Goal: Task Accomplishment & Management: Use online tool/utility

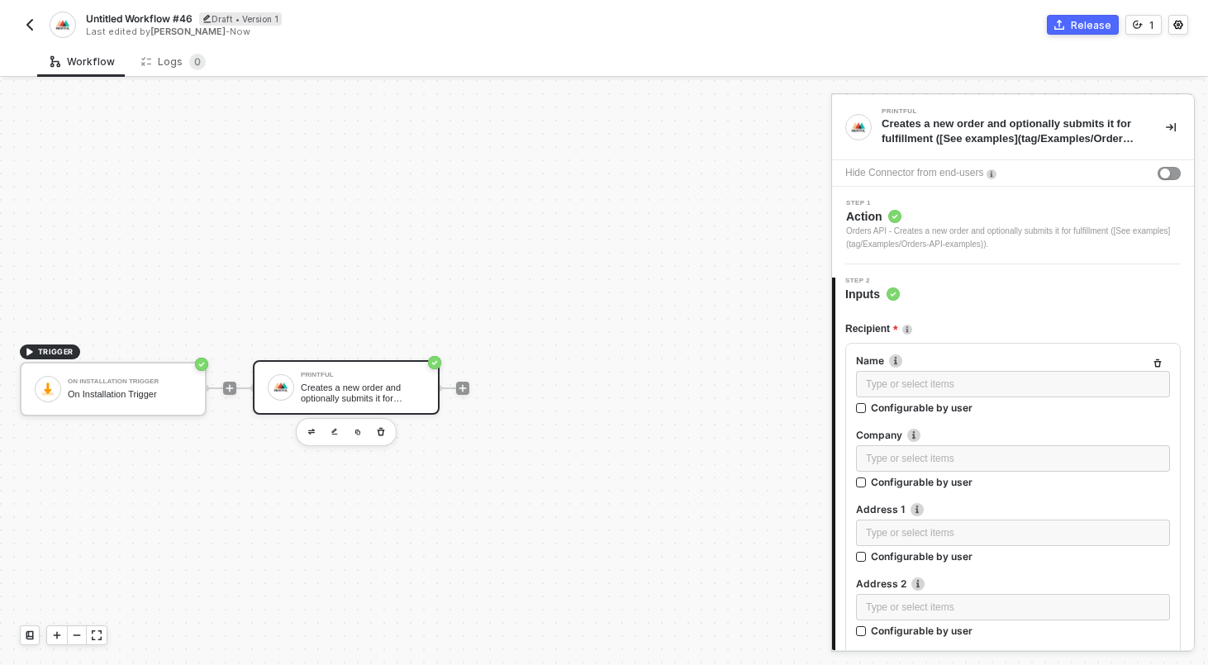
scroll to position [1069, 0]
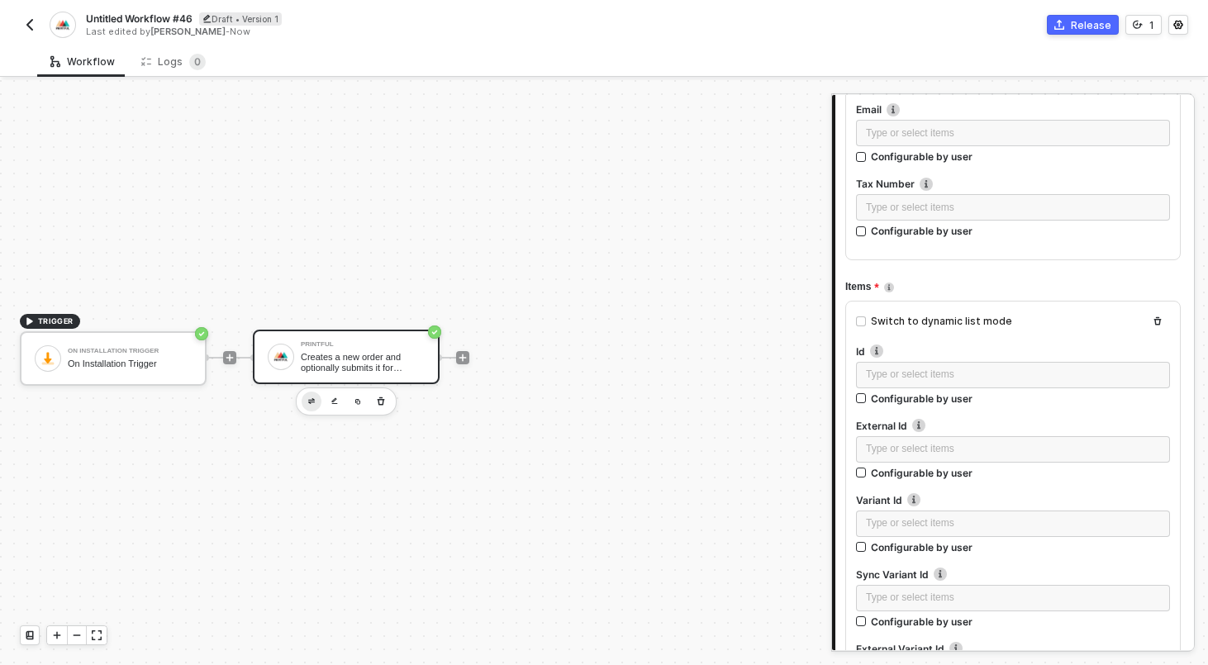
click at [314, 405] on button "button" at bounding box center [312, 402] width 20 height 20
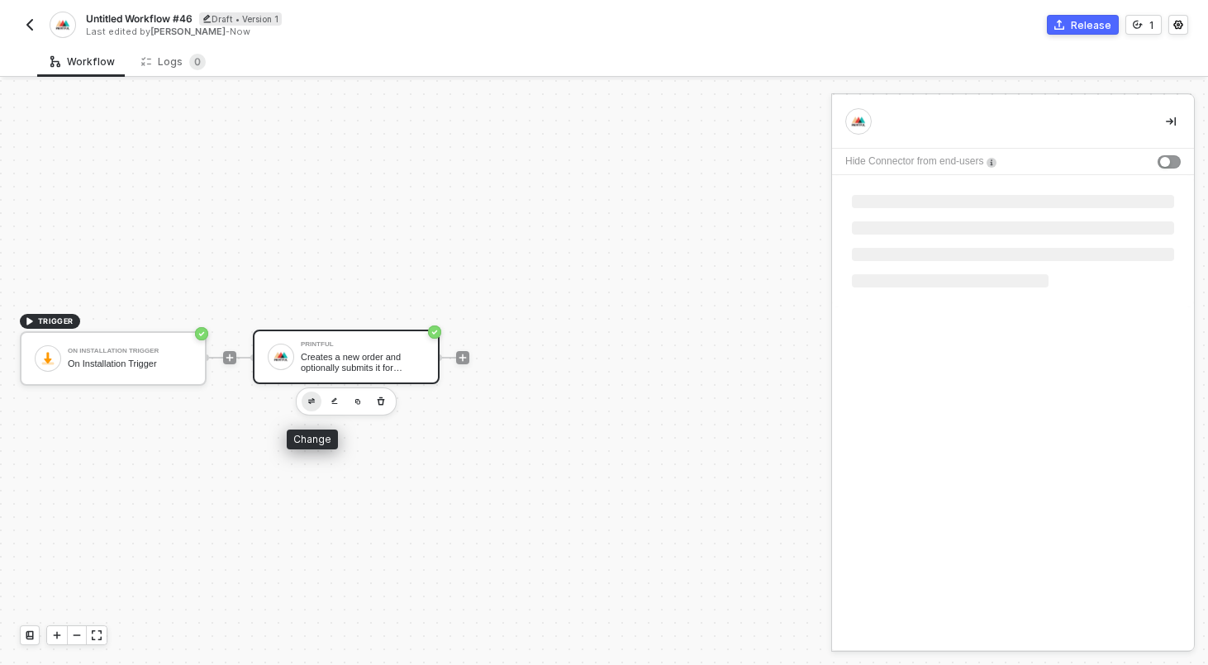
scroll to position [0, 0]
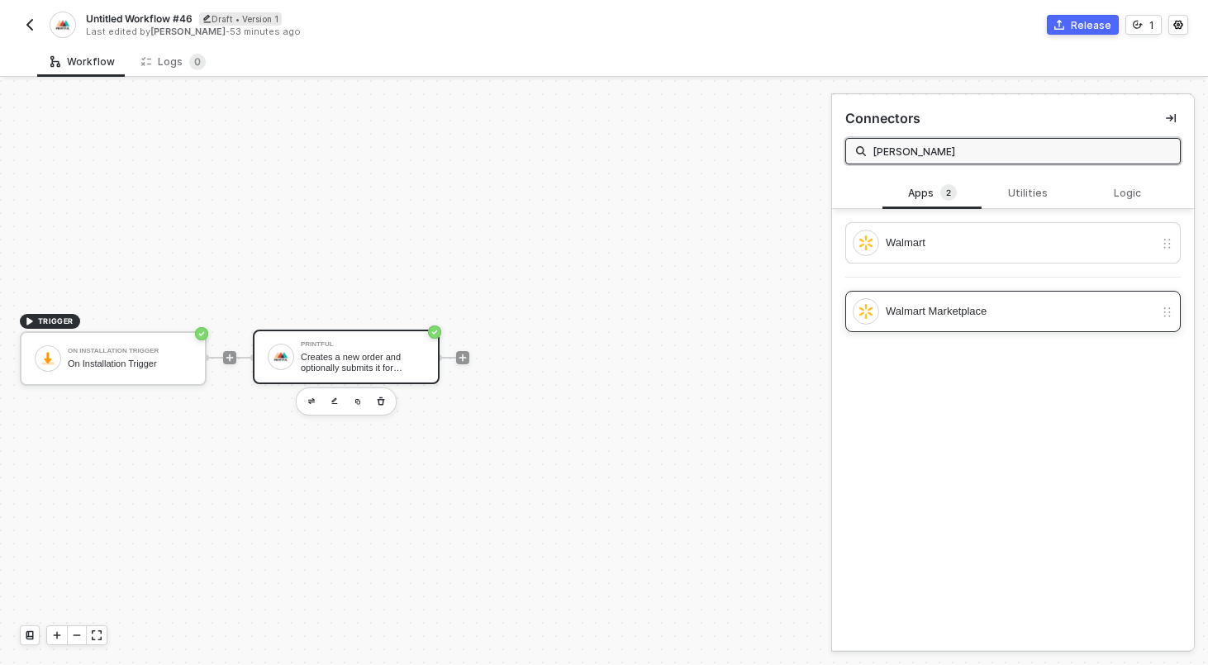
type input "walma"
click at [918, 321] on div "Walmart Marketplace" at bounding box center [1003, 311] width 302 height 26
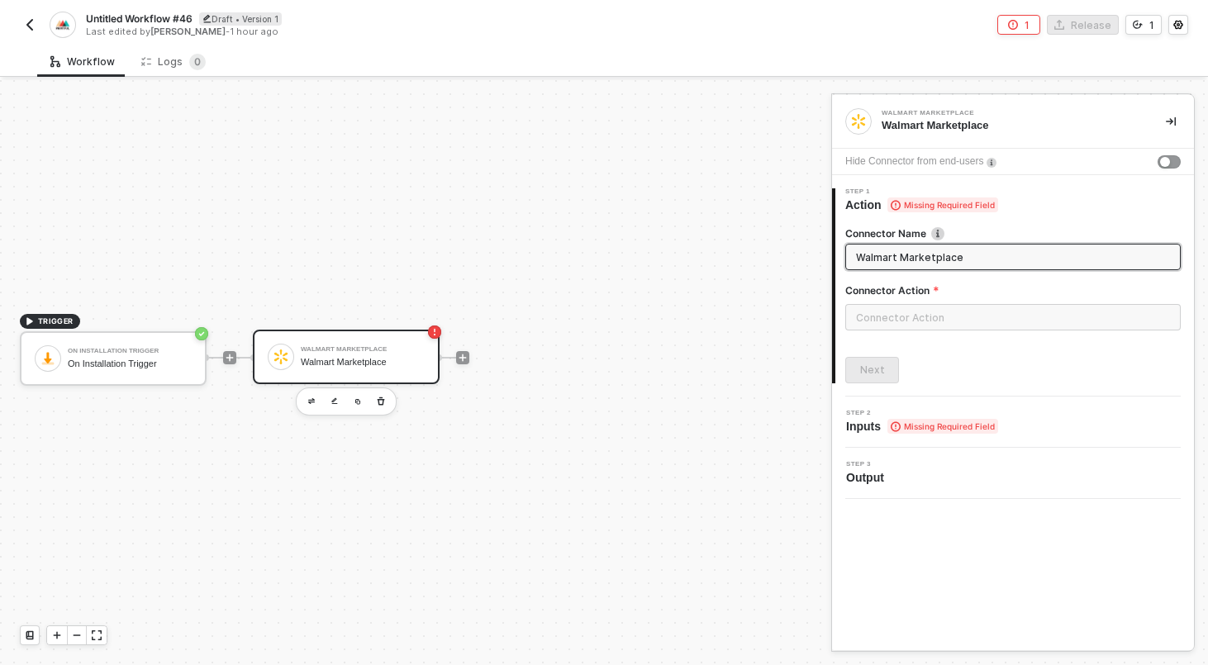
click at [930, 303] on div "Connector Action" at bounding box center [1012, 293] width 335 height 21
click at [930, 310] on input "text" at bounding box center [1012, 317] width 335 height 26
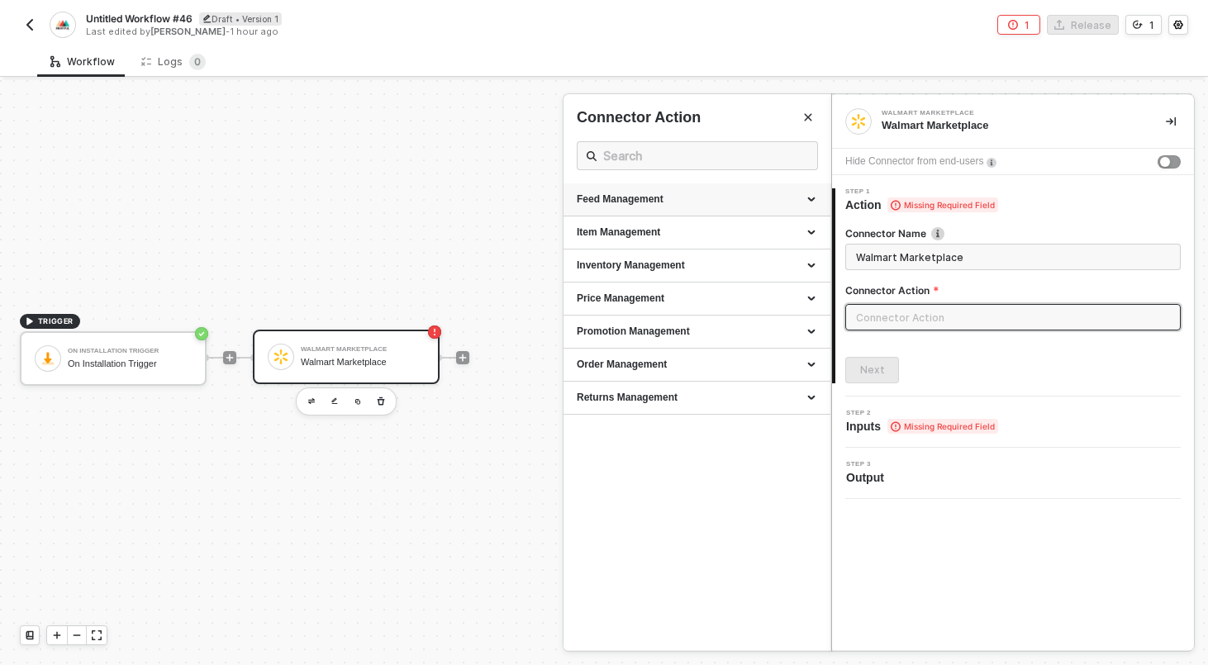
click at [753, 207] on div "Feed Management" at bounding box center [696, 199] width 267 height 33
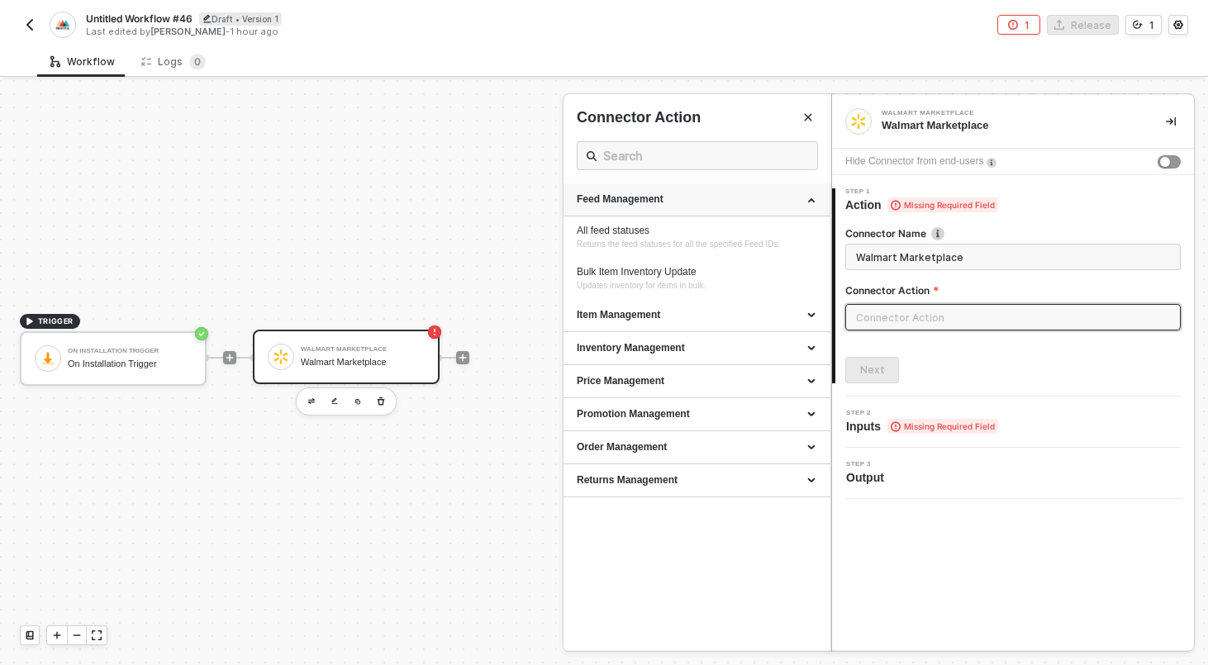
click at [753, 207] on div "Feed Management" at bounding box center [696, 199] width 267 height 33
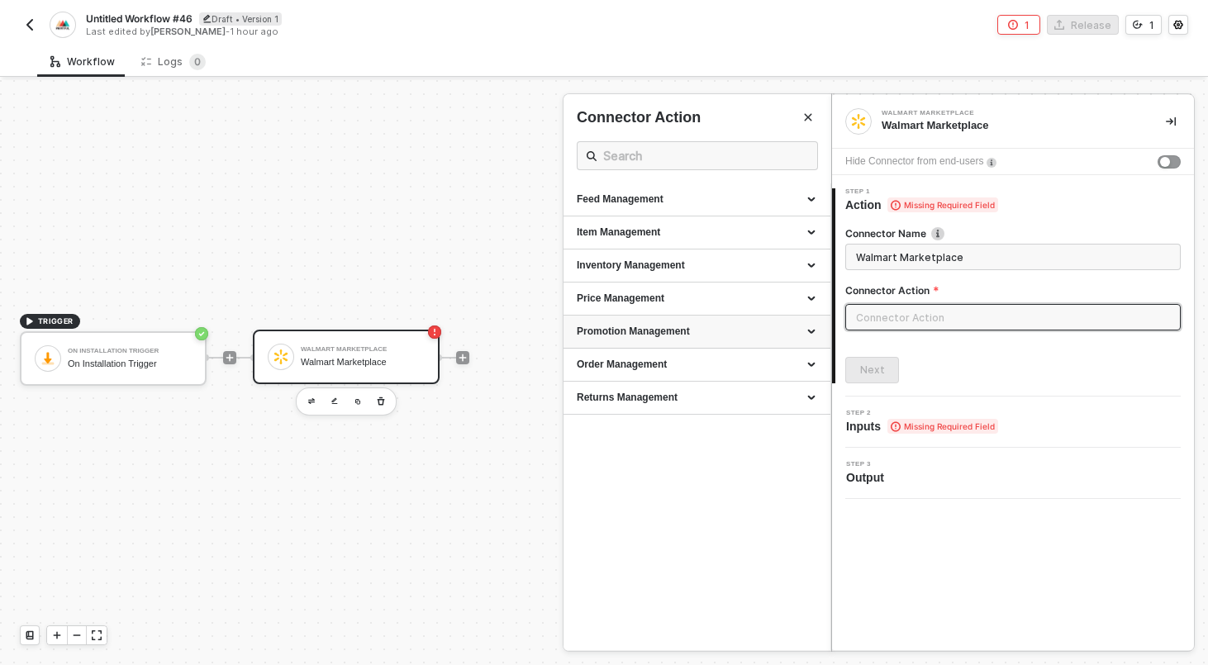
click at [737, 325] on div "Promotion Management" at bounding box center [697, 332] width 240 height 14
click at [814, 363] on div "Order Management" at bounding box center [697, 365] width 240 height 14
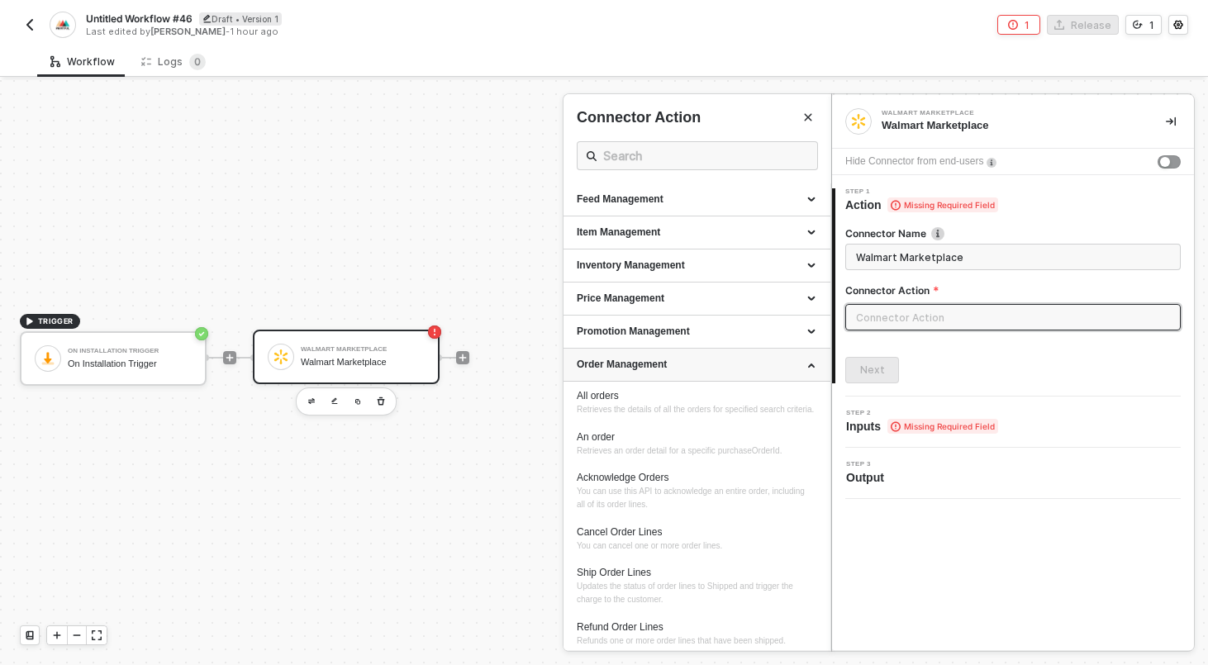
click at [814, 363] on div "Order Management" at bounding box center [697, 365] width 240 height 14
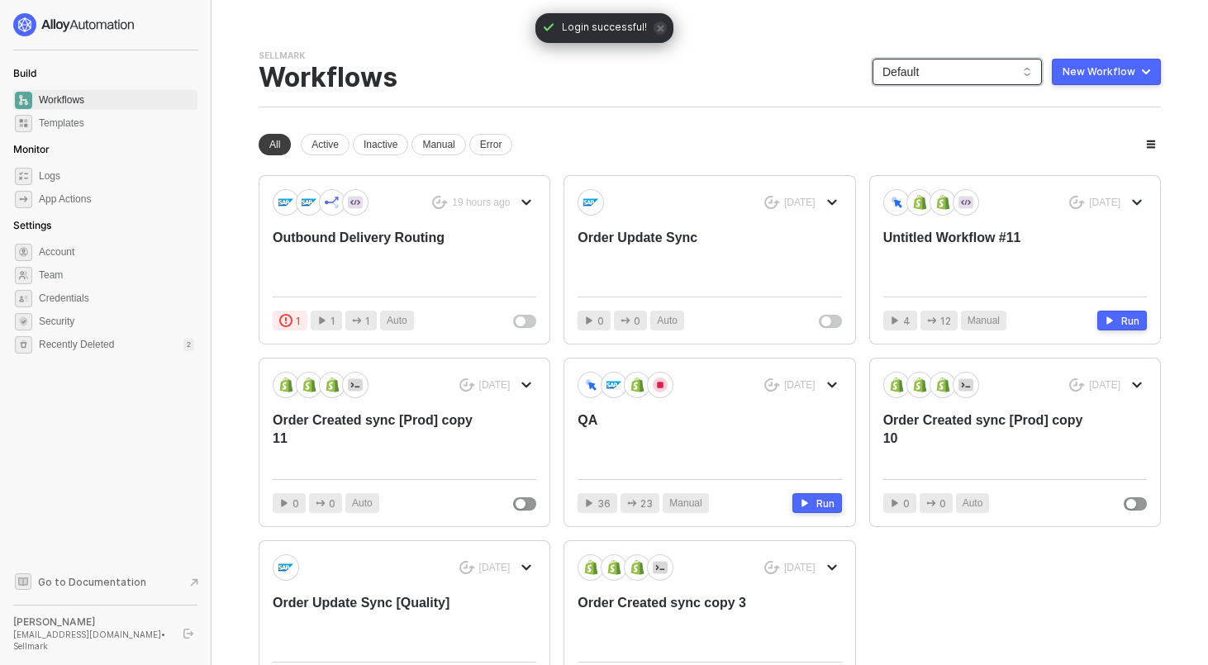
click at [975, 79] on span "Default" at bounding box center [957, 71] width 150 height 25
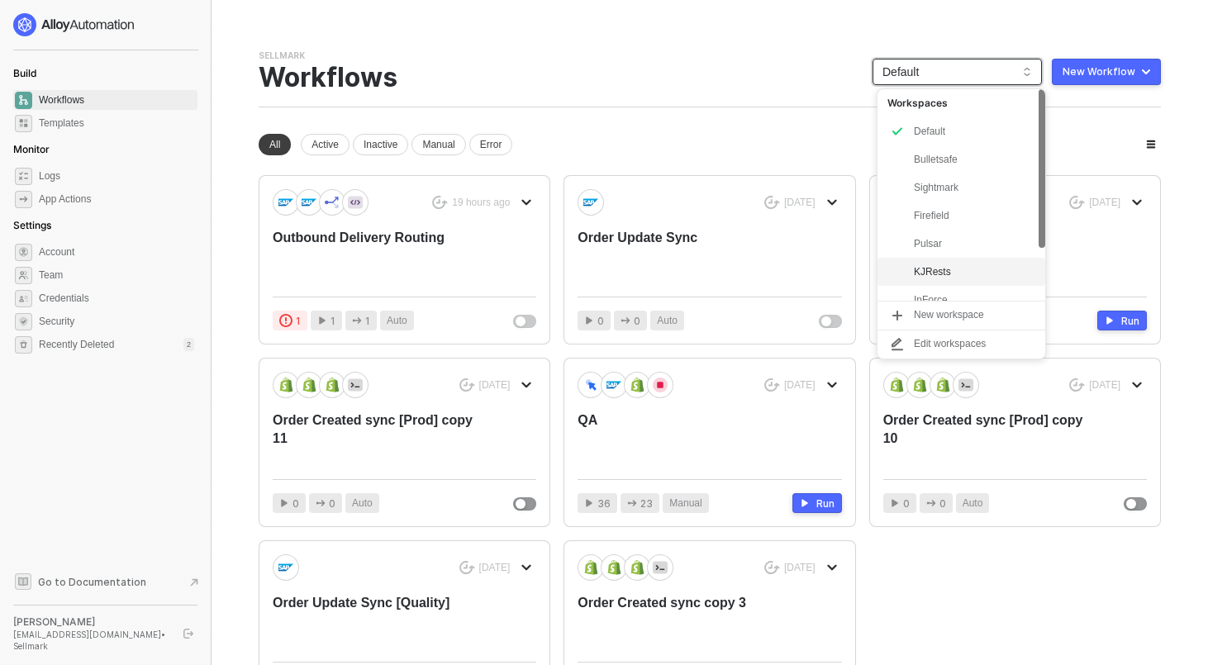
click at [932, 277] on div "KJRests" at bounding box center [974, 272] width 121 height 20
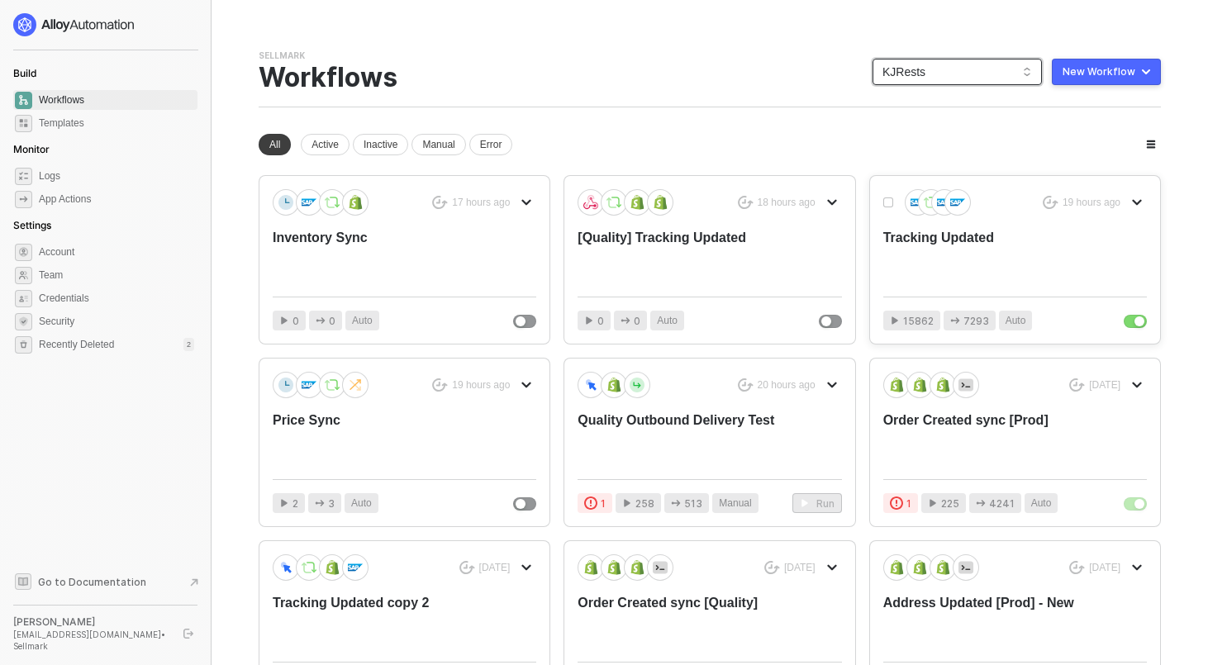
click at [932, 235] on div "Tracking Updated" at bounding box center [988, 256] width 211 height 55
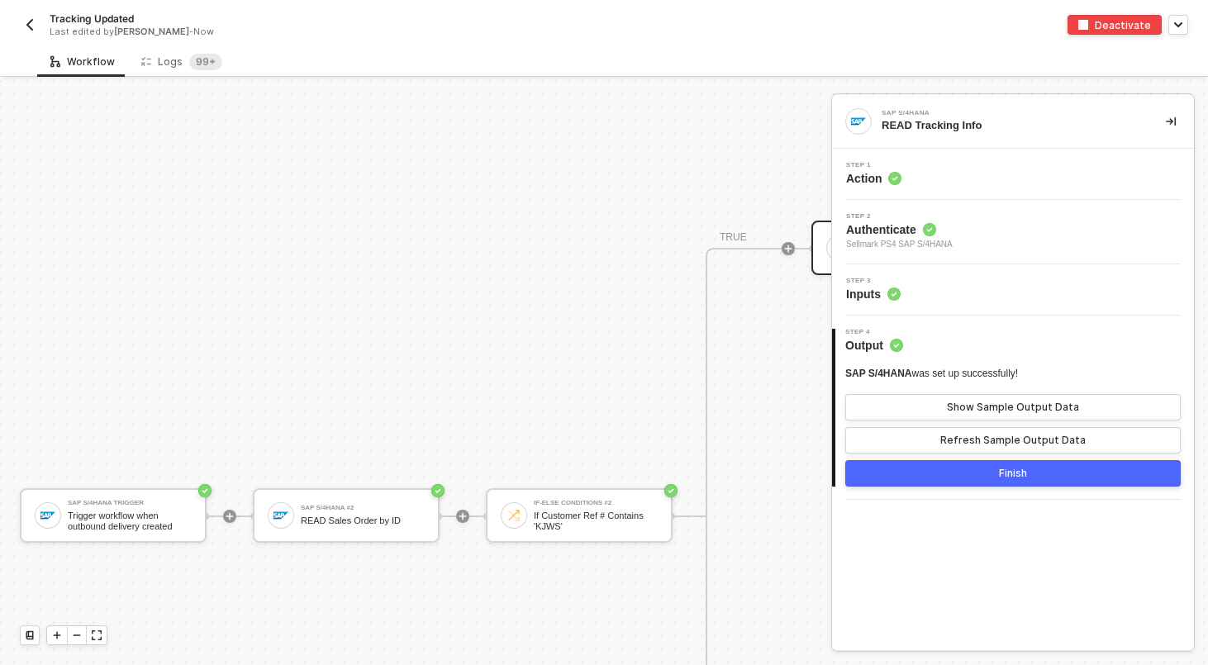
scroll to position [722, 0]
click at [34, 26] on img "button" at bounding box center [29, 24] width 13 height 13
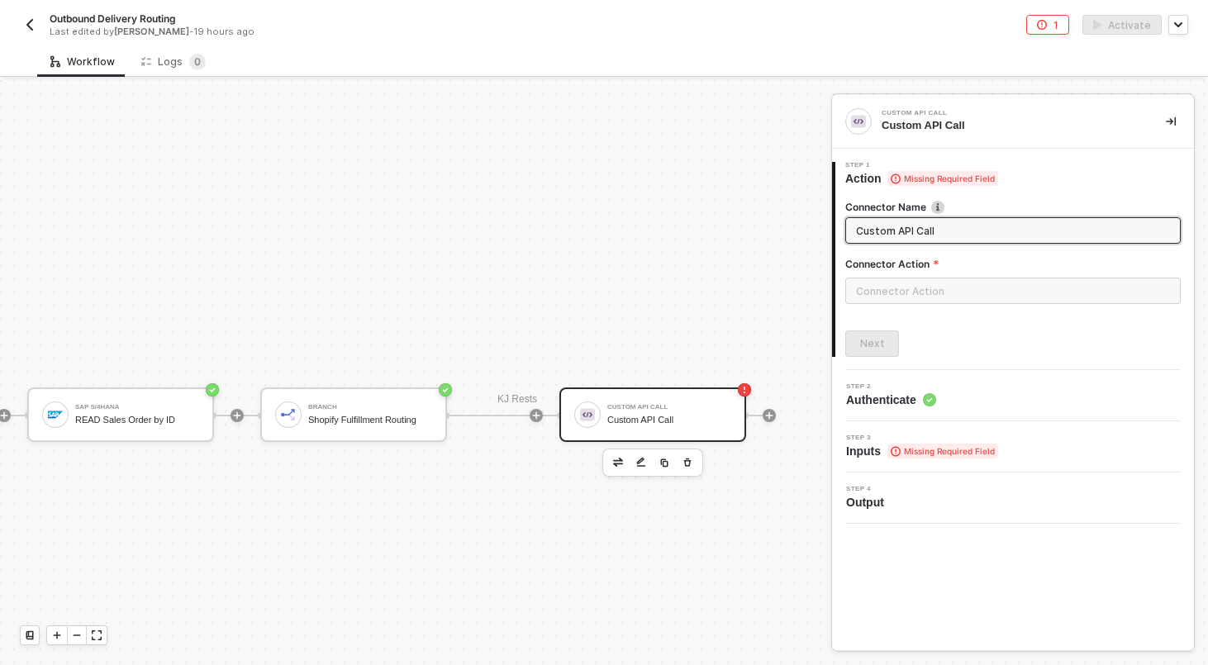
scroll to position [204, 254]
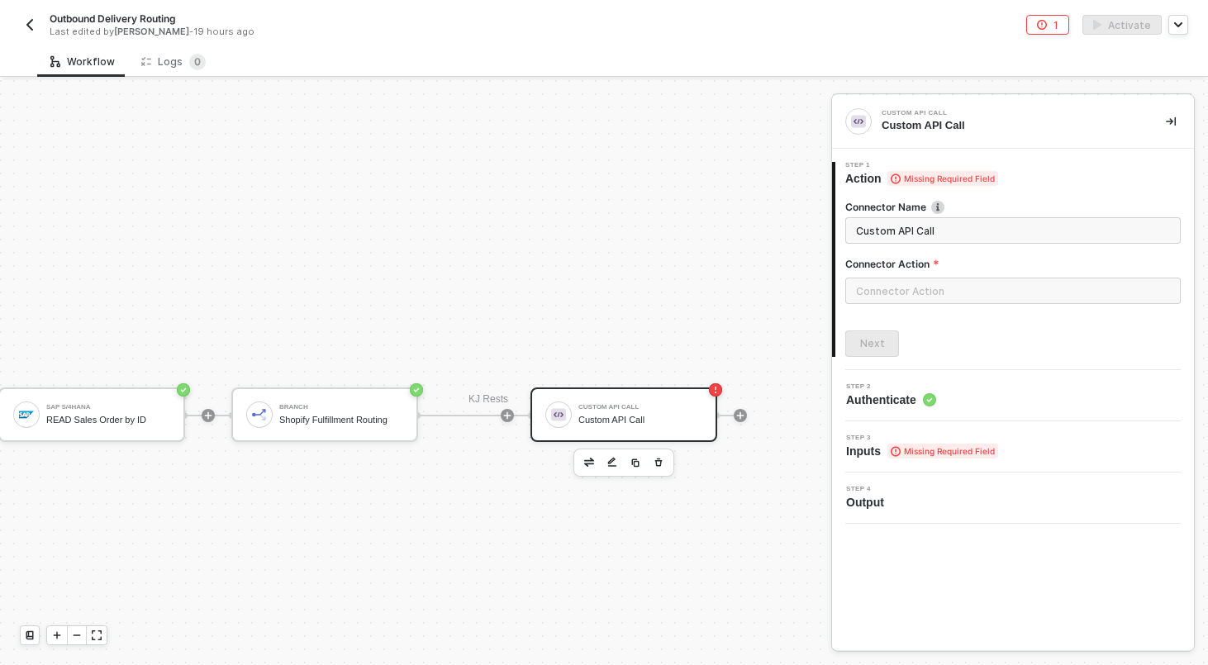
click at [20, 26] on button "button" at bounding box center [30, 25] width 20 height 20
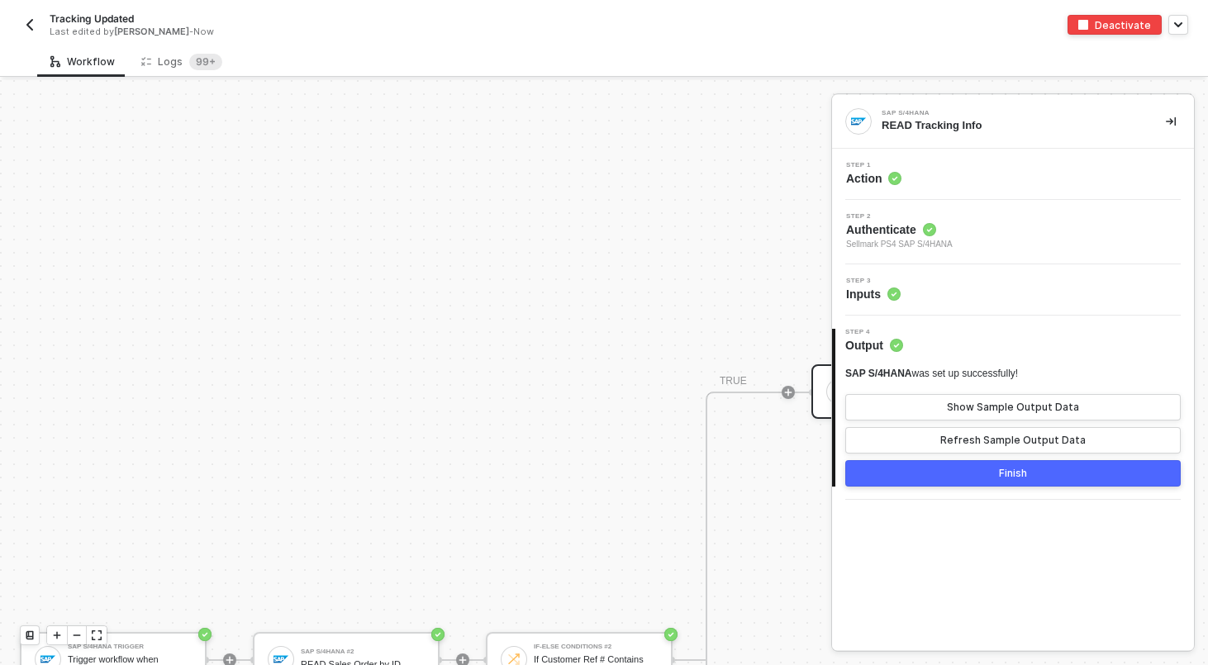
scroll to position [776, 0]
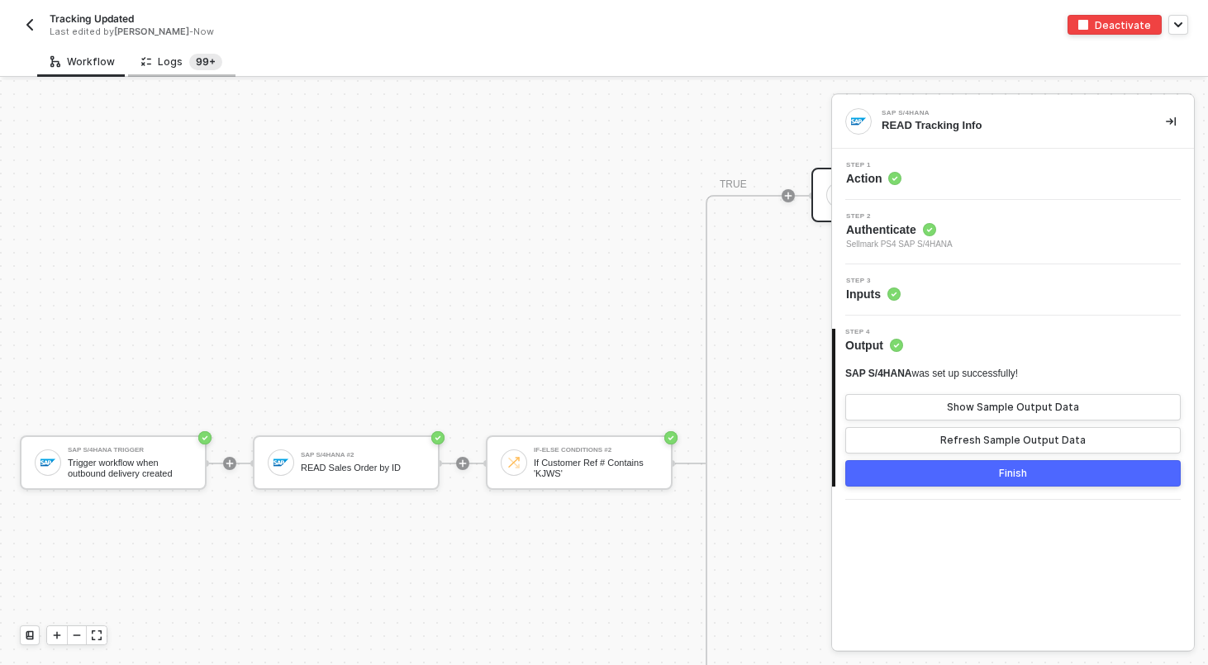
click at [202, 67] on sup "99+" at bounding box center [205, 62] width 33 height 17
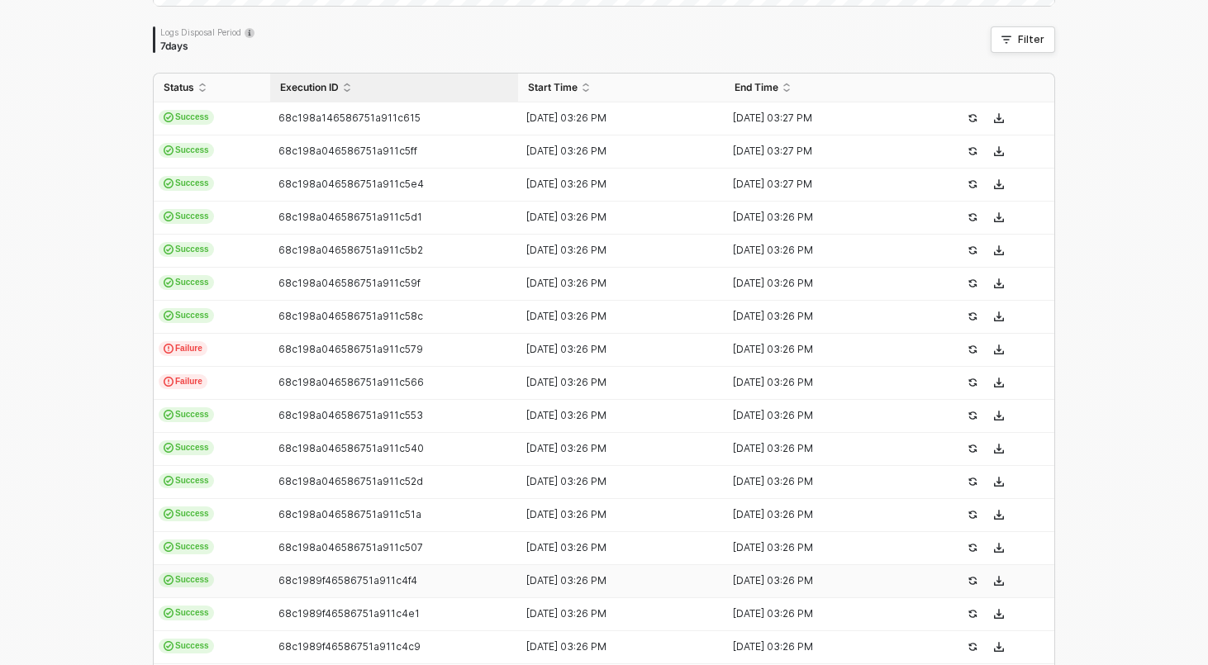
scroll to position [503, 0]
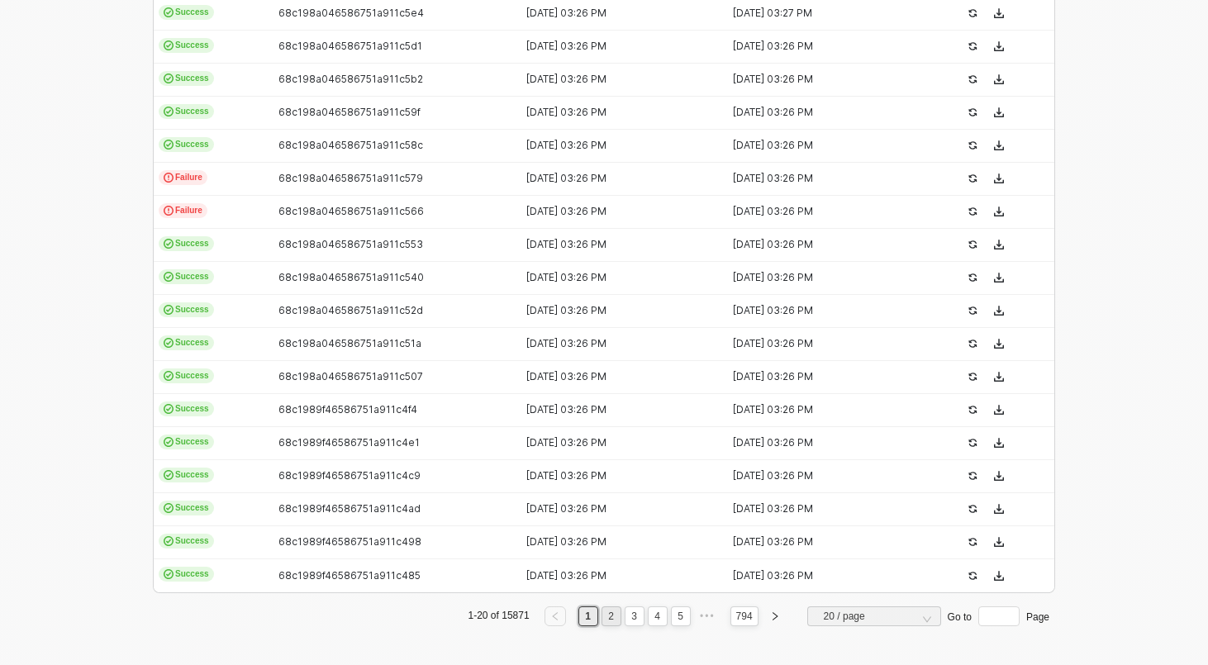
click at [610, 618] on link "2" at bounding box center [611, 616] width 16 height 18
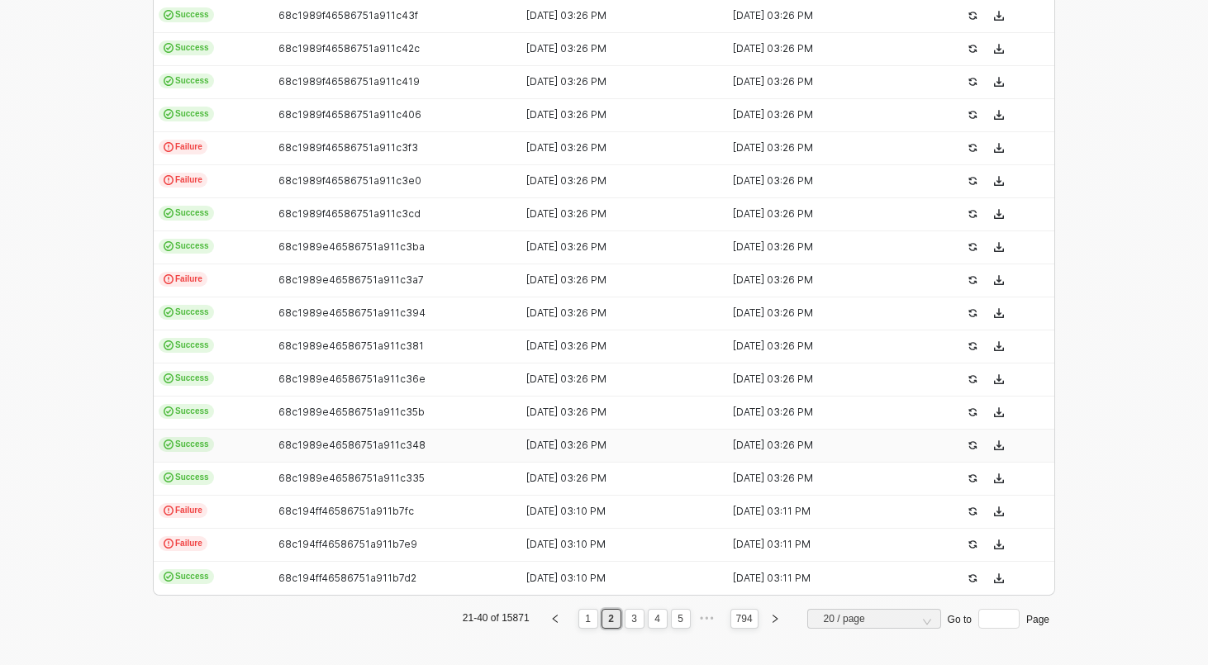
scroll to position [502, 0]
click at [591, 613] on li "1" at bounding box center [588, 617] width 20 height 20
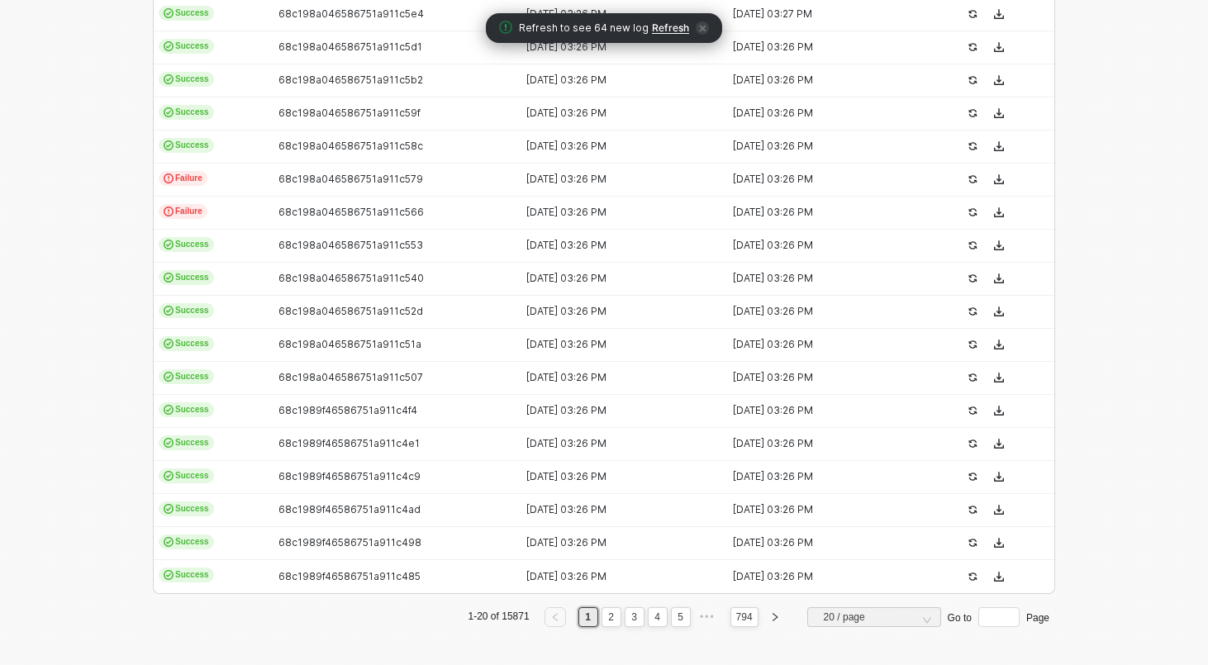
scroll to position [0, 0]
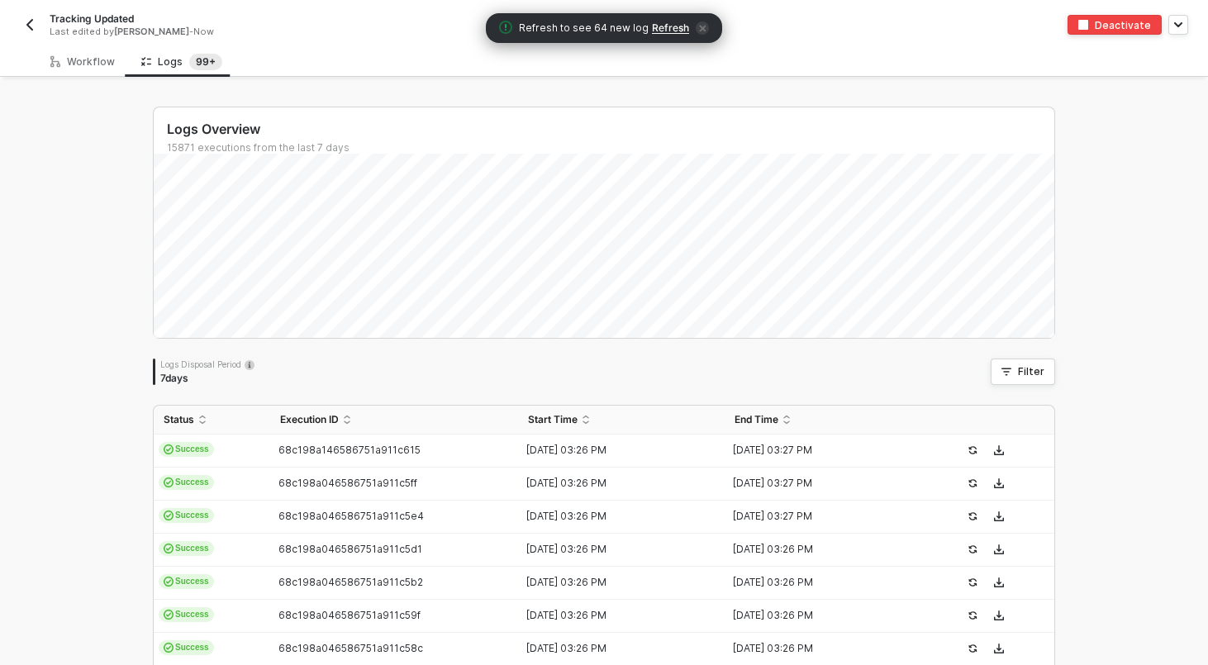
click at [34, 21] on img "button" at bounding box center [29, 24] width 13 height 13
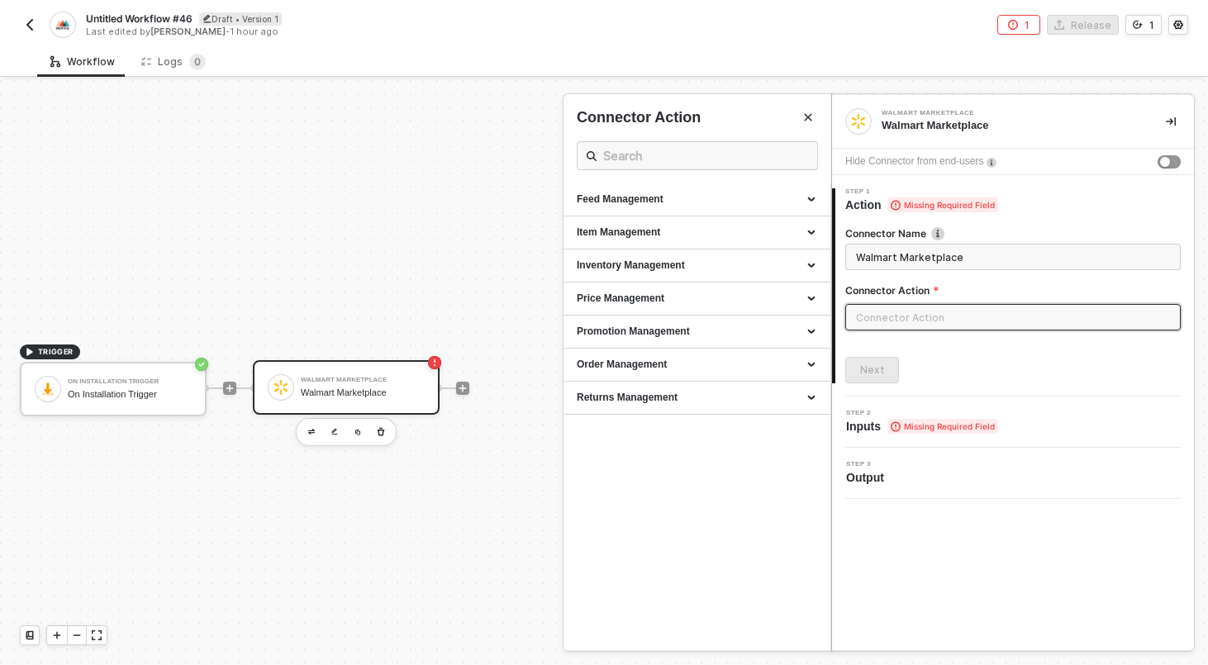
scroll to position [31, 0]
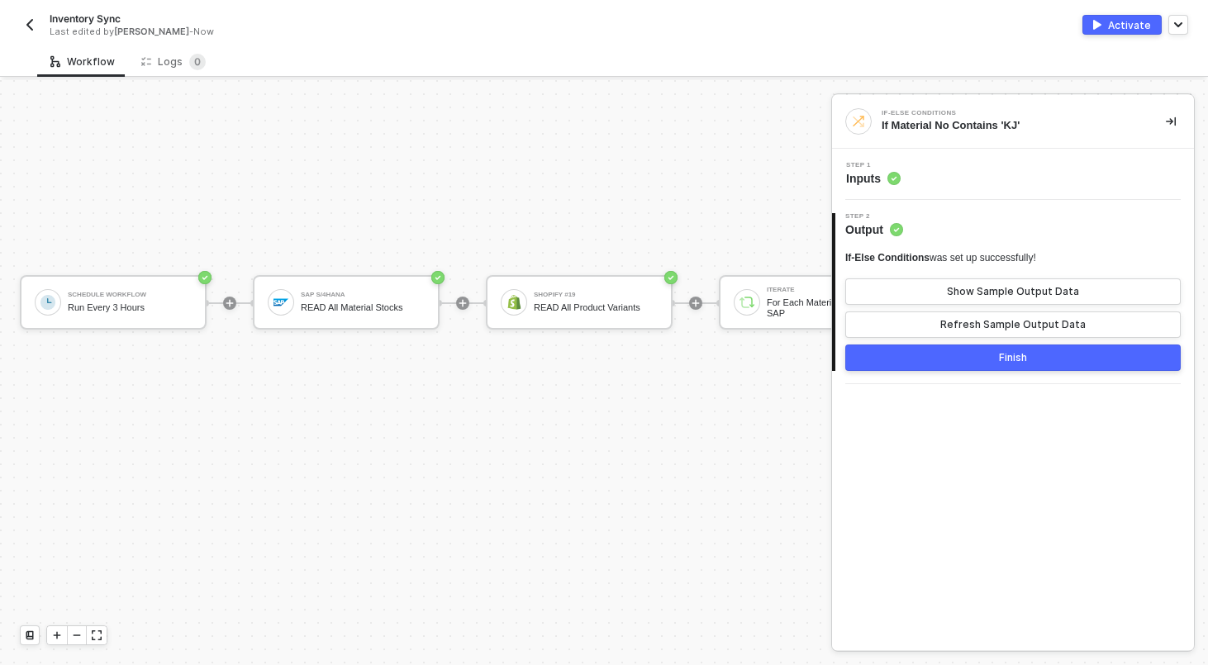
scroll to position [934, 0]
click at [117, 302] on div "Schedule Workflow Run Every 3 Hours" at bounding box center [130, 303] width 124 height 31
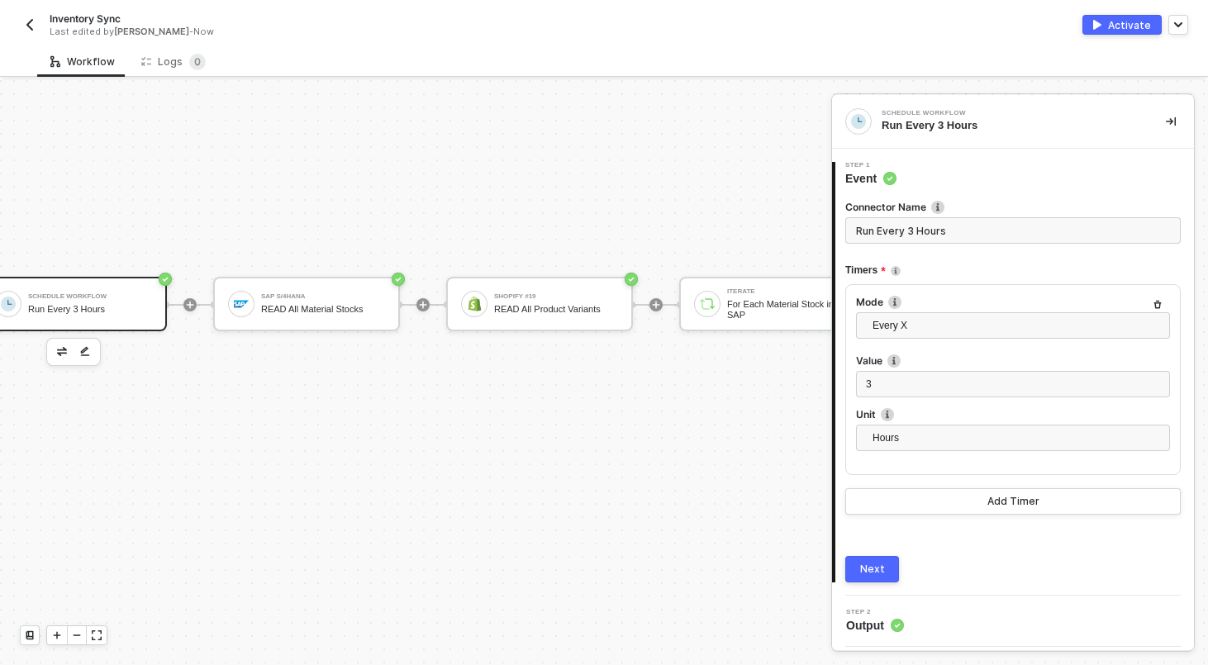
scroll to position [934, 46]
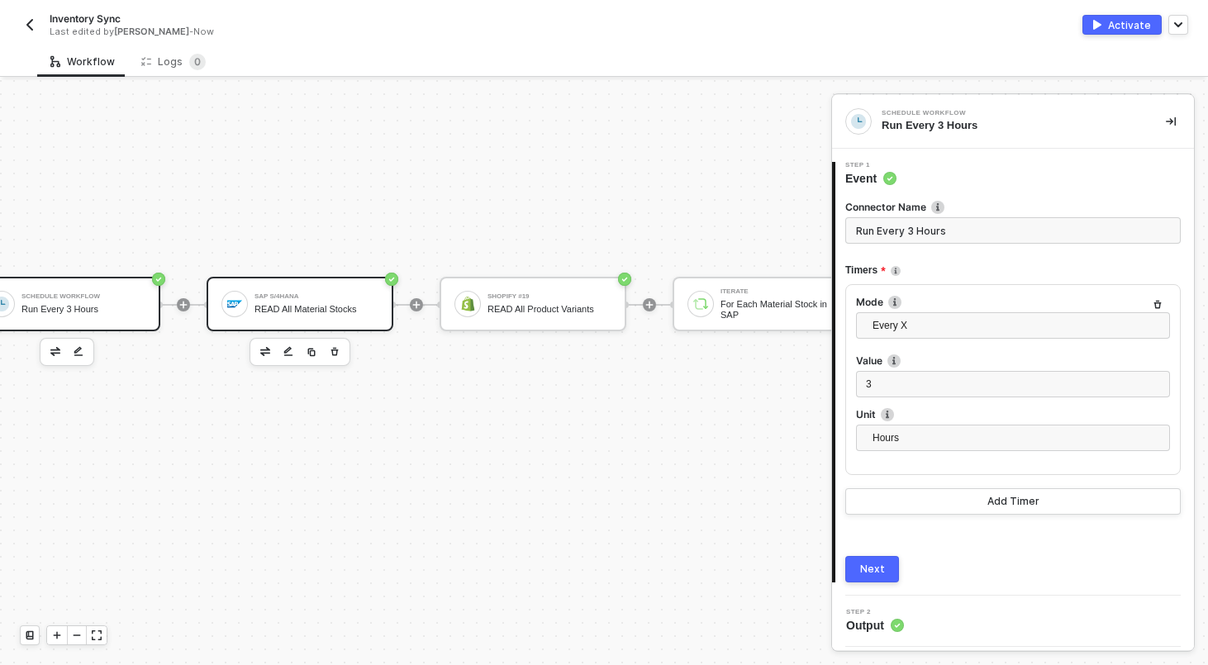
click at [334, 294] on div "SAP S/4HANA" at bounding box center [316, 296] width 124 height 7
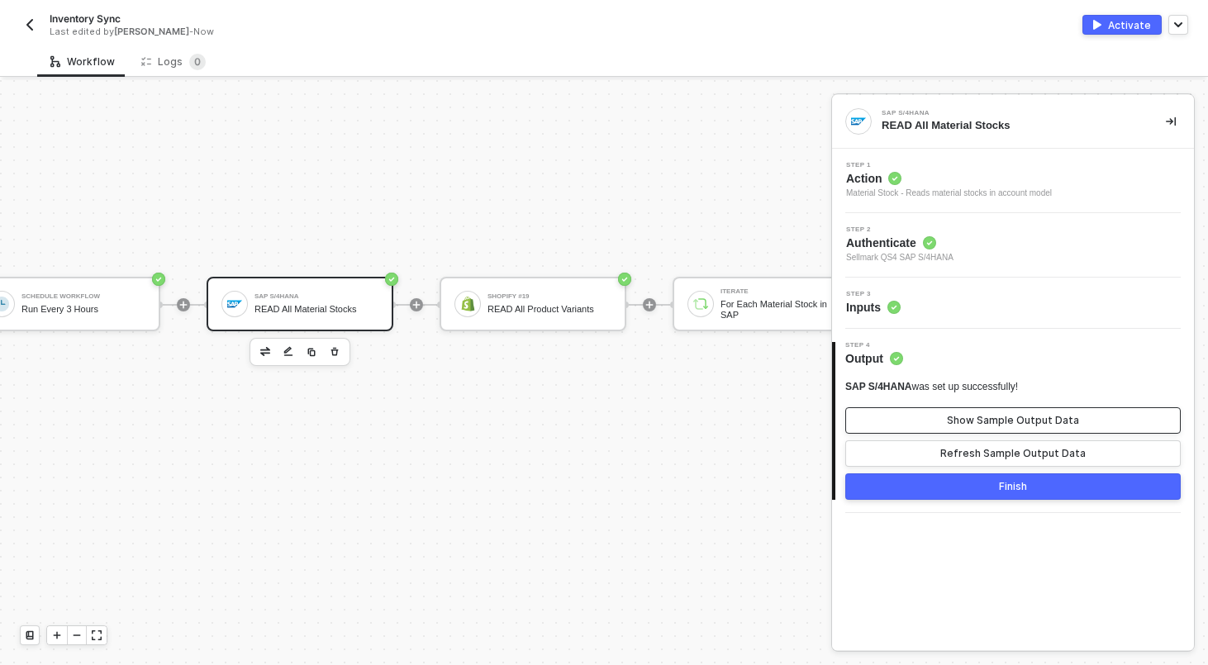
click at [1004, 417] on div "Show Sample Output Data" at bounding box center [1013, 420] width 132 height 13
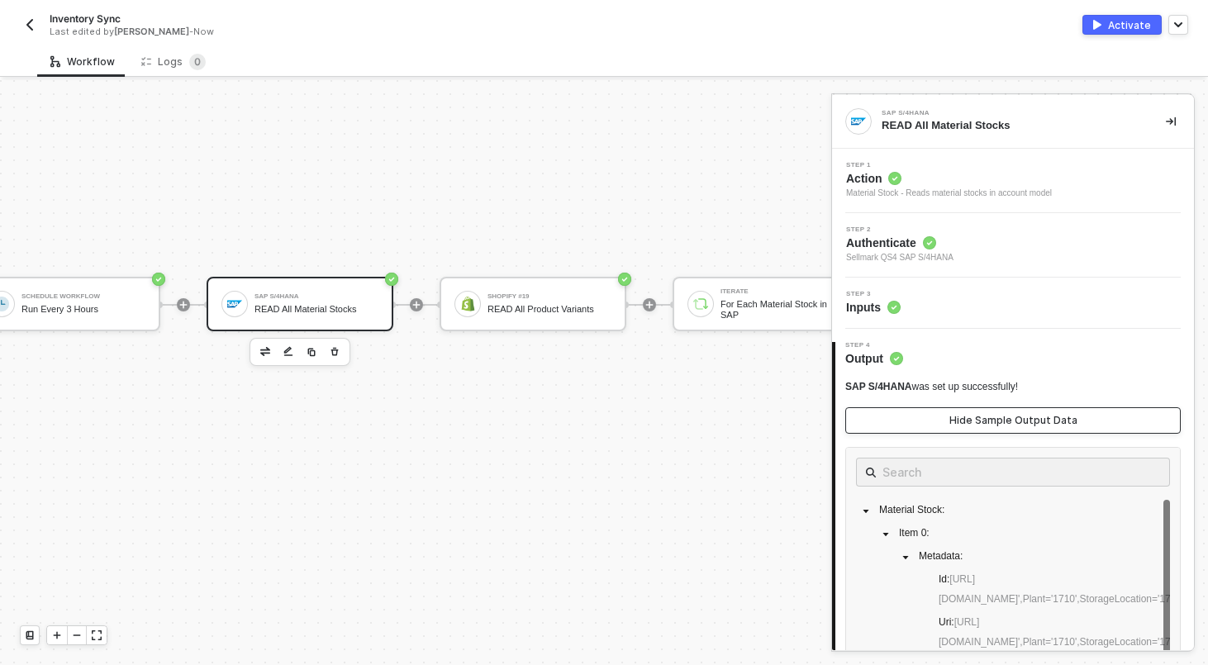
click at [1004, 417] on div "Hide Sample Output Data" at bounding box center [1013, 420] width 128 height 13
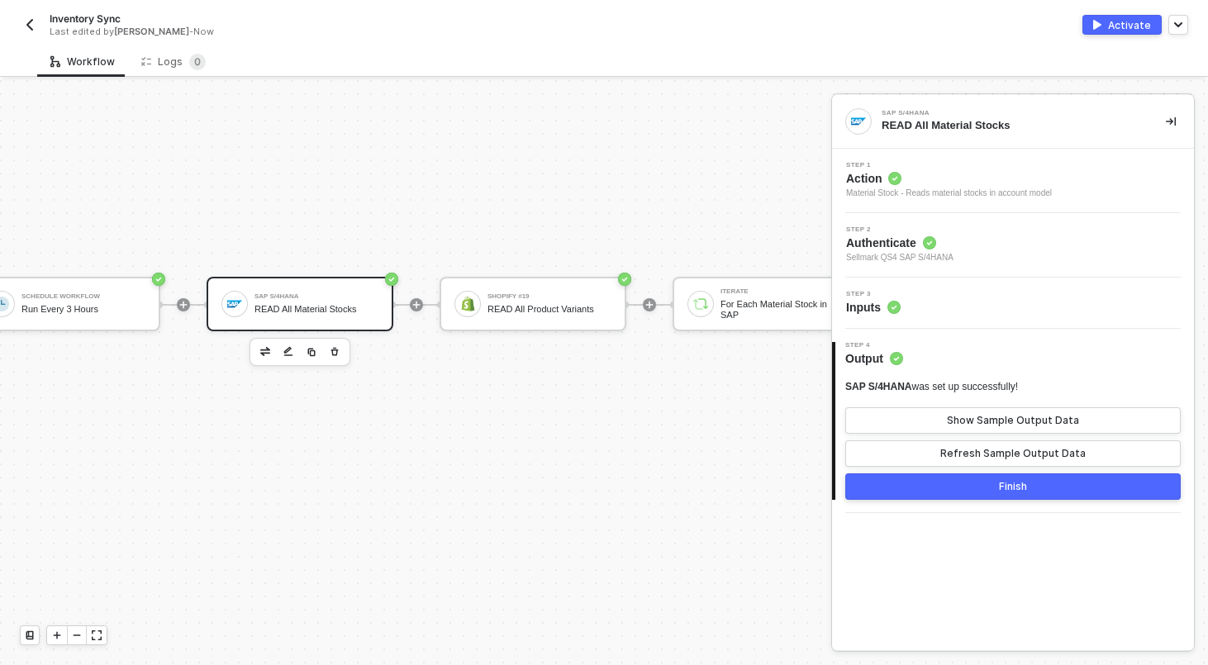
scroll to position [934, 99]
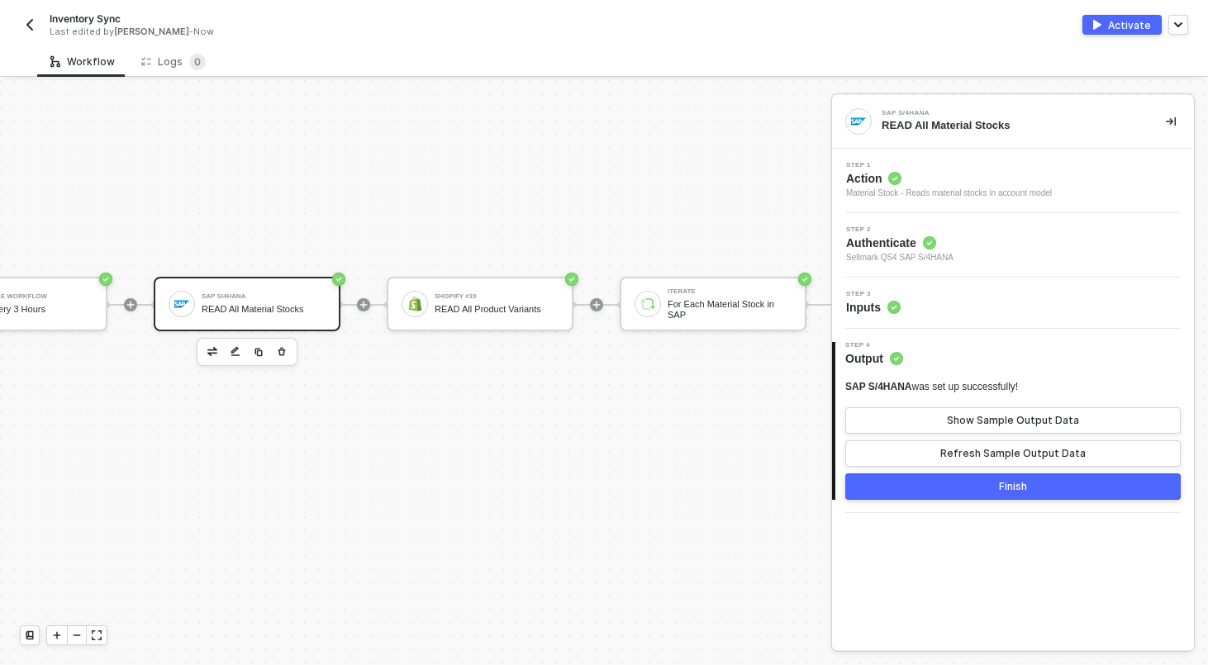
click at [235, 293] on div "SAP S/4HANA" at bounding box center [264, 296] width 124 height 7
click at [541, 304] on div "READ All Product Variants" at bounding box center [496, 309] width 124 height 11
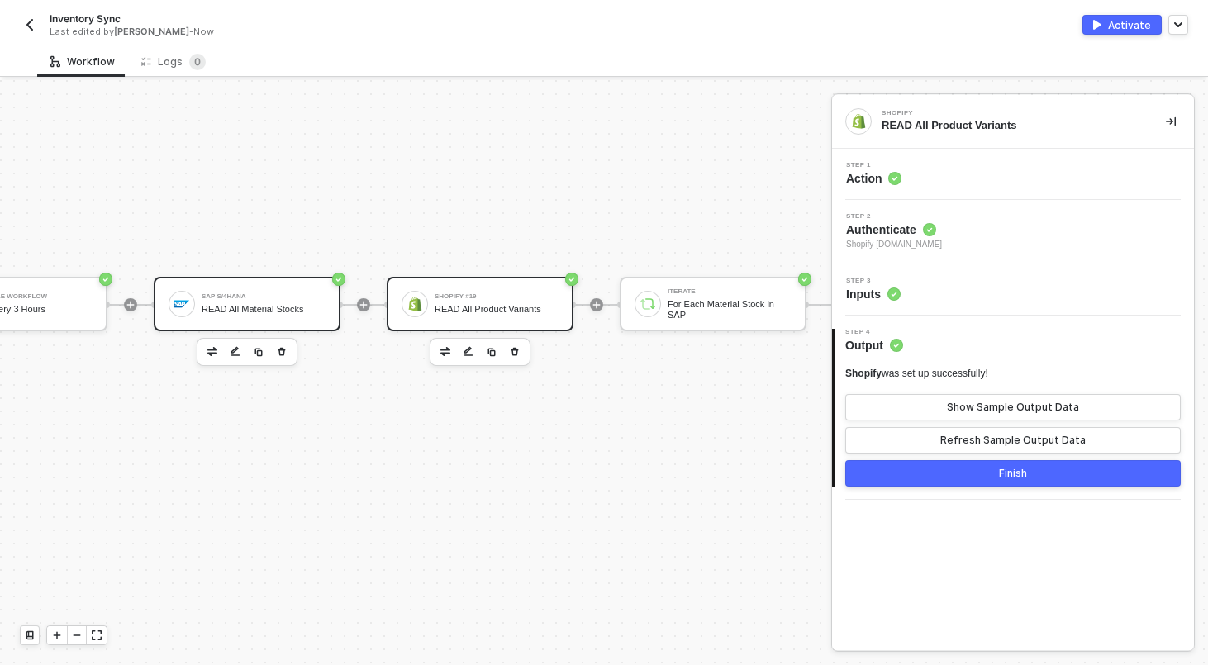
click at [286, 316] on div "SAP S/4HANA READ All Material Stocks" at bounding box center [264, 303] width 124 height 31
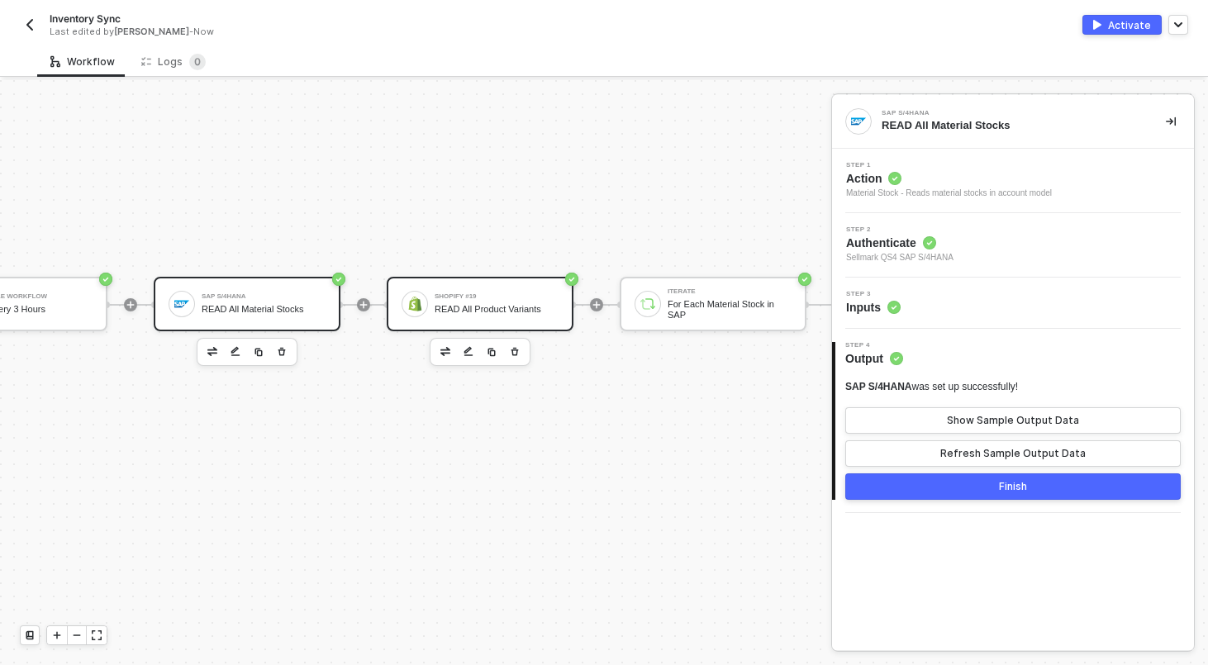
click at [505, 304] on div "READ All Product Variants" at bounding box center [496, 309] width 124 height 11
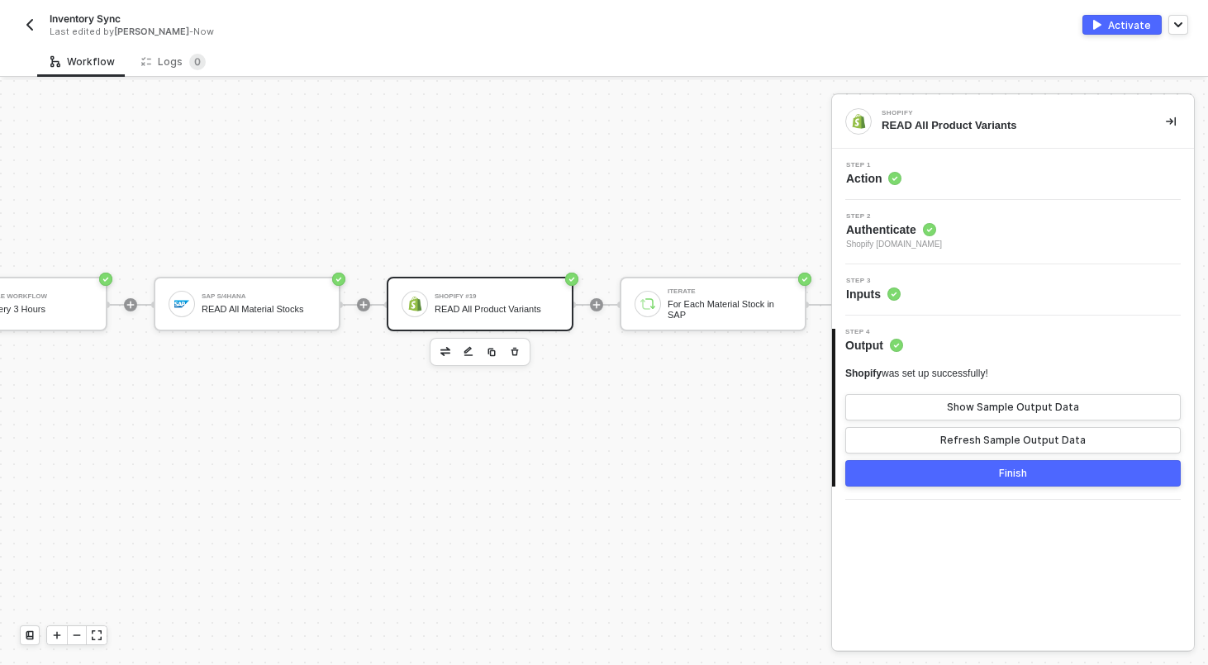
scroll to position [934, 204]
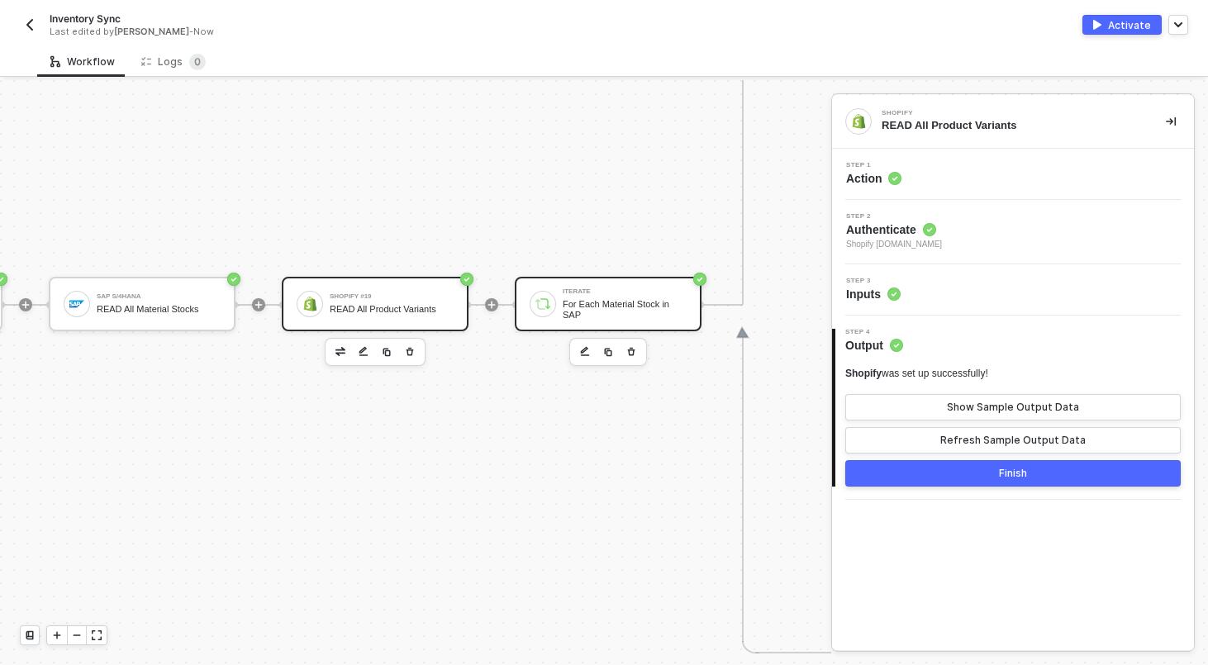
click at [623, 302] on div "For Each Material Stock in SAP" at bounding box center [625, 309] width 124 height 21
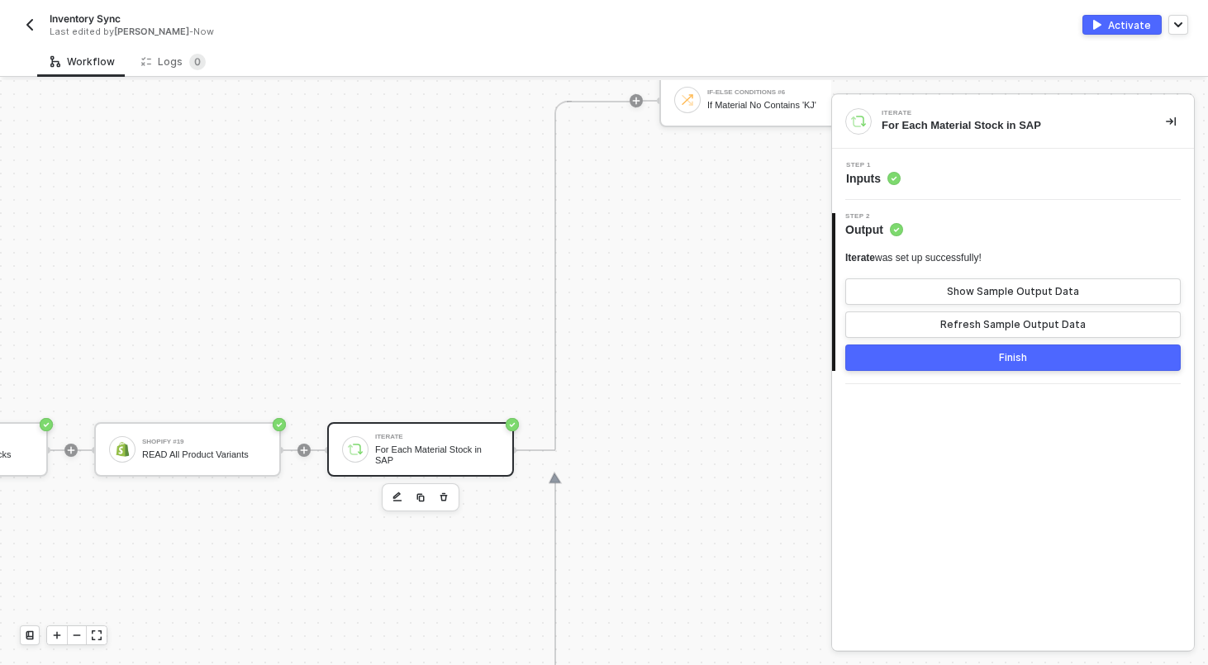
scroll to position [789, 392]
click at [1052, 298] on button "Show Sample Output Data" at bounding box center [1012, 291] width 335 height 26
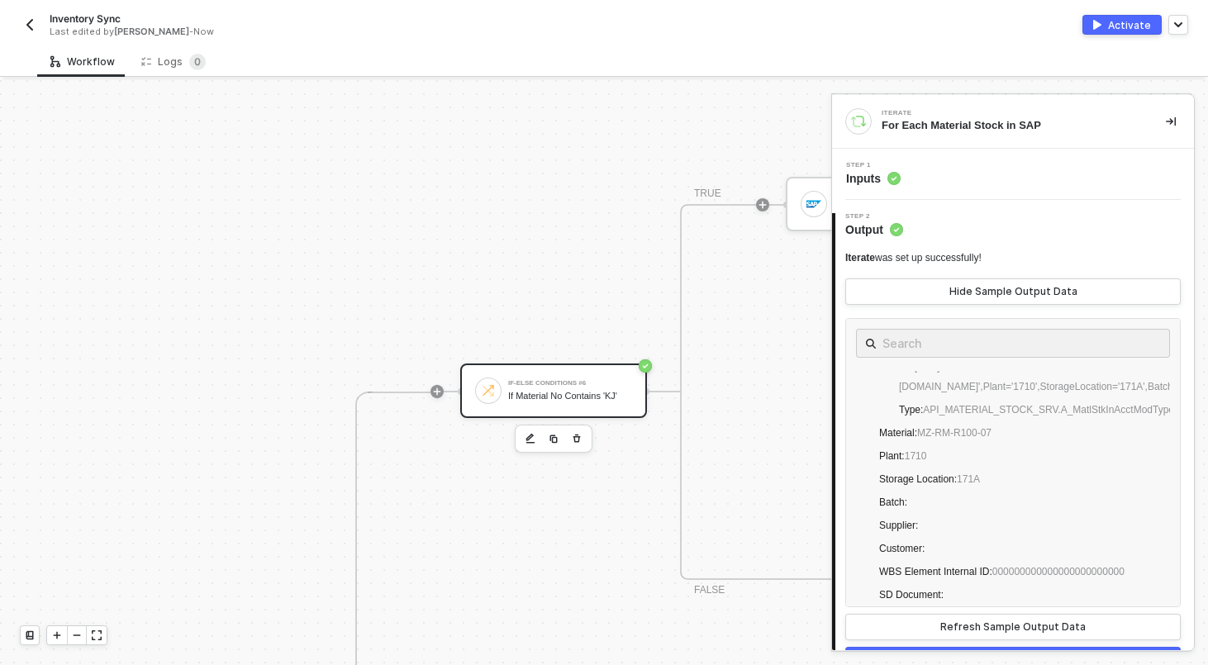
scroll to position [497, 591]
click at [562, 403] on div "If-Else Conditions #6 If Material No Contains 'KJ'" at bounding box center [570, 391] width 124 height 31
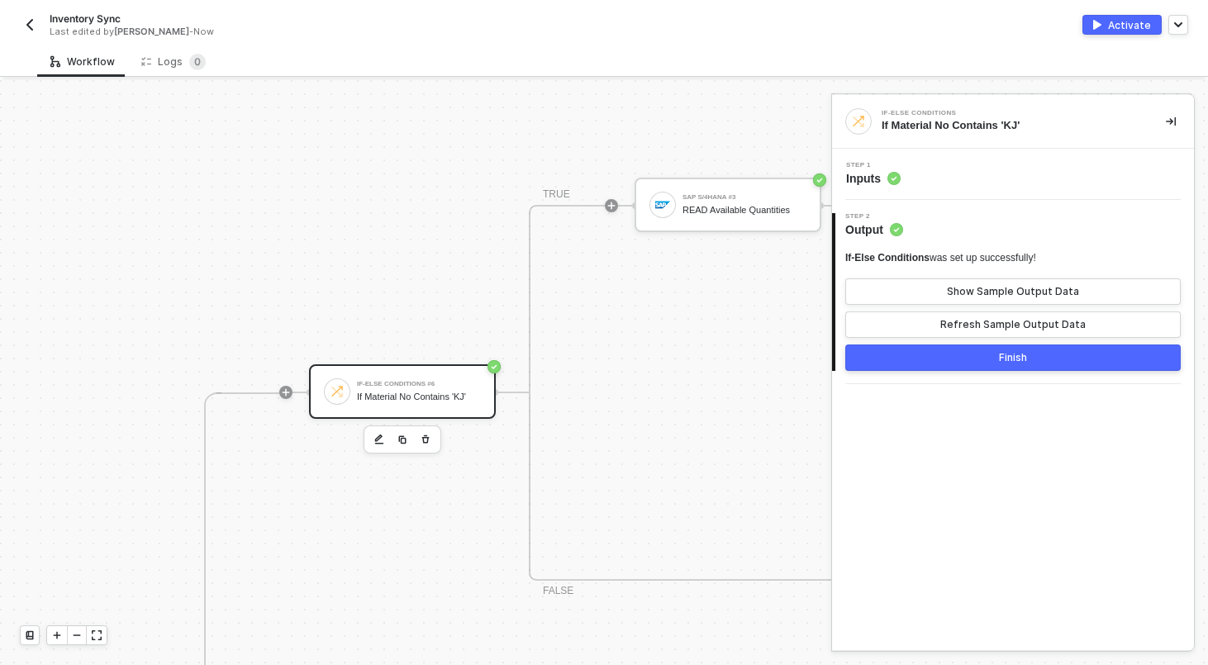
scroll to position [497, 926]
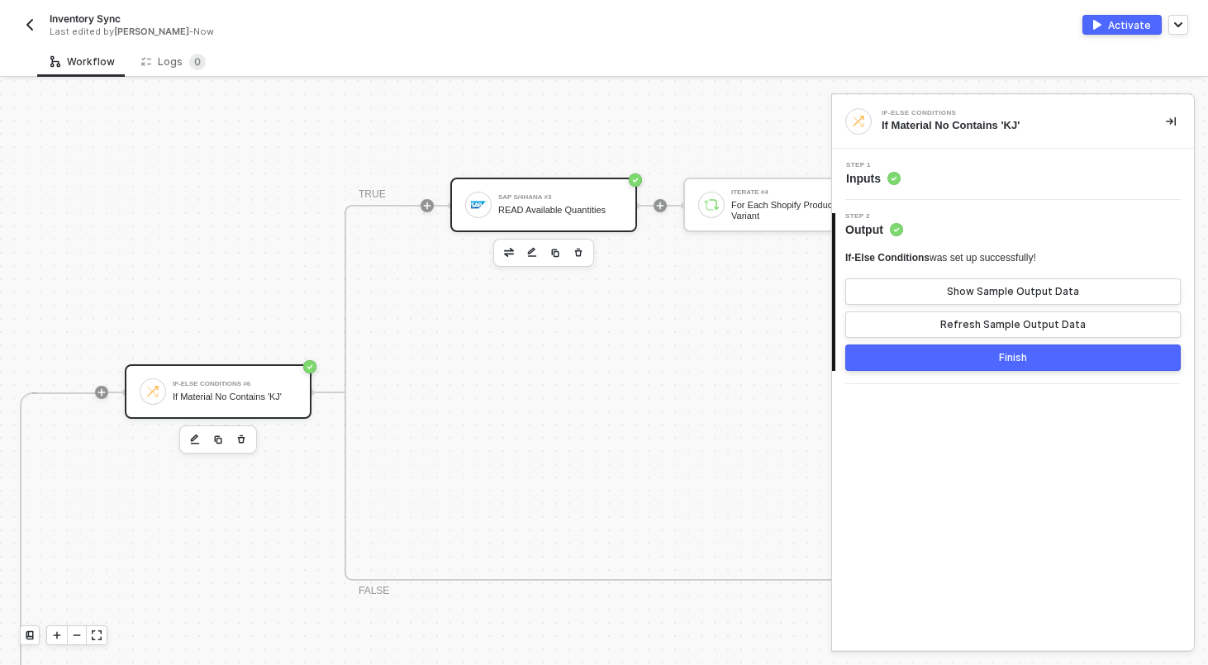
click at [590, 208] on div "READ Available Quantities" at bounding box center [560, 210] width 124 height 11
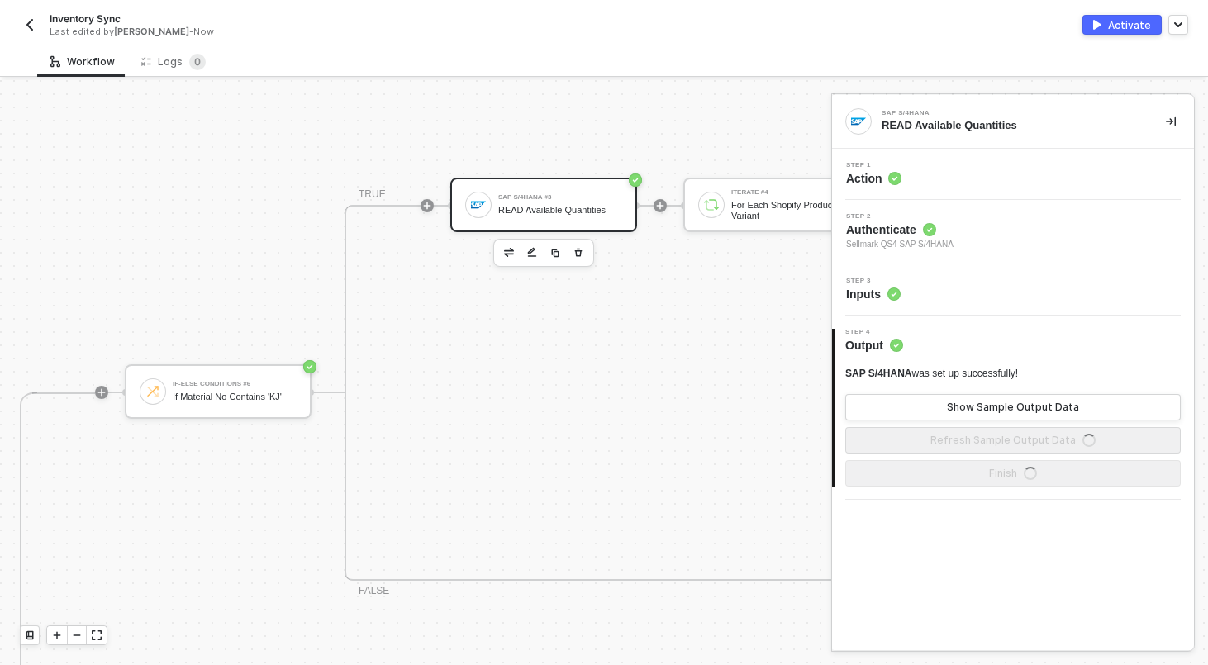
click at [1021, 289] on div "Step 3 Inputs" at bounding box center [1015, 290] width 358 height 25
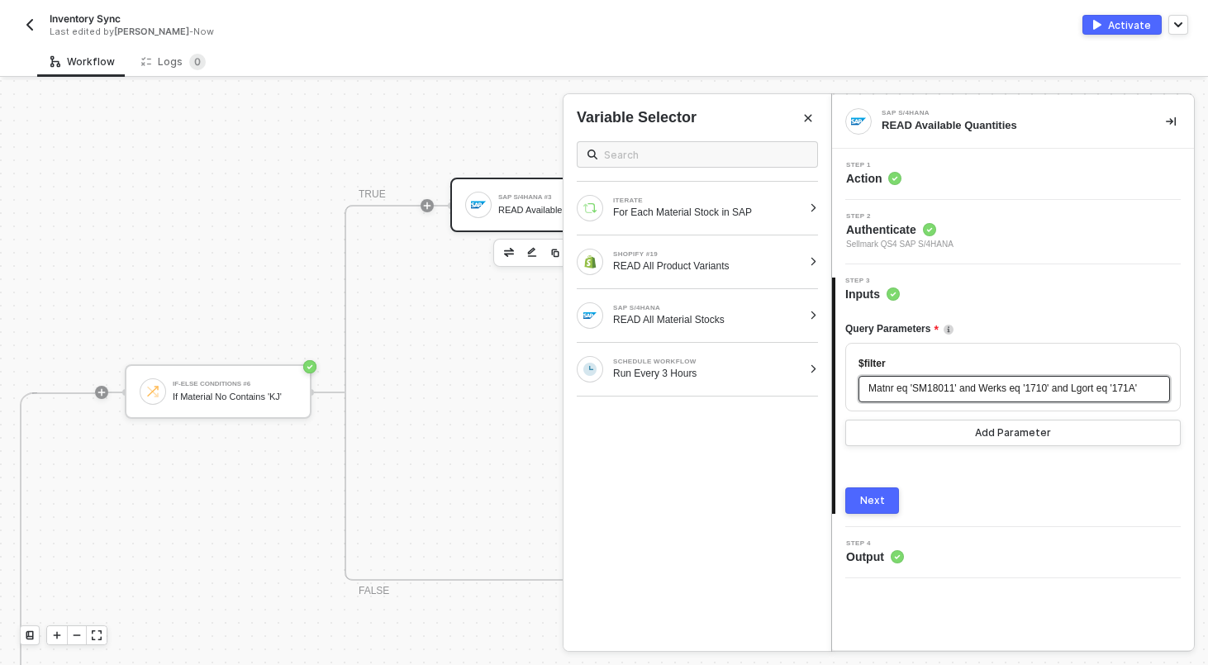
click at [929, 394] on div "Matnr eq 'SM18011' and Werks eq '1710' and Lgort eq '171A'" at bounding box center [1014, 389] width 292 height 16
click at [926, 382] on span "Matnr eq 'SM18011' and Werks eq '1710' and Lgort eq '171A'" at bounding box center [1002, 388] width 268 height 12
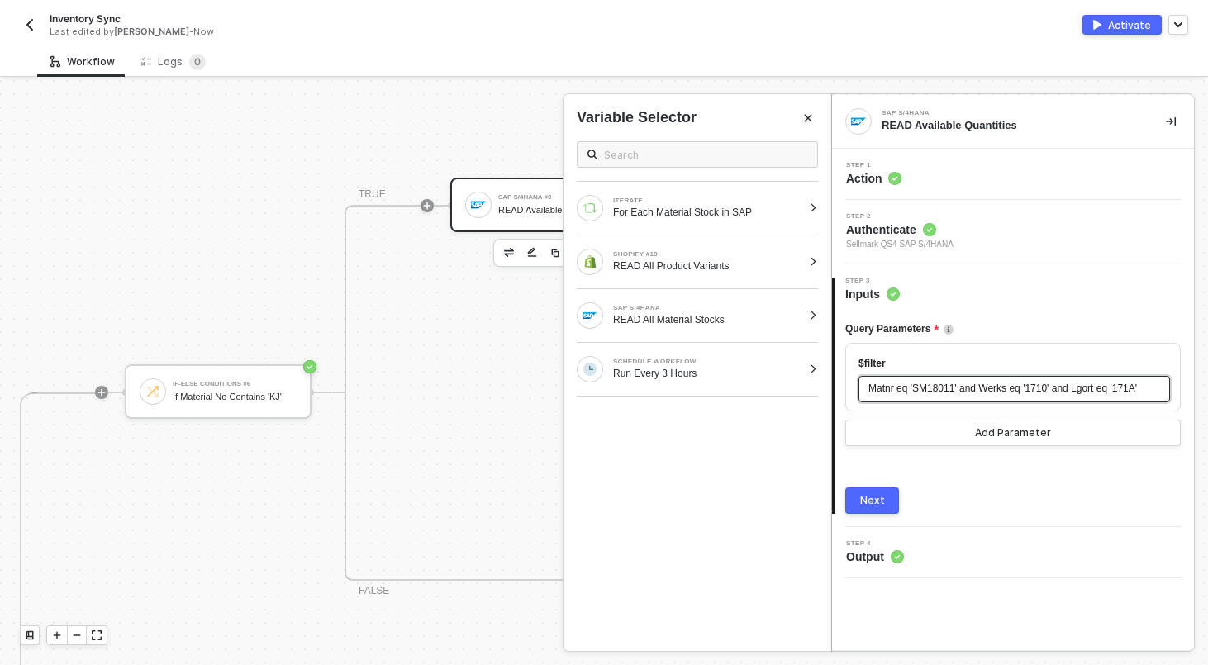
click at [1041, 390] on span "Matnr eq 'SM18011' and Werks eq '1710' and Lgort eq '171A'" at bounding box center [1002, 388] width 268 height 12
click at [1090, 387] on span "Matnr eq 'SM18011' and Werks eq '1710' and Lgort eq '171A'" at bounding box center [1002, 388] width 268 height 12
click at [1132, 388] on span "Matnr eq 'SM18011' and Werks eq '1710' and Lgort eq '171A'" at bounding box center [1002, 388] width 268 height 12
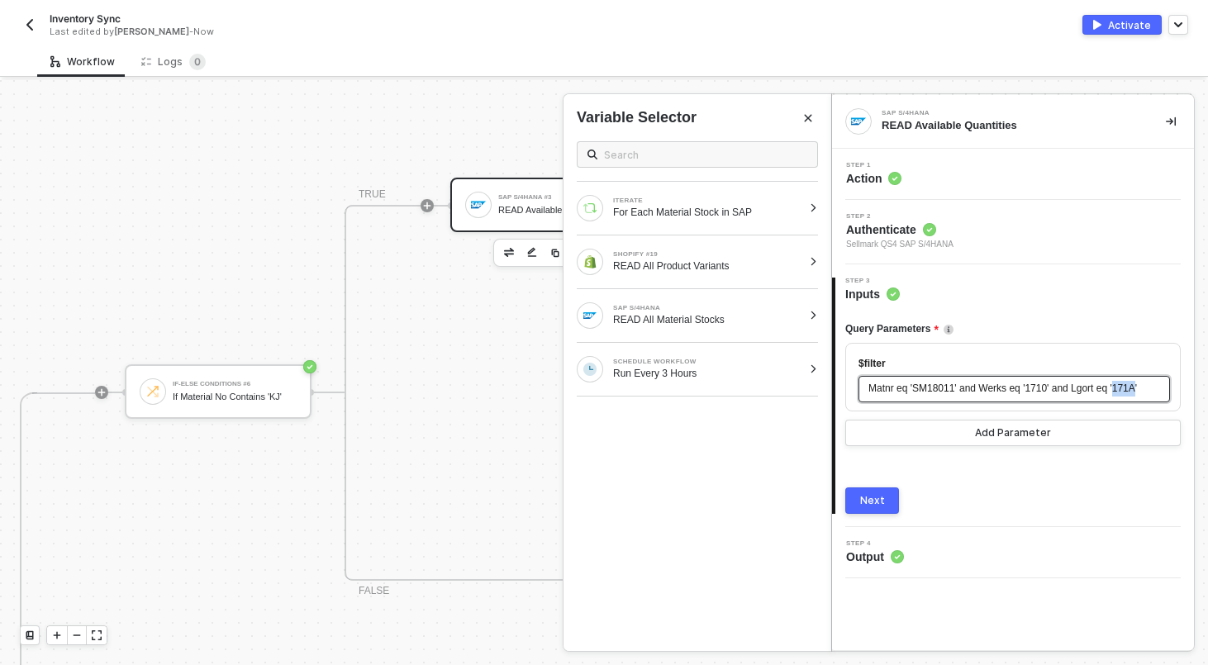
click at [1132, 388] on span "Matnr eq 'SM18011' and Werks eq '1710' and Lgort eq '171A'" at bounding box center [1002, 388] width 268 height 12
click at [863, 497] on div "Next" at bounding box center [872, 500] width 25 height 13
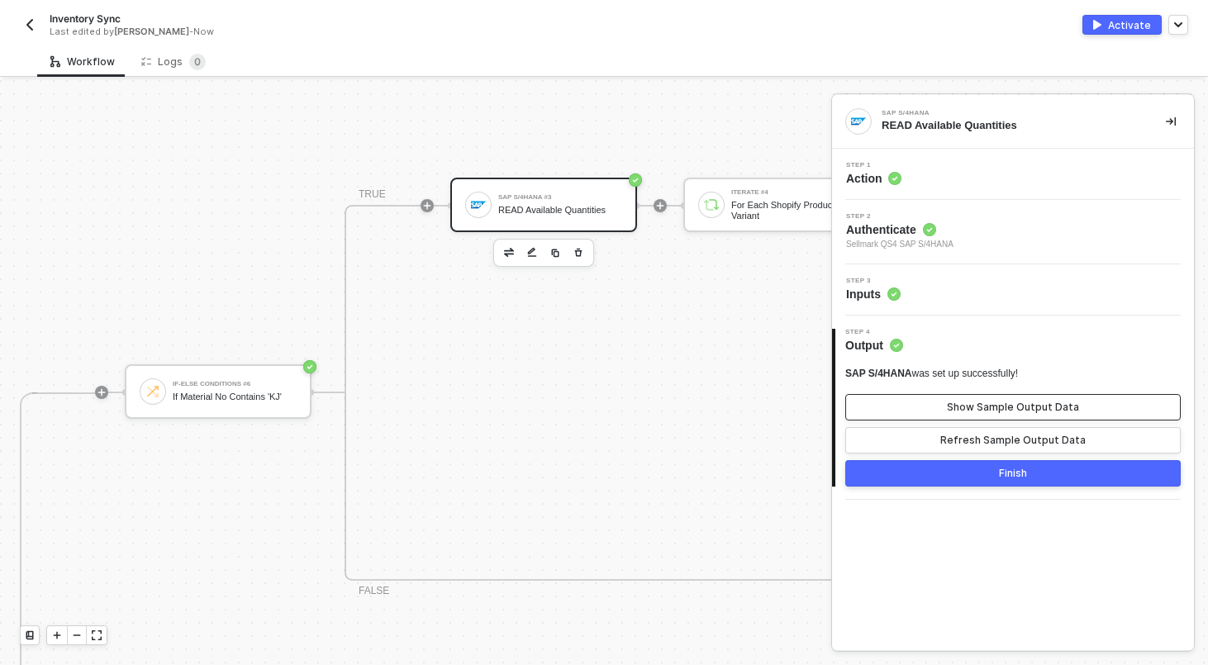
click at [924, 405] on button "Show Sample Output Data" at bounding box center [1012, 407] width 335 height 26
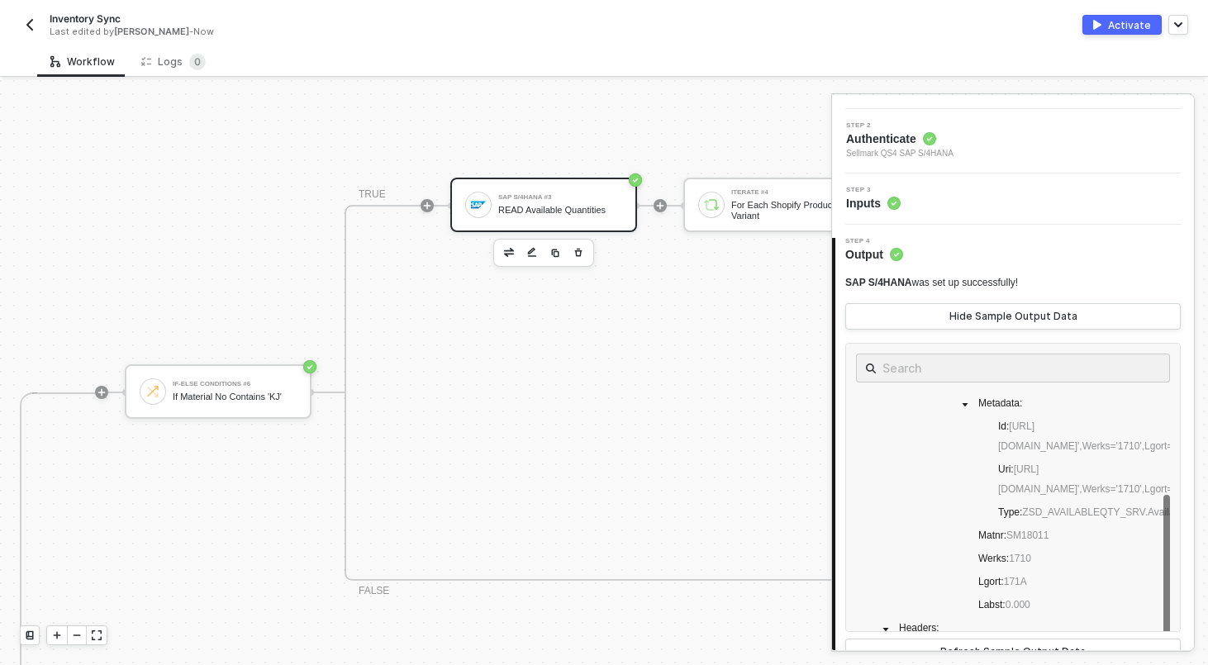
scroll to position [114, 0]
click at [957, 191] on div "Step 3 Inputs" at bounding box center [1015, 199] width 358 height 25
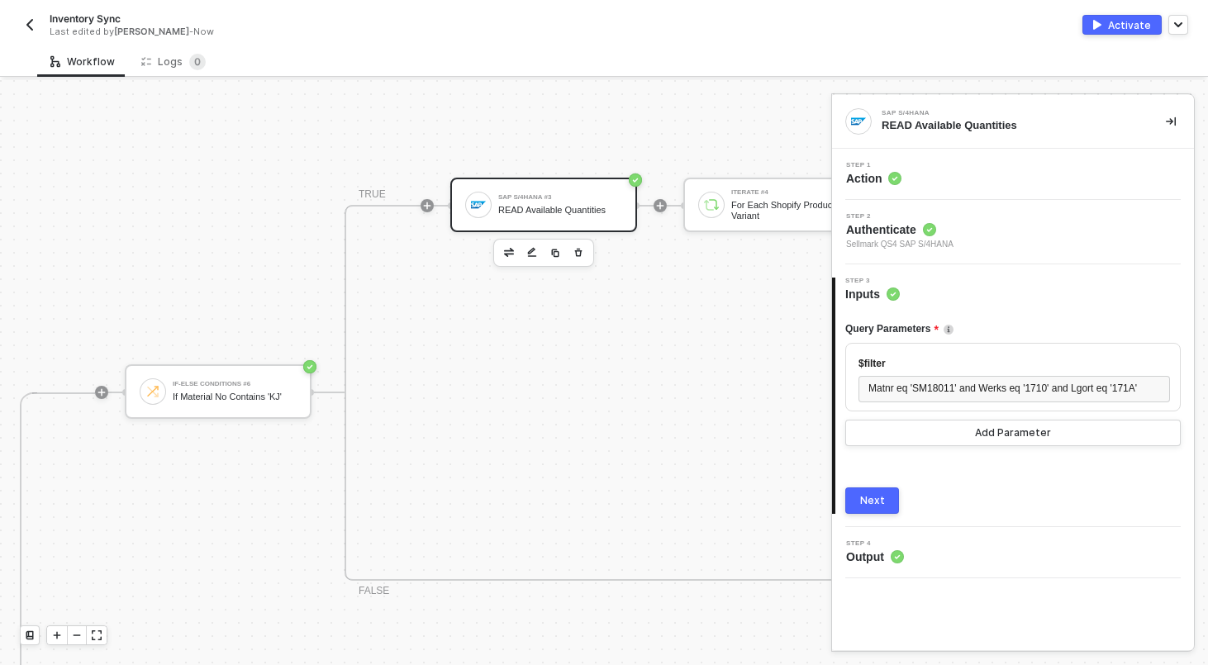
scroll to position [0, 0]
click at [1033, 162] on div "Step 1 Action" at bounding box center [1015, 174] width 358 height 25
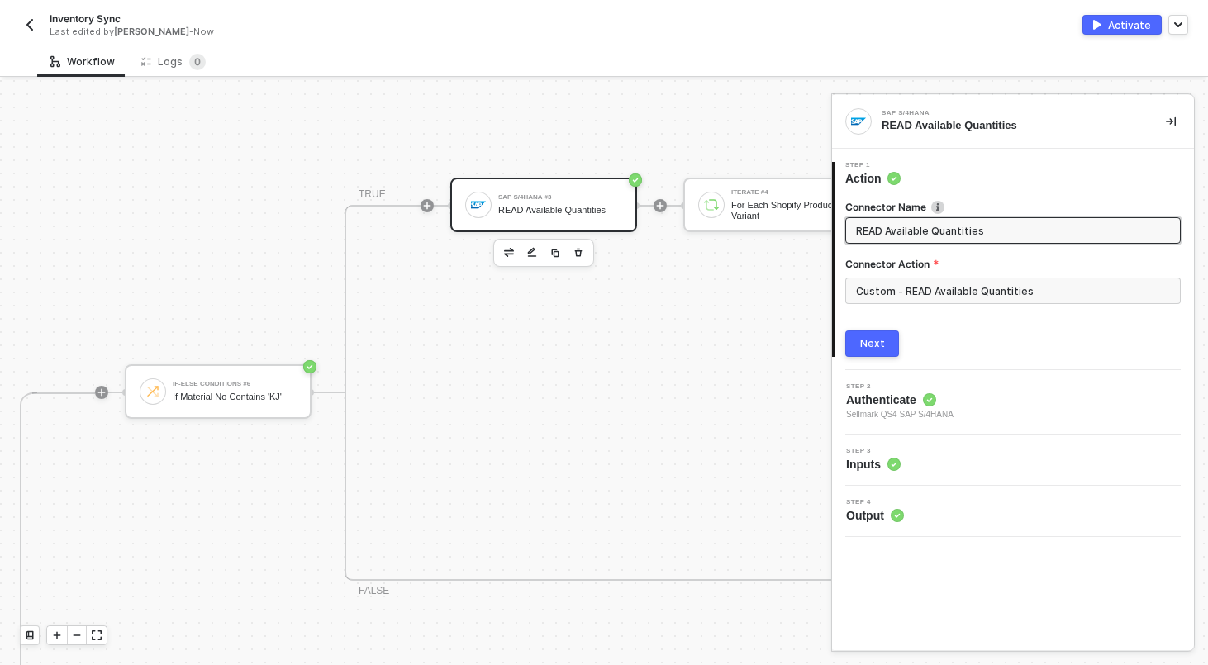
click at [905, 529] on div "4 Step 4 Output" at bounding box center [1013, 511] width 362 height 51
click at [922, 510] on div "Step 4 Output" at bounding box center [1015, 511] width 358 height 25
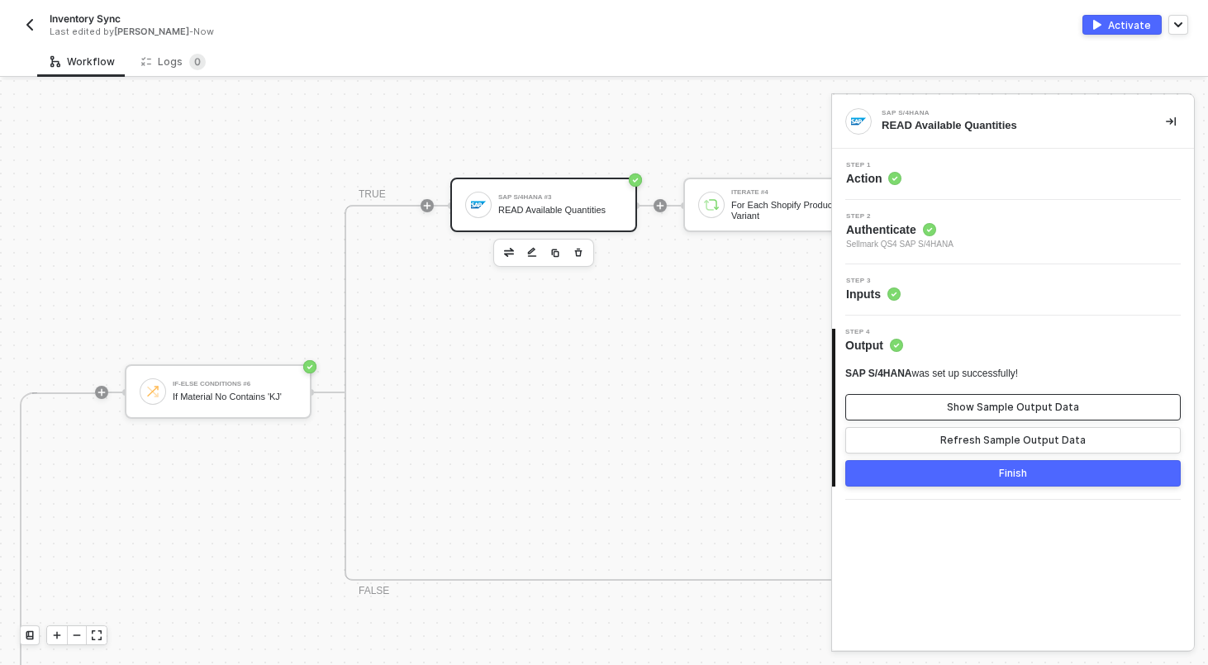
click at [985, 410] on div "Show Sample Output Data" at bounding box center [1013, 407] width 132 height 13
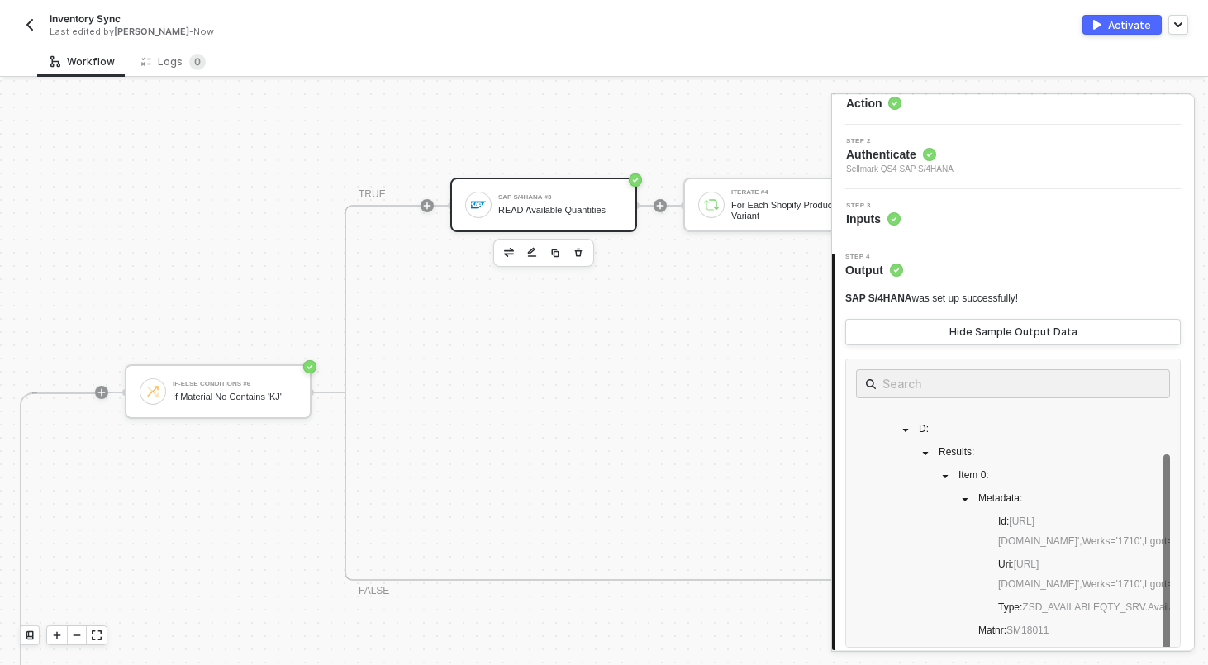
scroll to position [52, 0]
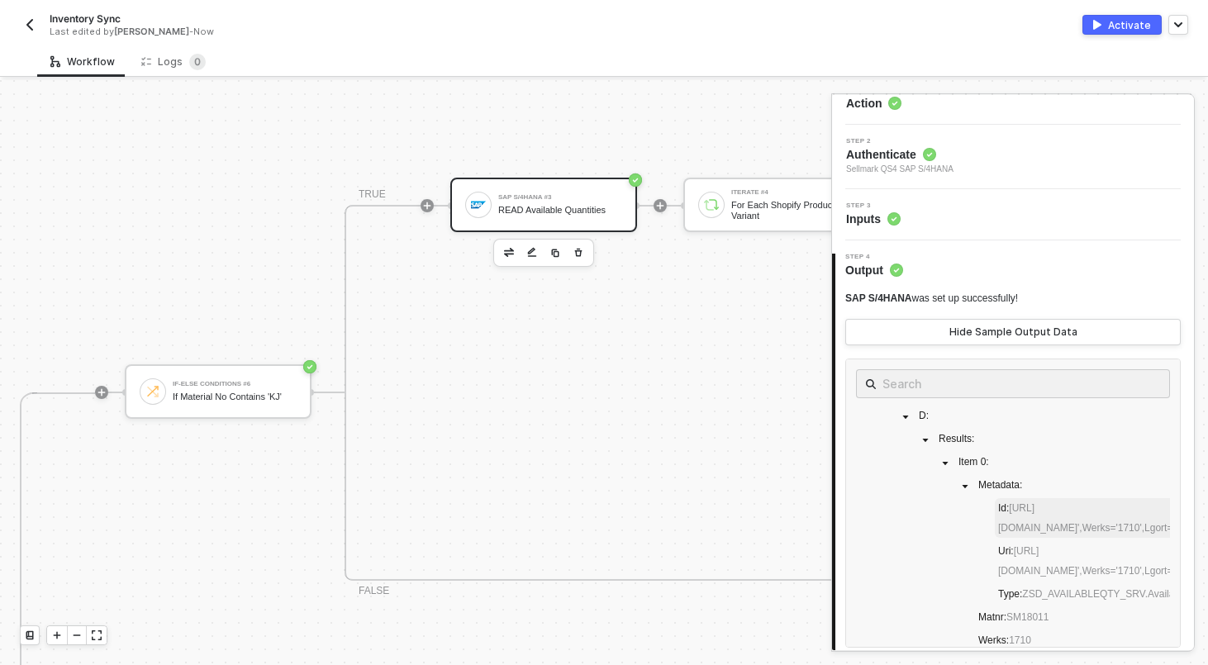
click at [1009, 514] on span "Id : https://sellmarksapqas.sc1.hec.ondemand.com:44380/sap/opu/odata/sap/ZSD_AV…" at bounding box center [1100, 518] width 211 height 40
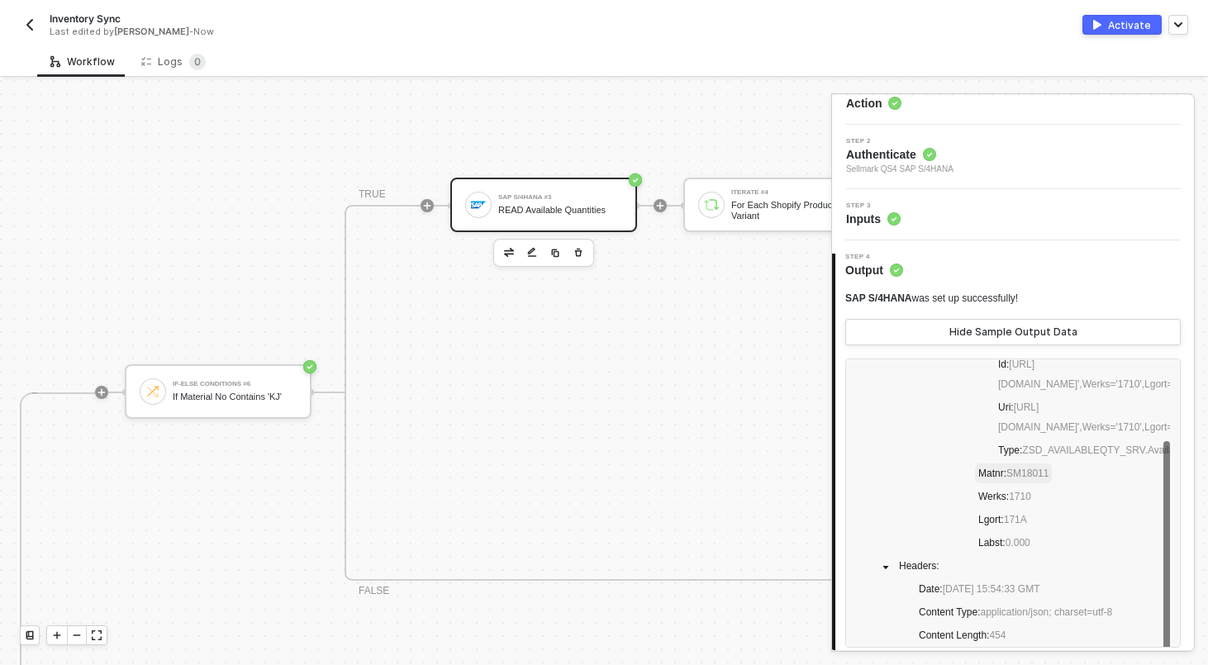
scroll to position [73, 0]
click at [1003, 550] on span "Labst : 0.000" at bounding box center [1004, 545] width 52 height 12
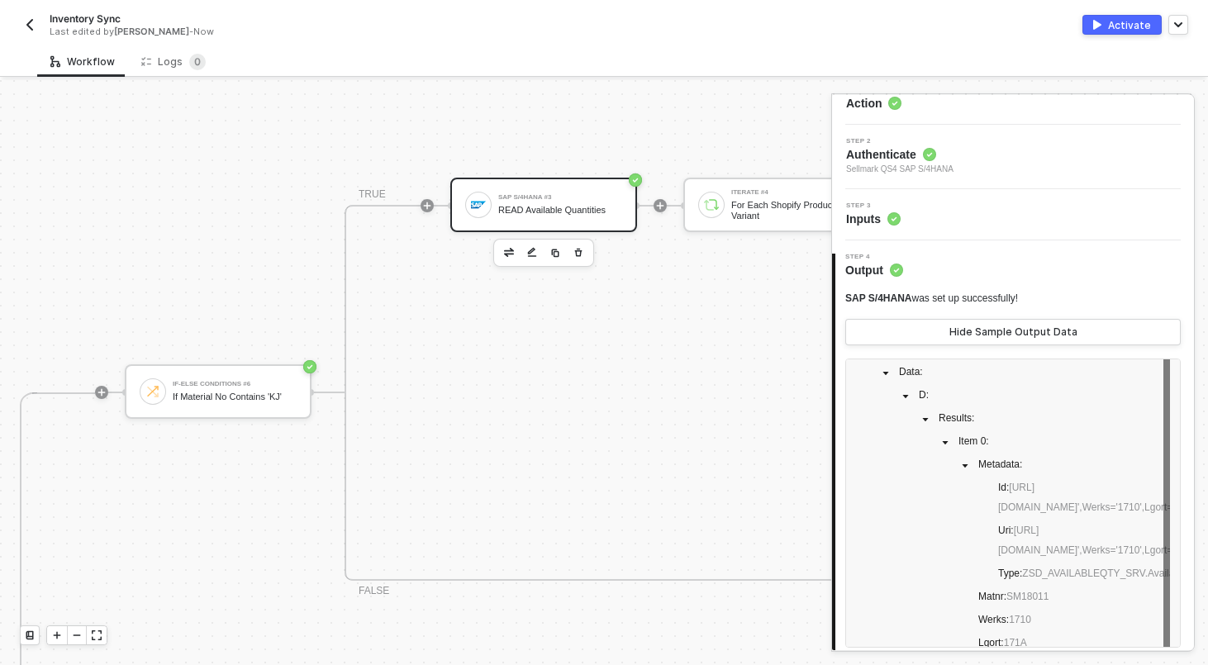
scroll to position [0, 0]
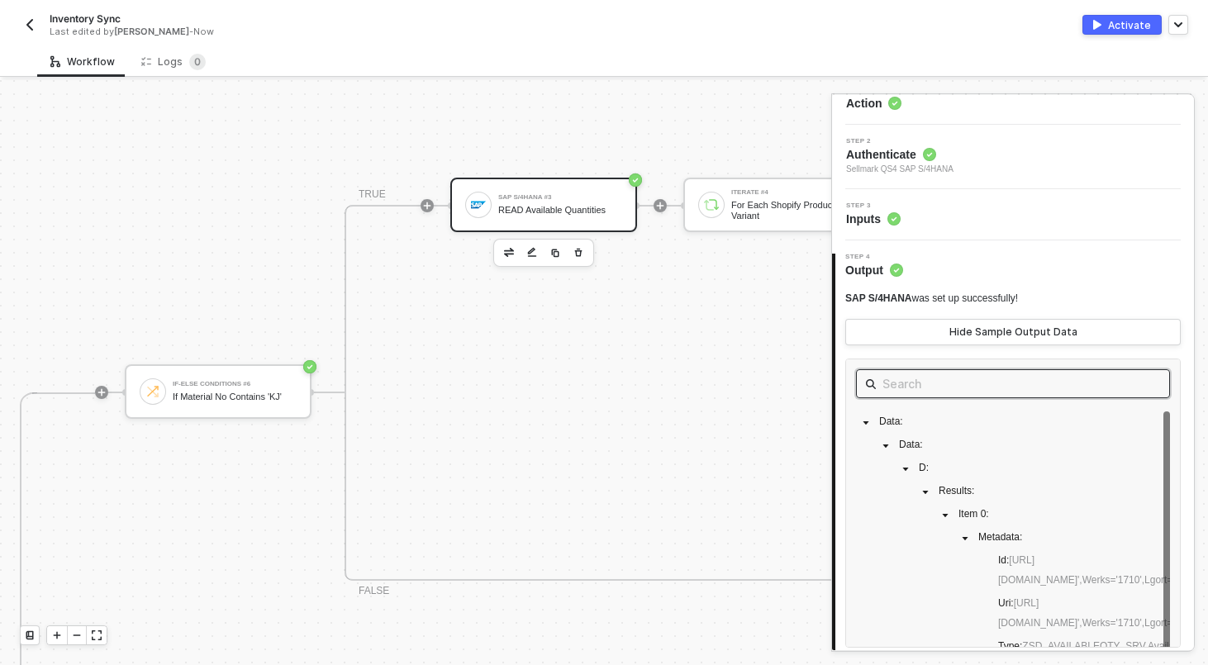
click at [946, 387] on input "text" at bounding box center [1012, 383] width 261 height 21
type input "s"
type input "atp"
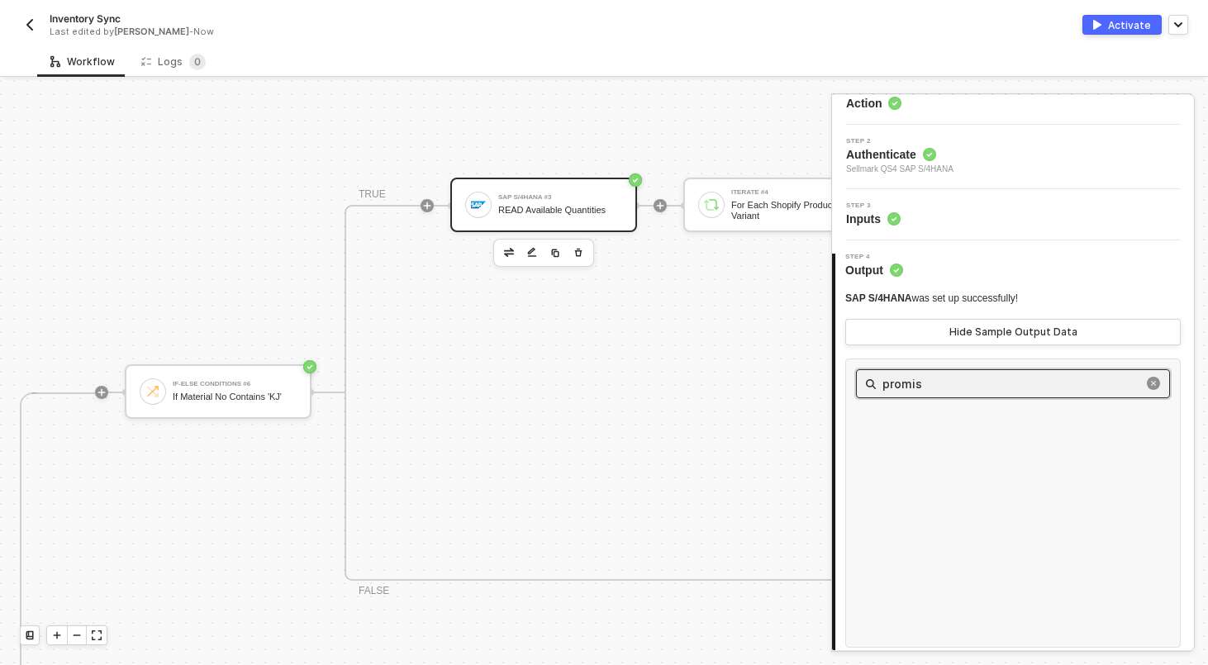
type input "promise"
click at [1151, 387] on icon "close-circle" at bounding box center [1153, 383] width 13 height 13
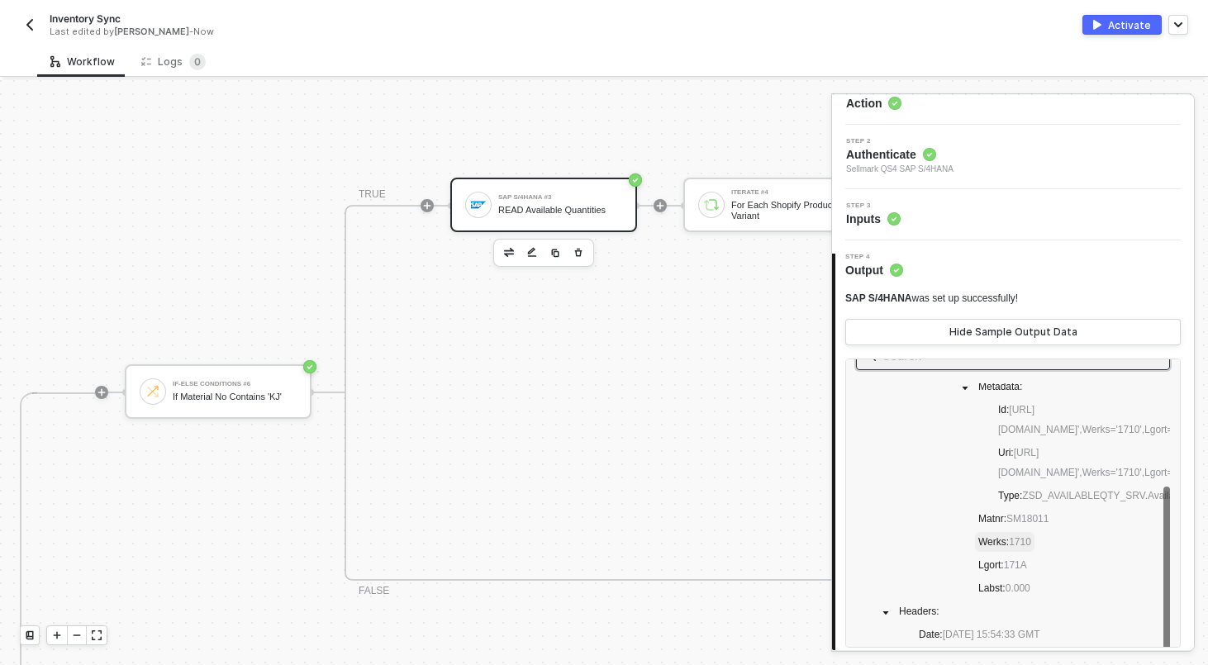
scroll to position [29, 0]
click at [1027, 593] on span "0.000" at bounding box center [1017, 588] width 25 height 12
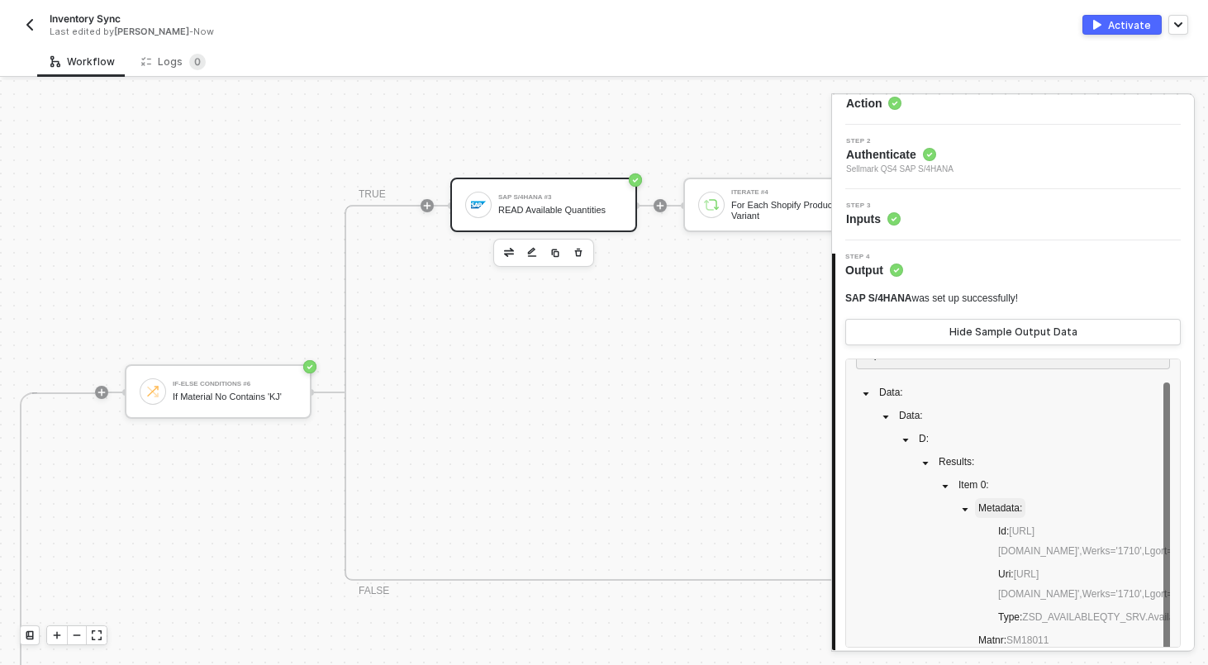
scroll to position [0, 0]
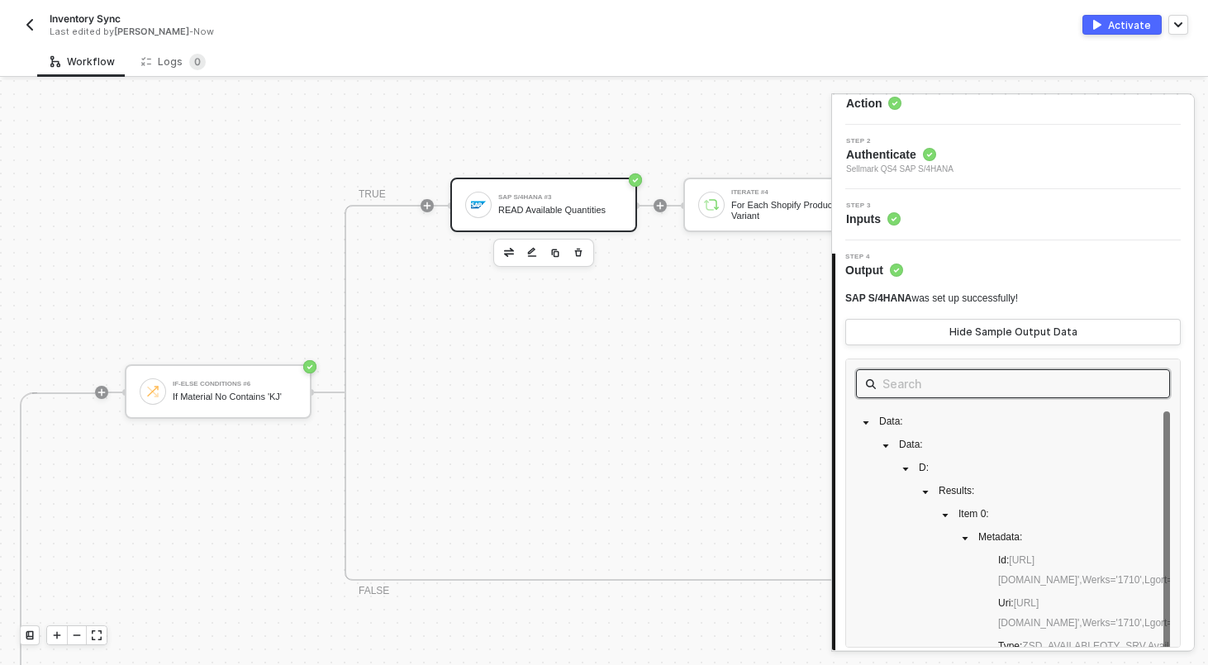
click at [917, 387] on input "text" at bounding box center [1012, 383] width 261 height 21
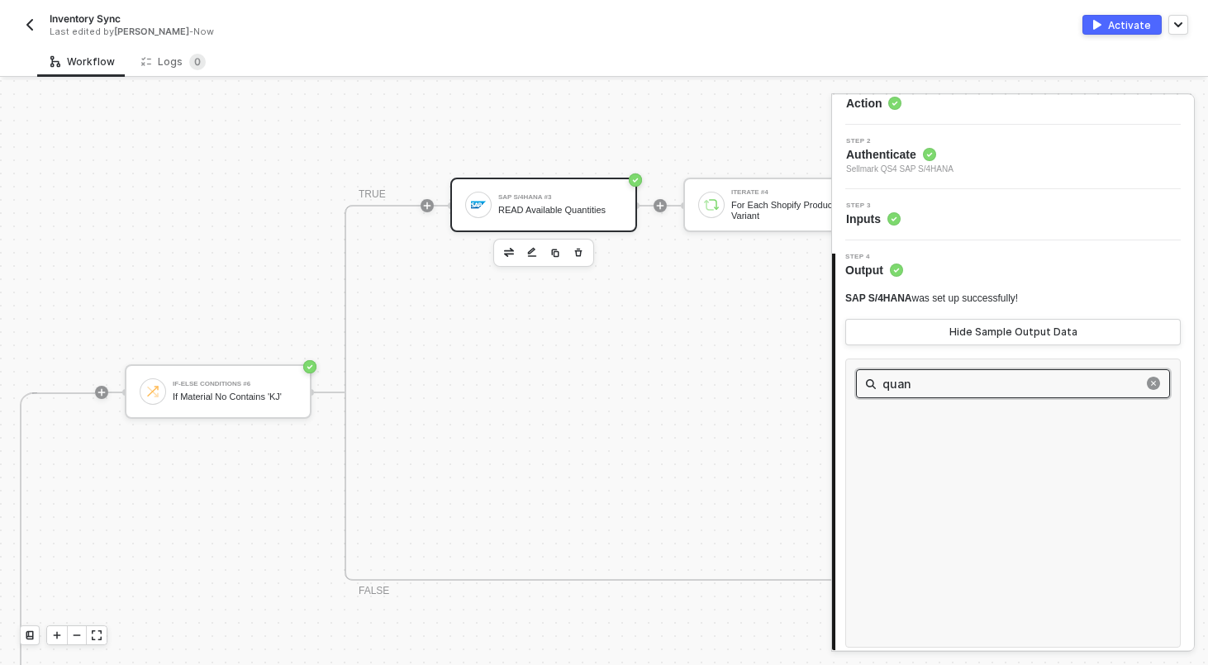
type input "quant"
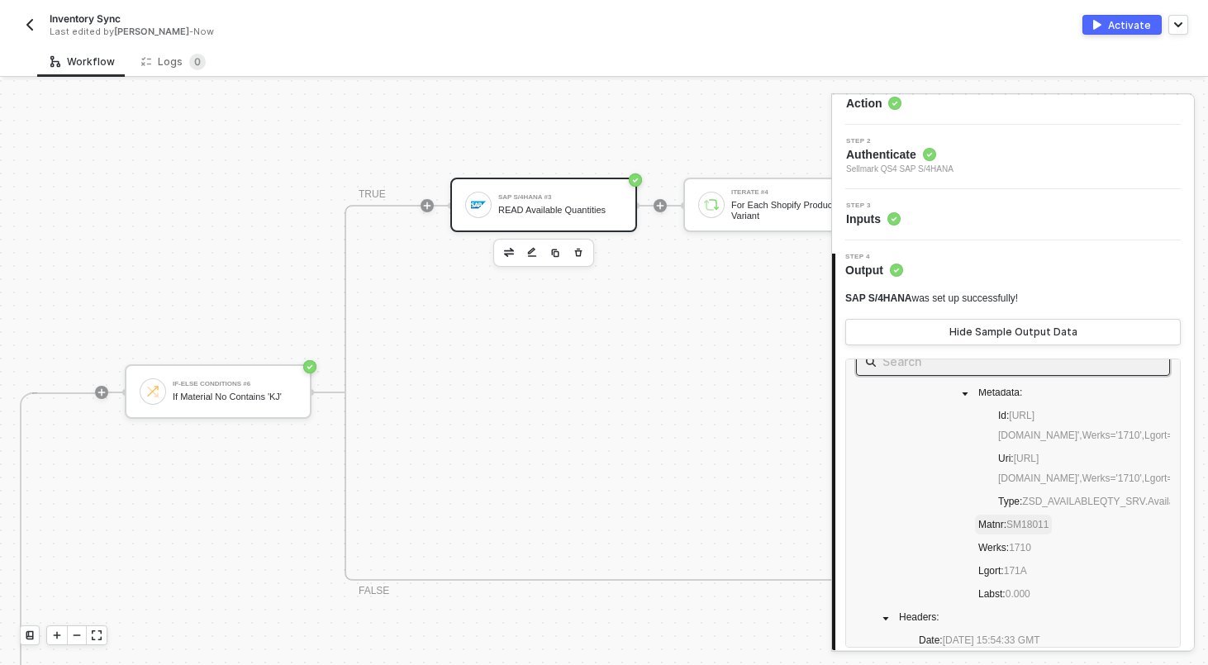
scroll to position [25, 0]
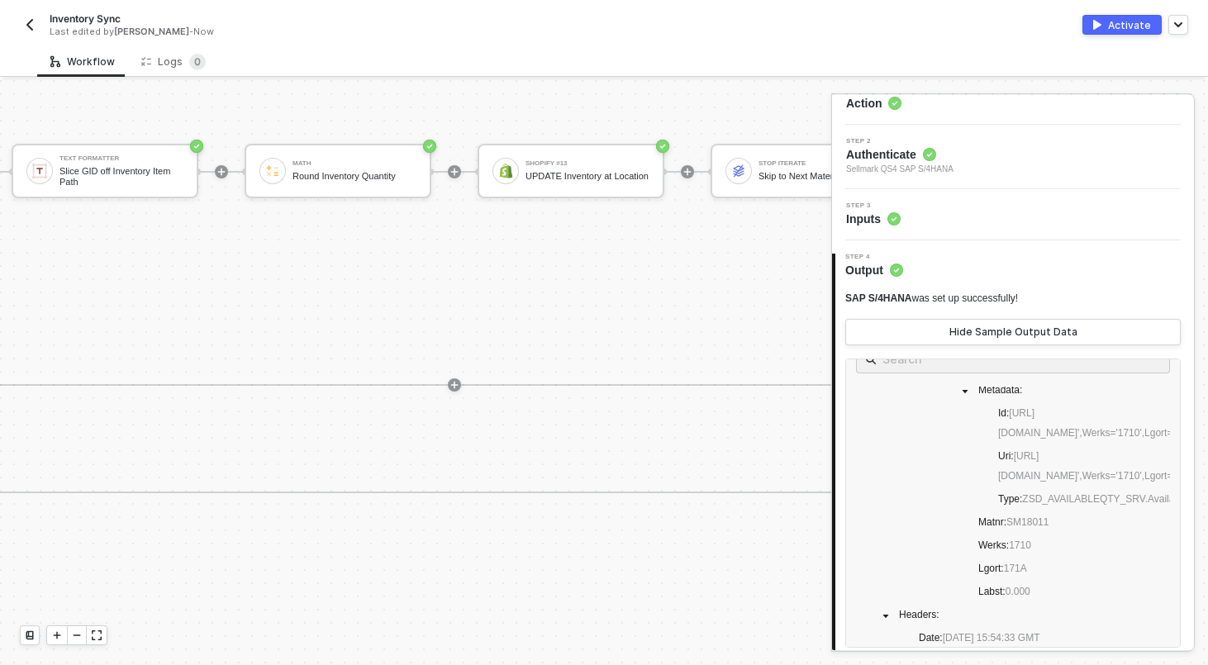
scroll to position [317, 2291]
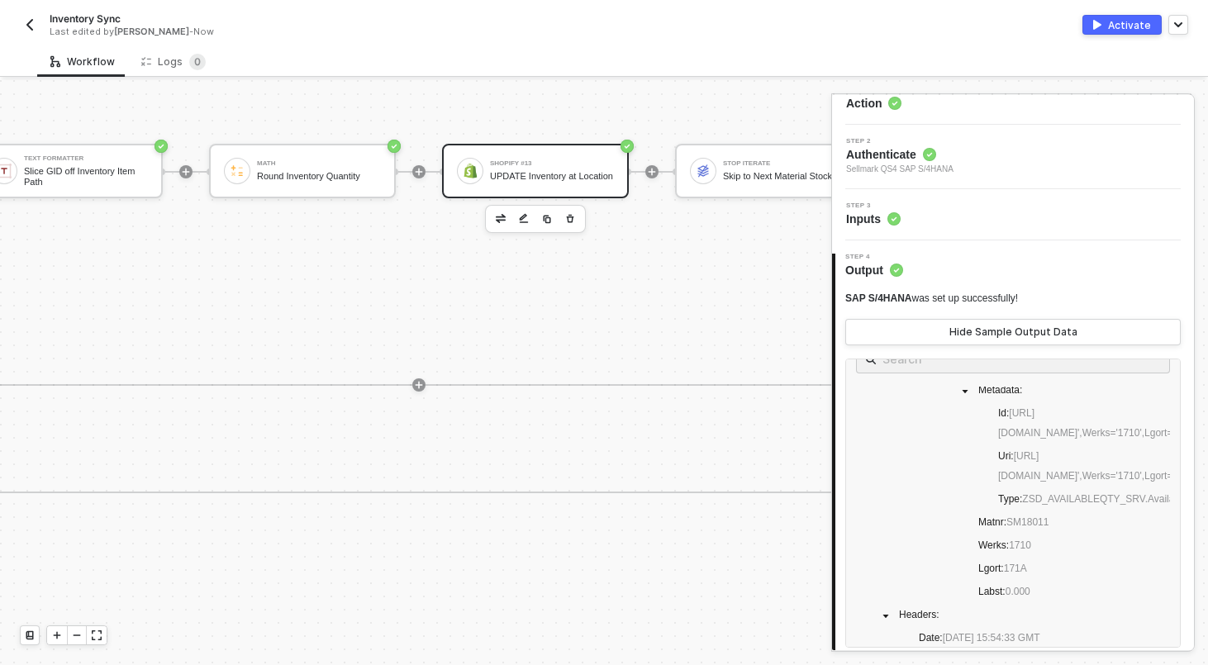
click at [491, 171] on div "UPDATE Inventory at Location" at bounding box center [552, 176] width 124 height 11
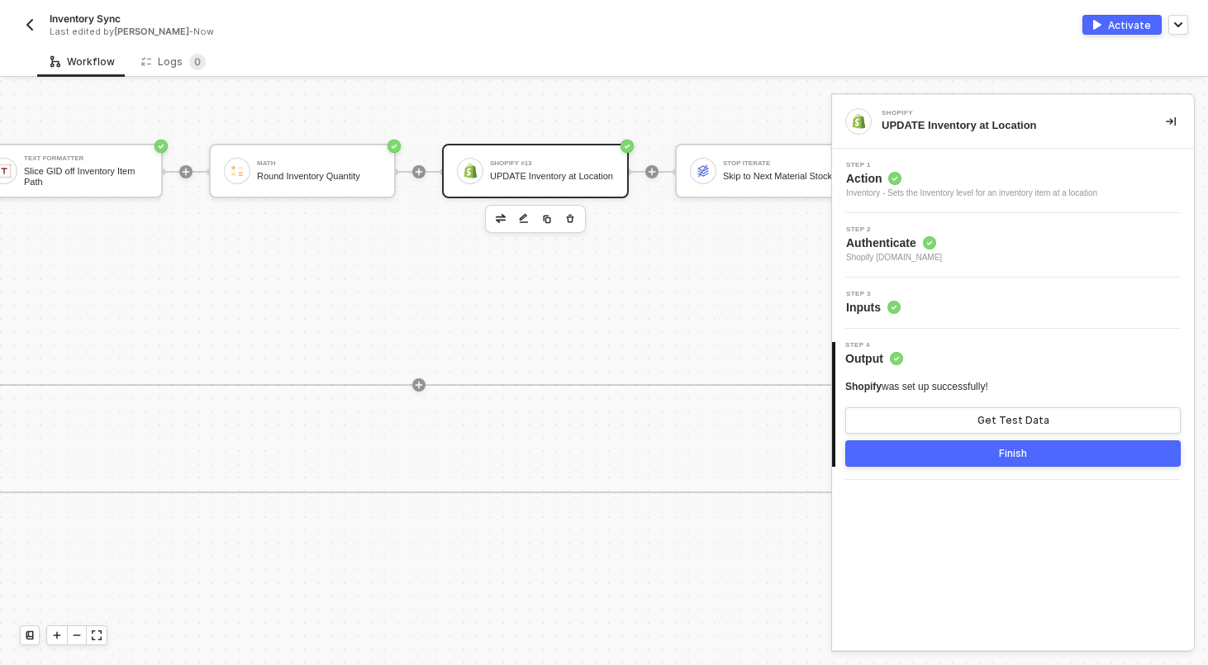
click at [943, 287] on div "Step 3 Inputs" at bounding box center [1013, 303] width 362 height 51
click at [934, 304] on div "Step 3 Inputs" at bounding box center [1015, 303] width 358 height 25
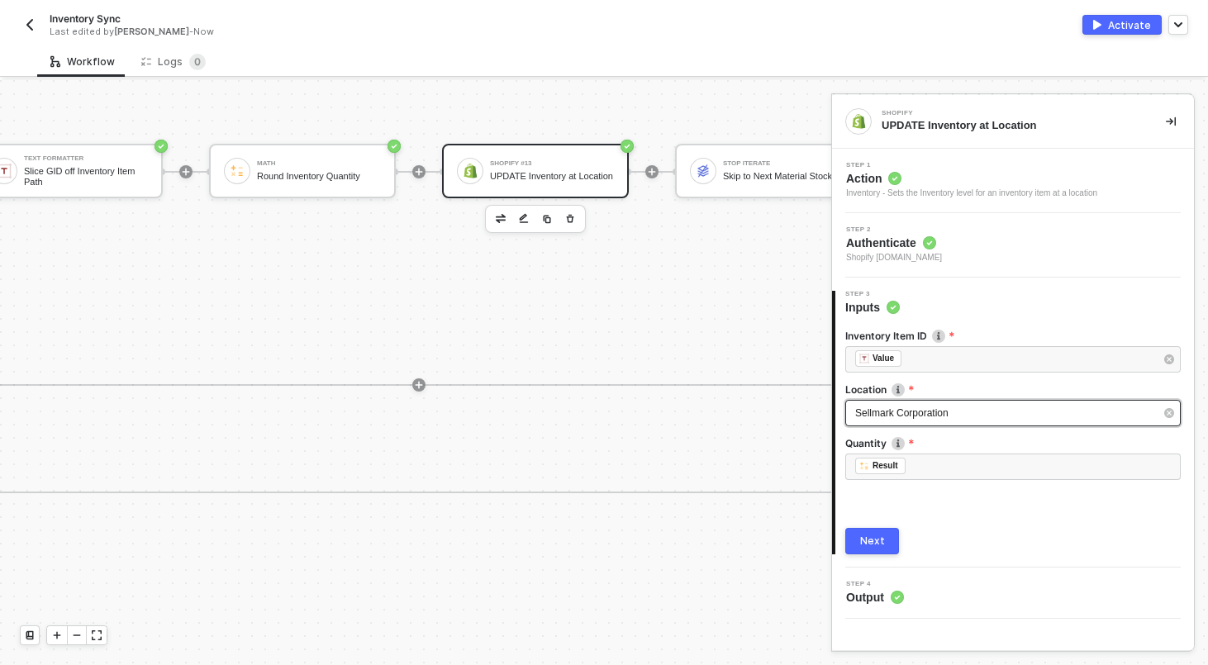
click at [943, 411] on span "Sellmark Corporation" at bounding box center [901, 413] width 93 height 12
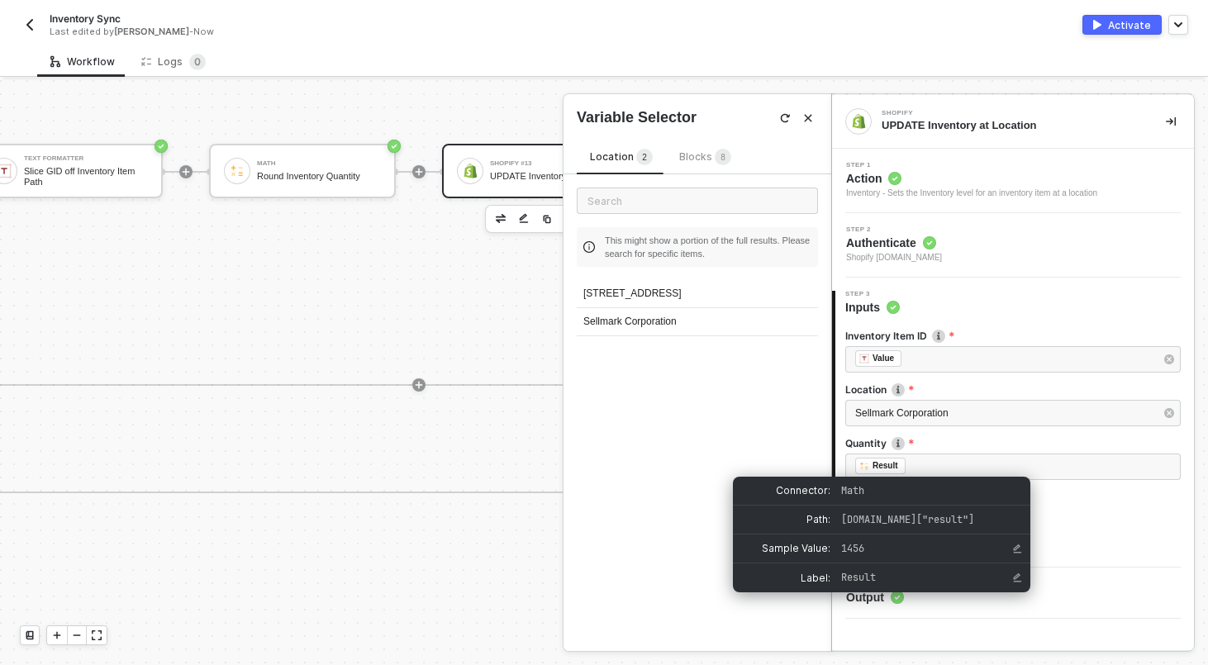
click at [1116, 544] on div "Next" at bounding box center [1012, 541] width 335 height 26
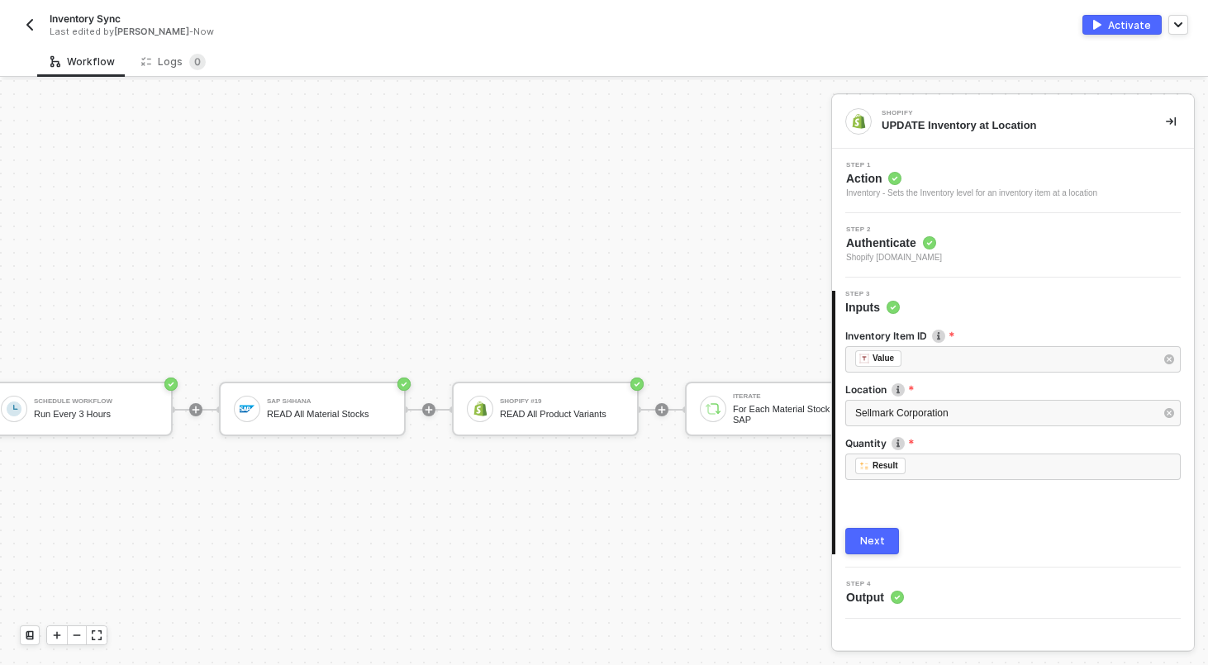
scroll to position [829, 0]
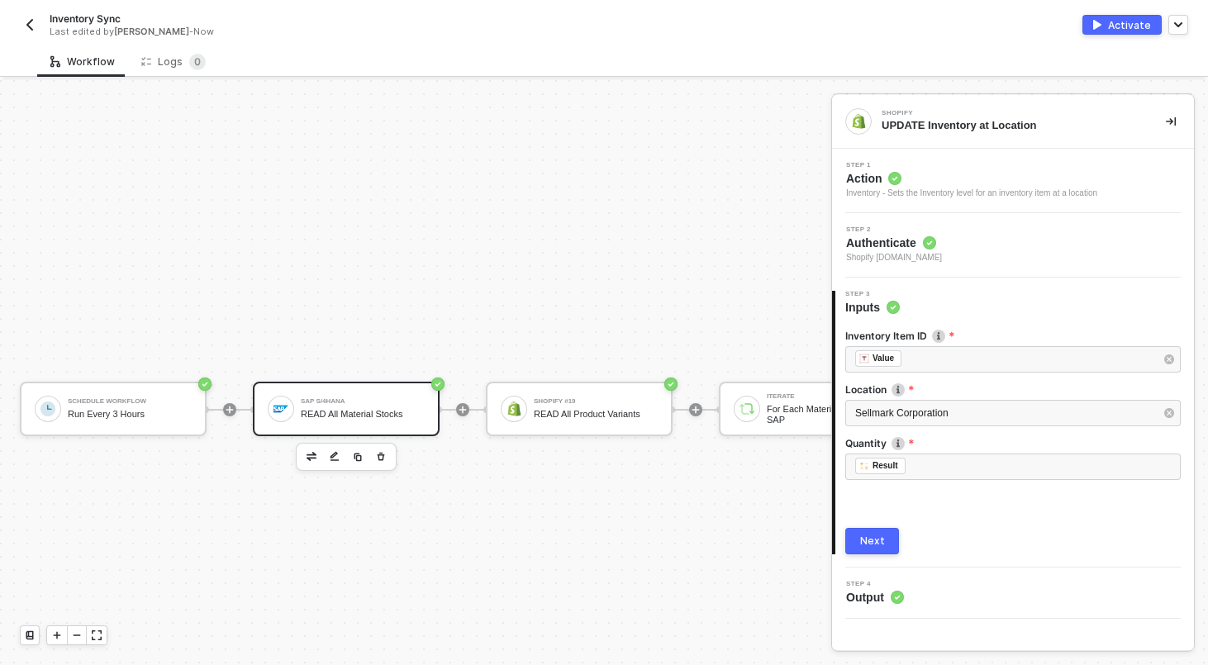
click at [387, 411] on div "READ All Material Stocks" at bounding box center [363, 414] width 124 height 11
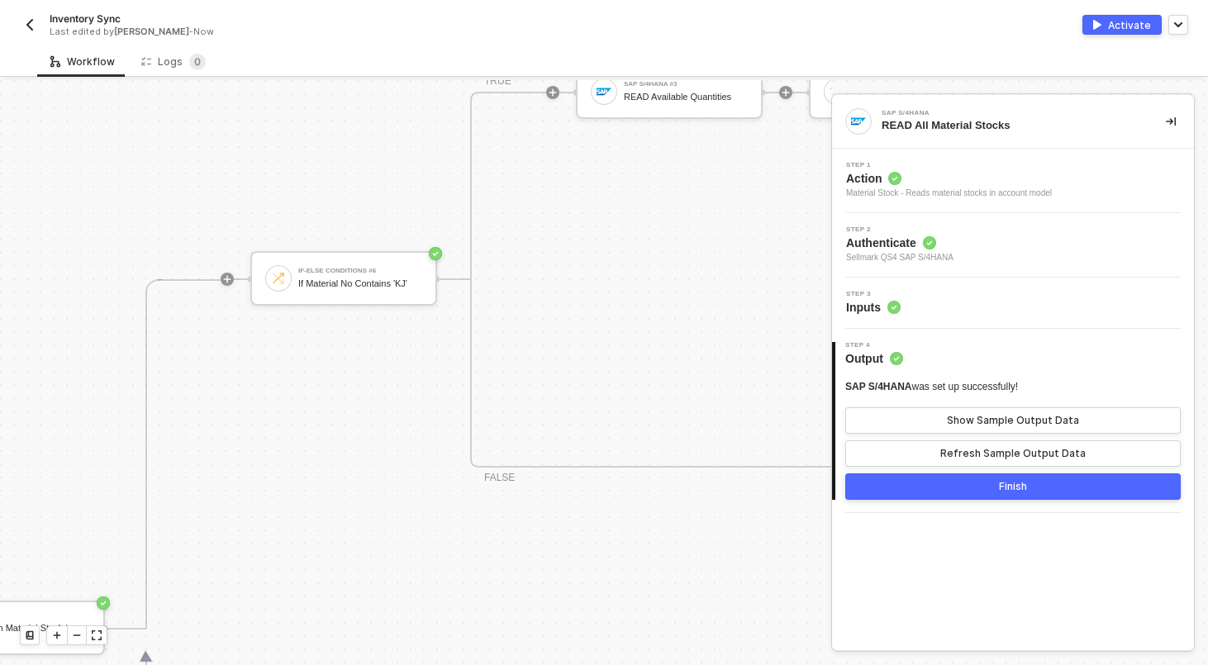
scroll to position [579, 800]
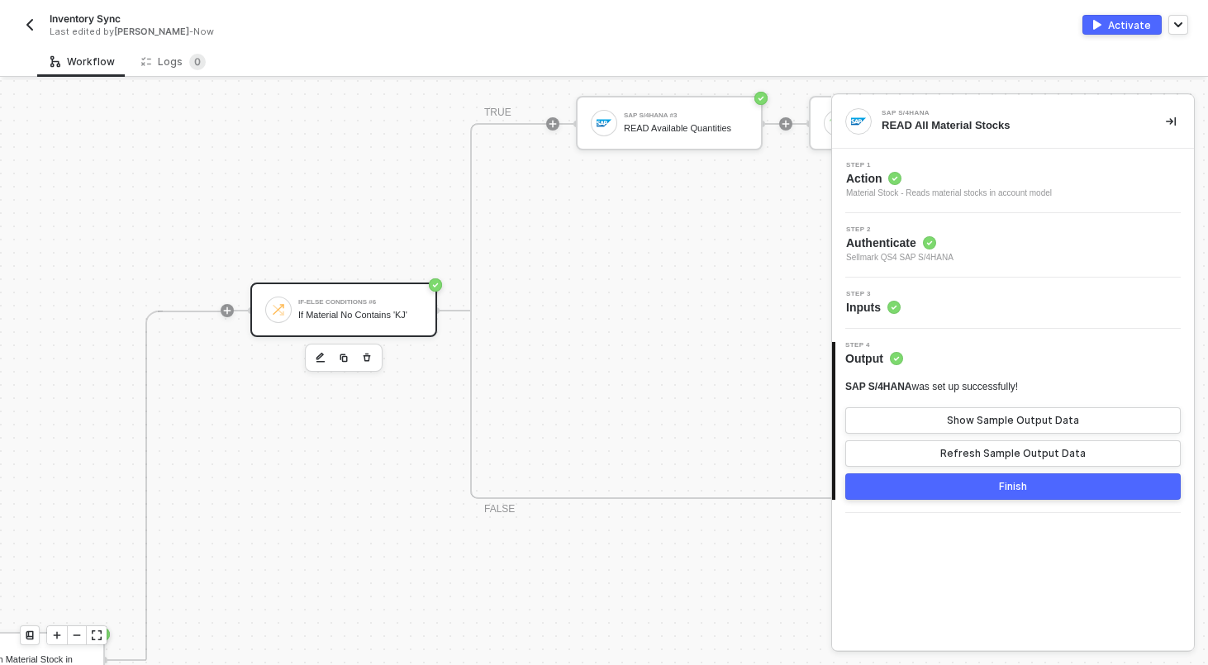
click at [325, 320] on div "If-Else Conditions #6 If Material No Contains 'KJ'" at bounding box center [360, 309] width 124 height 31
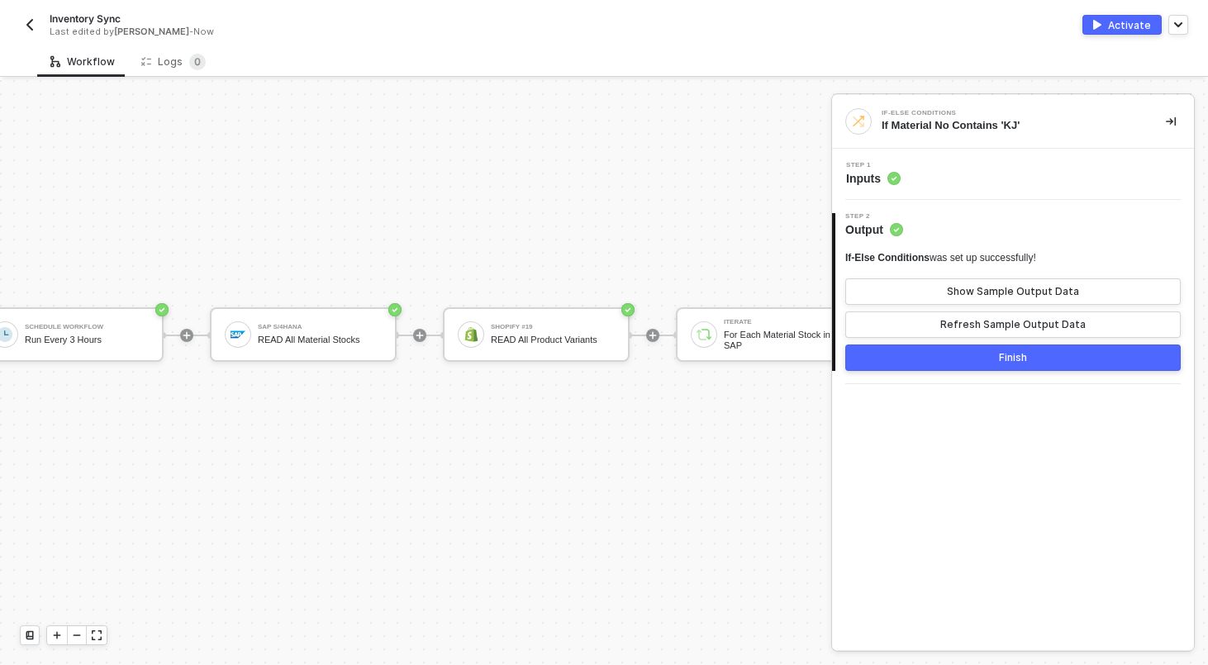
scroll to position [900, 43]
click at [329, 293] on div at bounding box center [420, 338] width 220 height 129
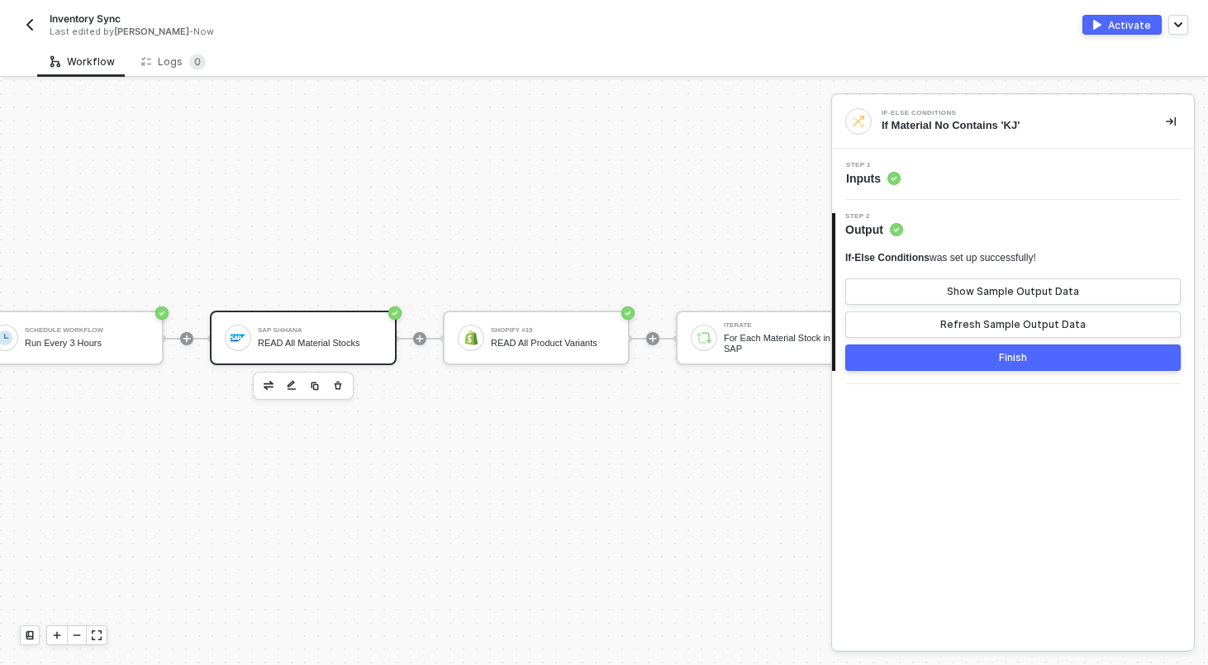
click at [329, 323] on div "SAP S/4HANA READ All Material Stocks" at bounding box center [320, 337] width 124 height 31
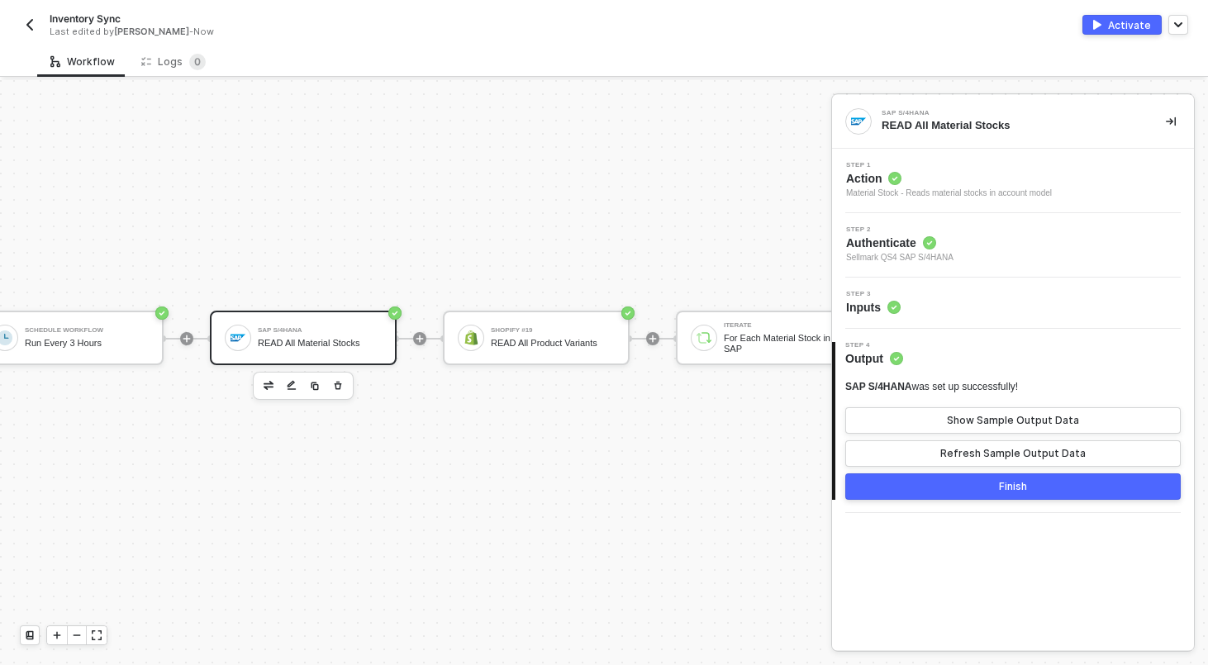
scroll to position [900, 0]
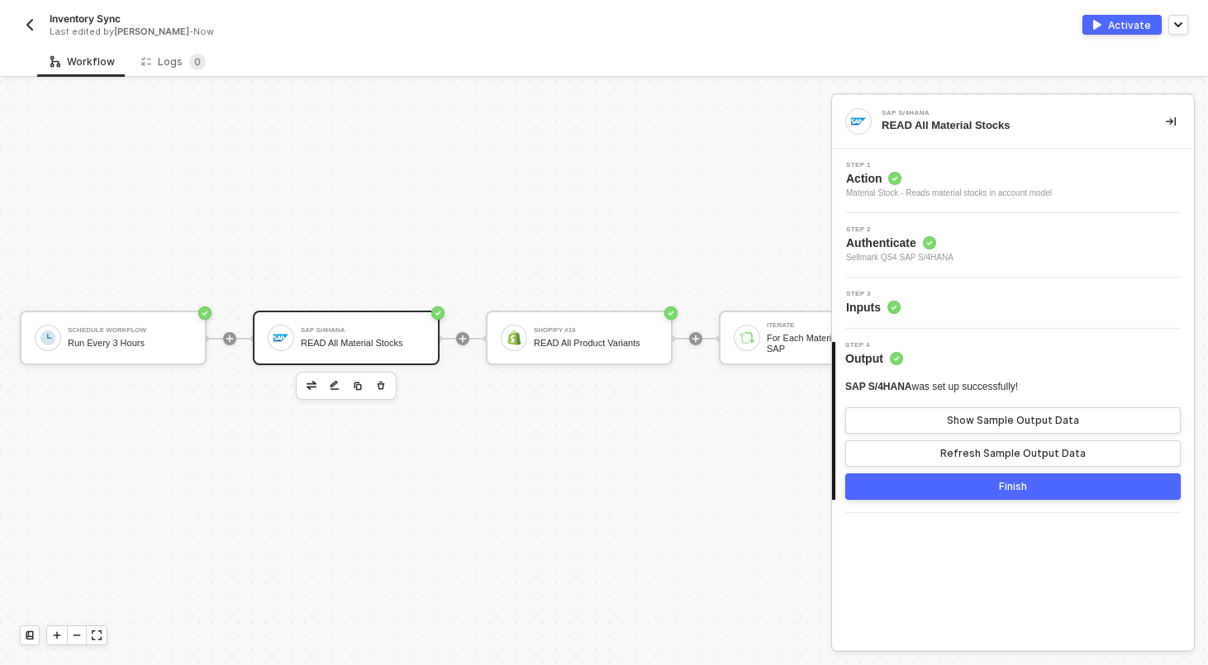
click at [119, 352] on div "Schedule Workflow Run Every 3 Hours" at bounding box center [130, 337] width 124 height 31
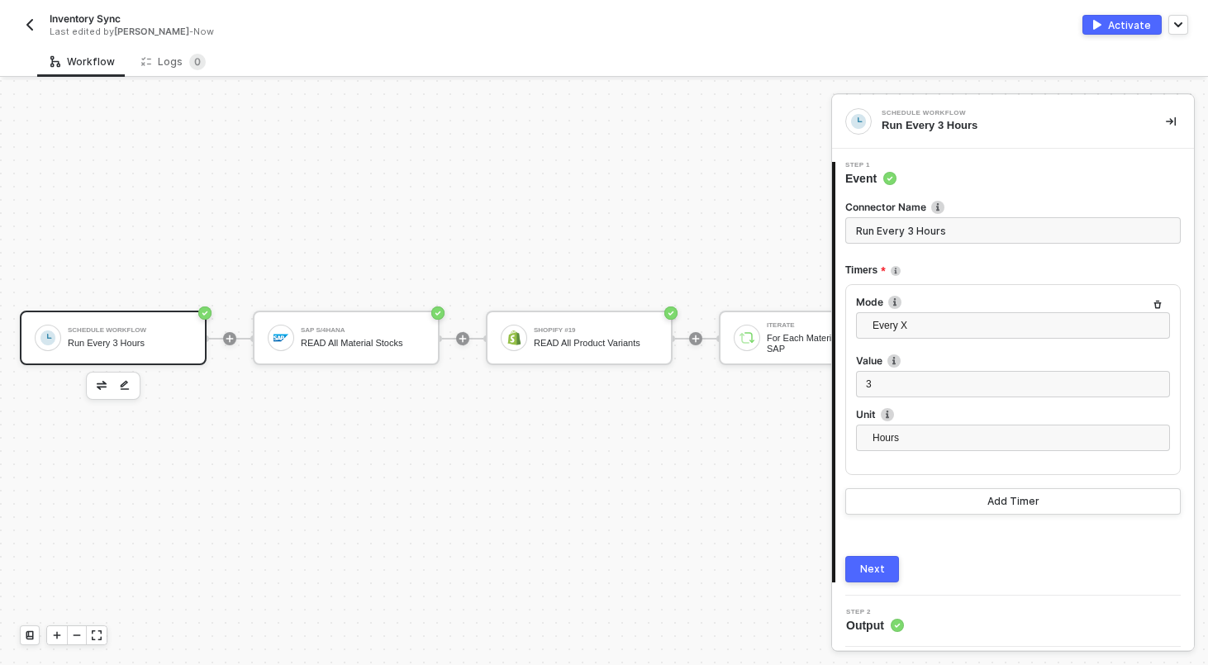
click at [904, 342] on div "Every X" at bounding box center [1013, 329] width 314 height 35
click at [904, 335] on span "Every X" at bounding box center [1015, 325] width 287 height 25
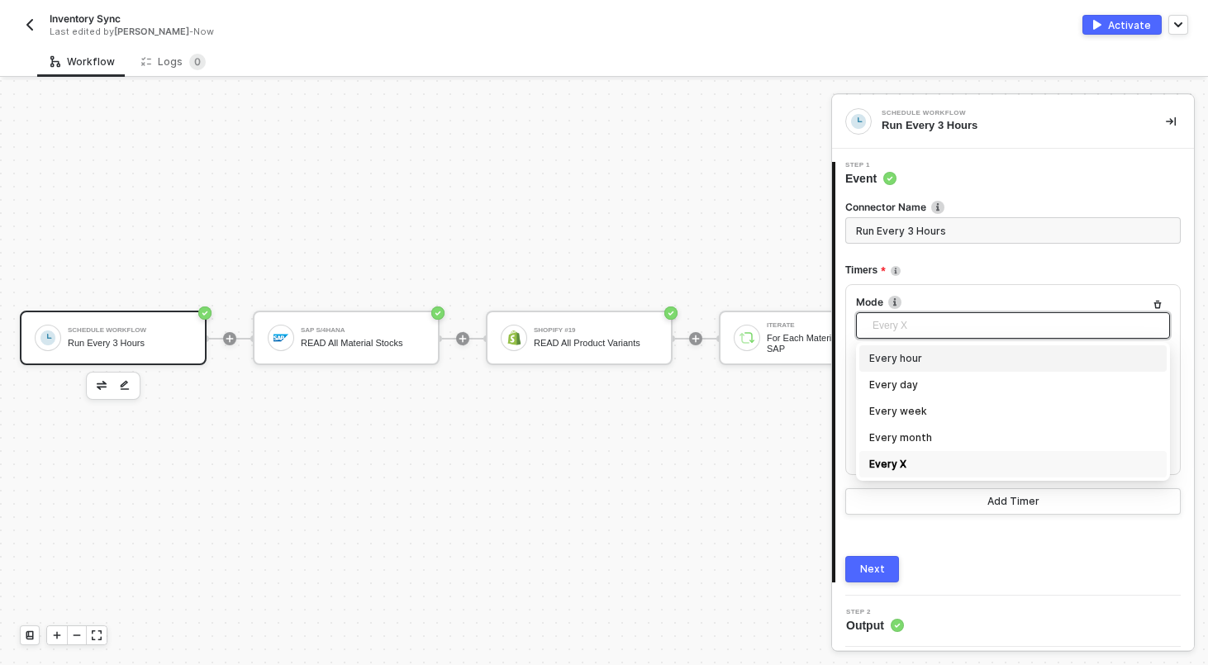
click at [988, 264] on div "Timers" at bounding box center [1012, 270] width 335 height 27
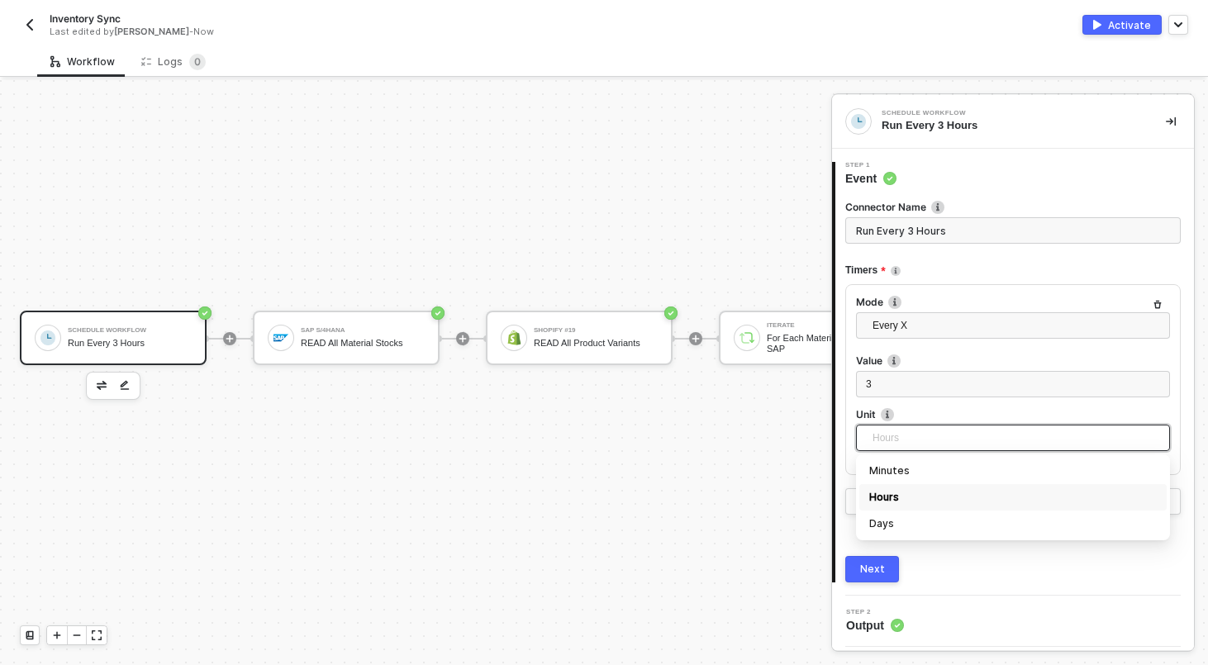
click at [908, 428] on span "Hours" at bounding box center [1015, 437] width 287 height 25
click at [904, 387] on div "3" at bounding box center [1013, 385] width 294 height 16
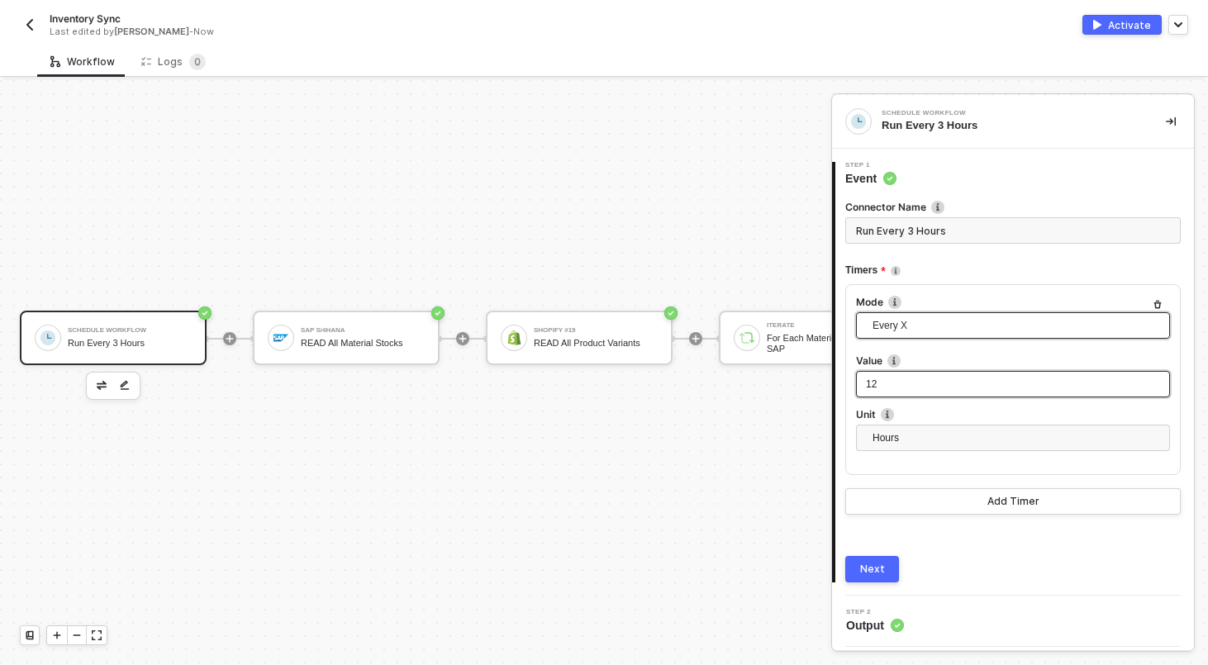
click at [928, 319] on span "Every X" at bounding box center [1015, 325] width 287 height 25
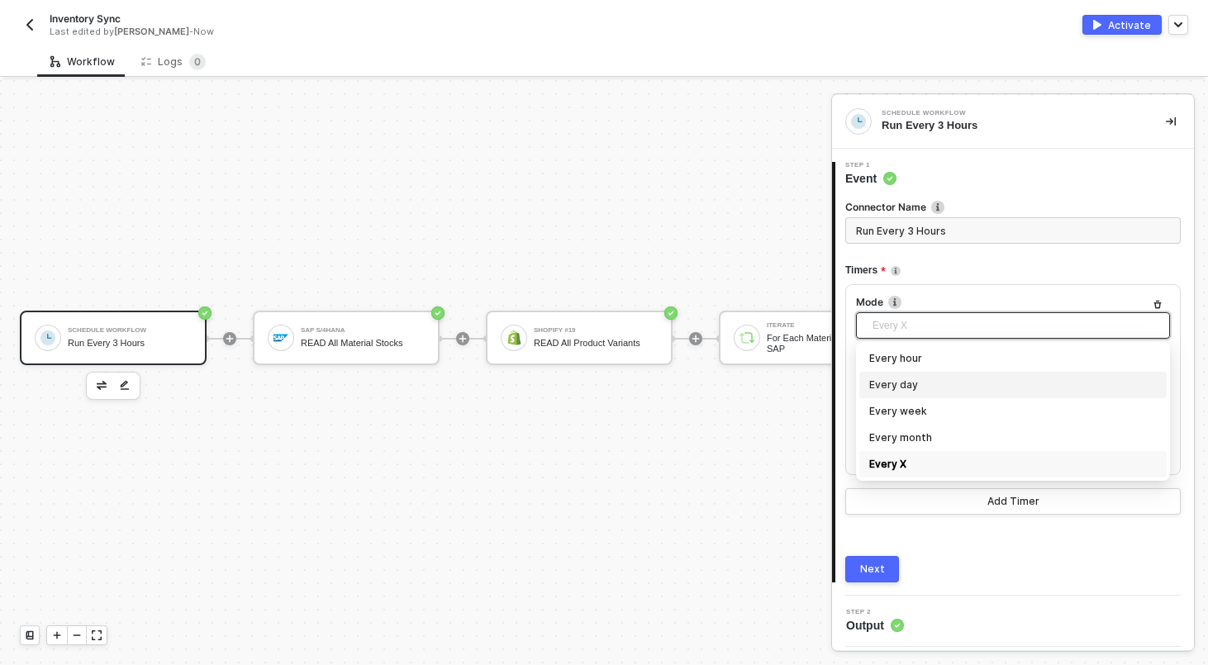
click at [909, 391] on div "Every day" at bounding box center [1012, 385] width 287 height 18
click at [939, 323] on span "Every day" at bounding box center [1015, 325] width 287 height 25
click at [920, 387] on div "Every day" at bounding box center [1012, 385] width 287 height 18
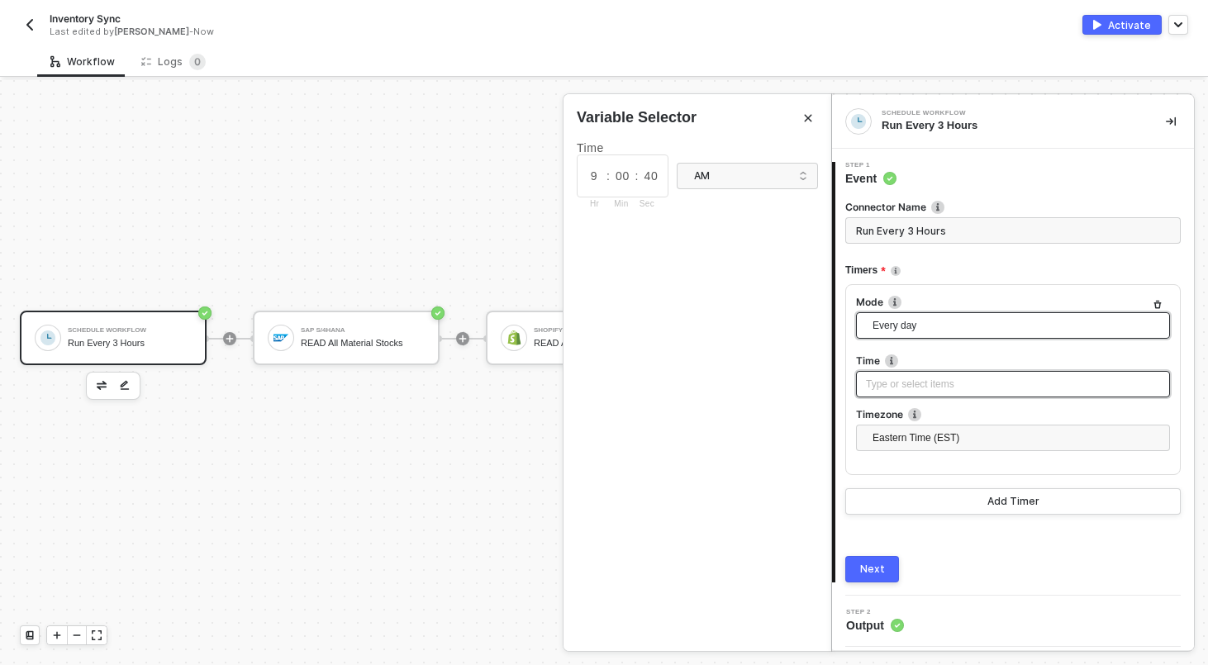
click at [915, 318] on span "Every day" at bounding box center [1015, 325] width 287 height 25
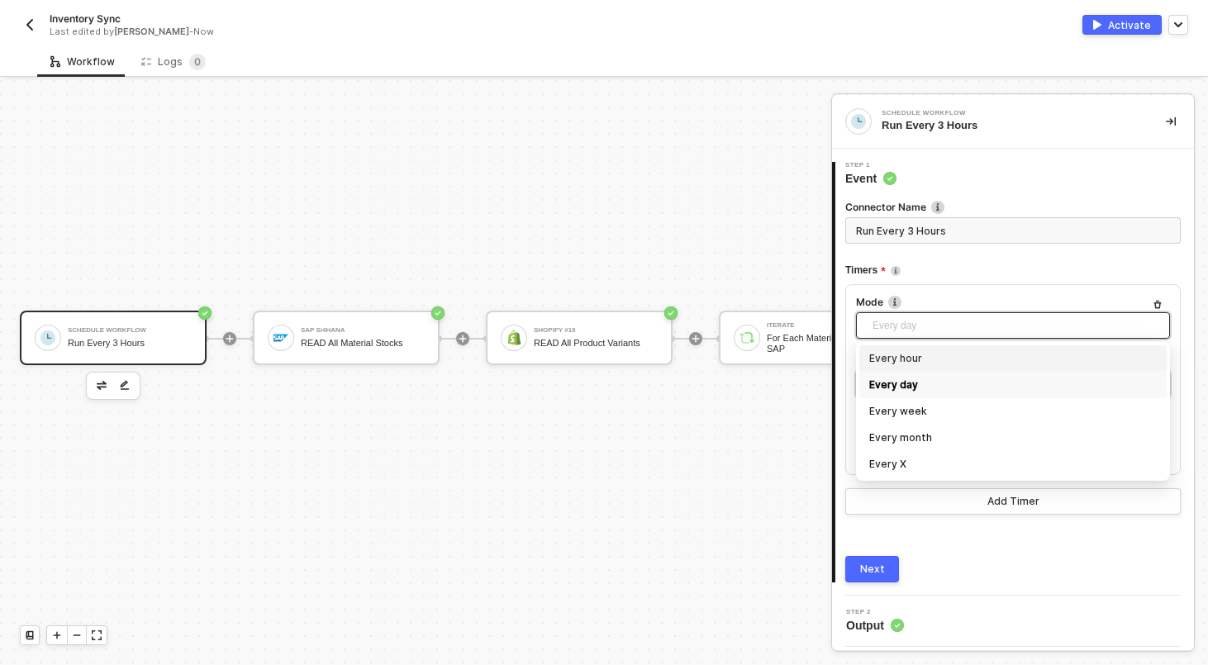
click at [900, 360] on div "Every hour" at bounding box center [1012, 358] width 287 height 18
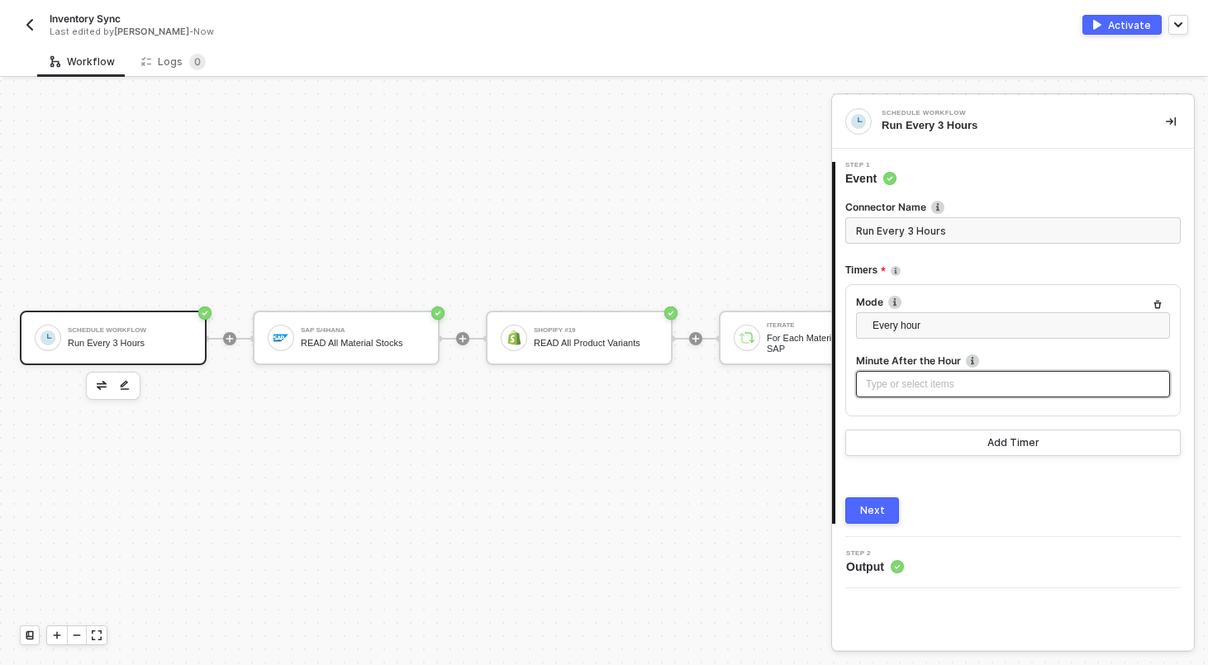
click at [924, 382] on div "Type or select items ﻿" at bounding box center [1013, 385] width 294 height 16
click at [895, 330] on span "Every hour" at bounding box center [1015, 325] width 287 height 25
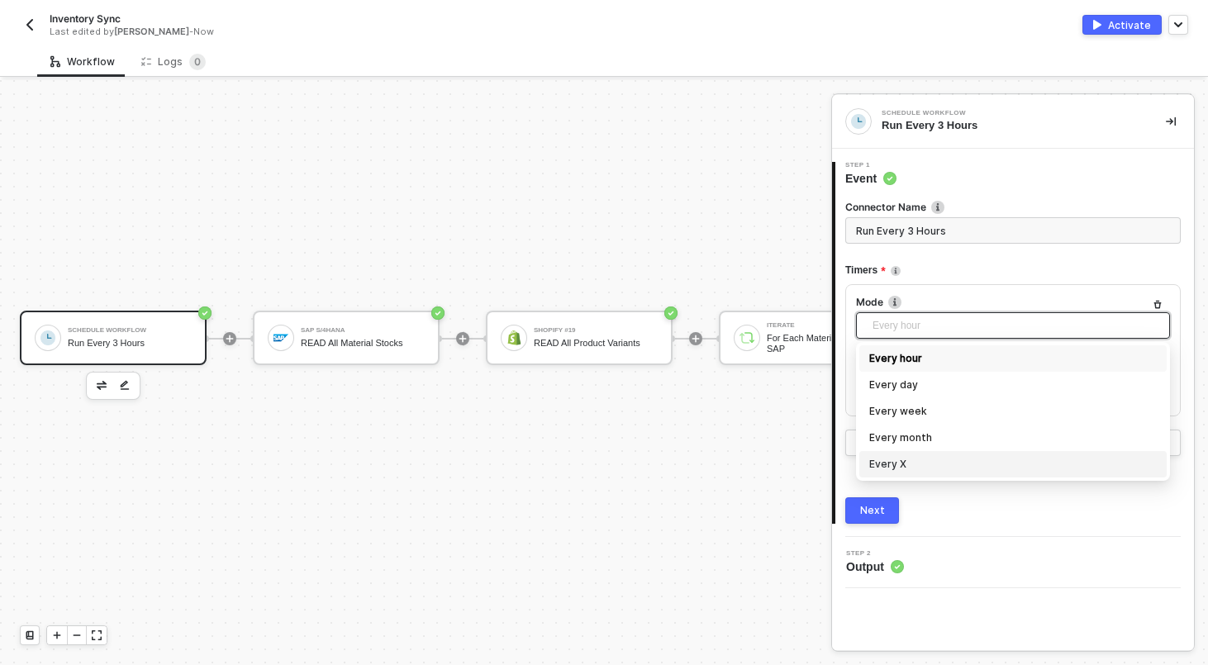
click at [895, 462] on div "Every X" at bounding box center [1012, 464] width 287 height 18
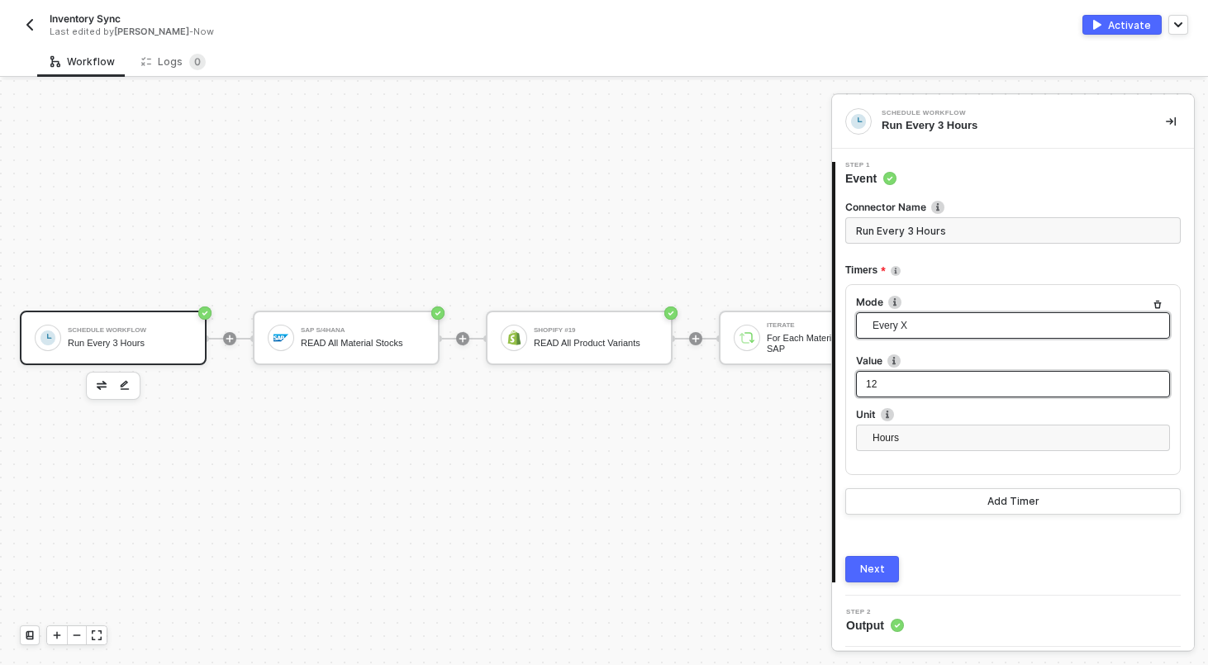
click at [896, 390] on div "12" at bounding box center [1013, 385] width 294 height 16
click at [867, 568] on div "Next" at bounding box center [872, 569] width 25 height 13
click at [942, 229] on input "Run Every 3 Hours" at bounding box center [1012, 230] width 335 height 26
click at [915, 229] on input "Run Every 3 Hours" at bounding box center [1012, 230] width 335 height 26
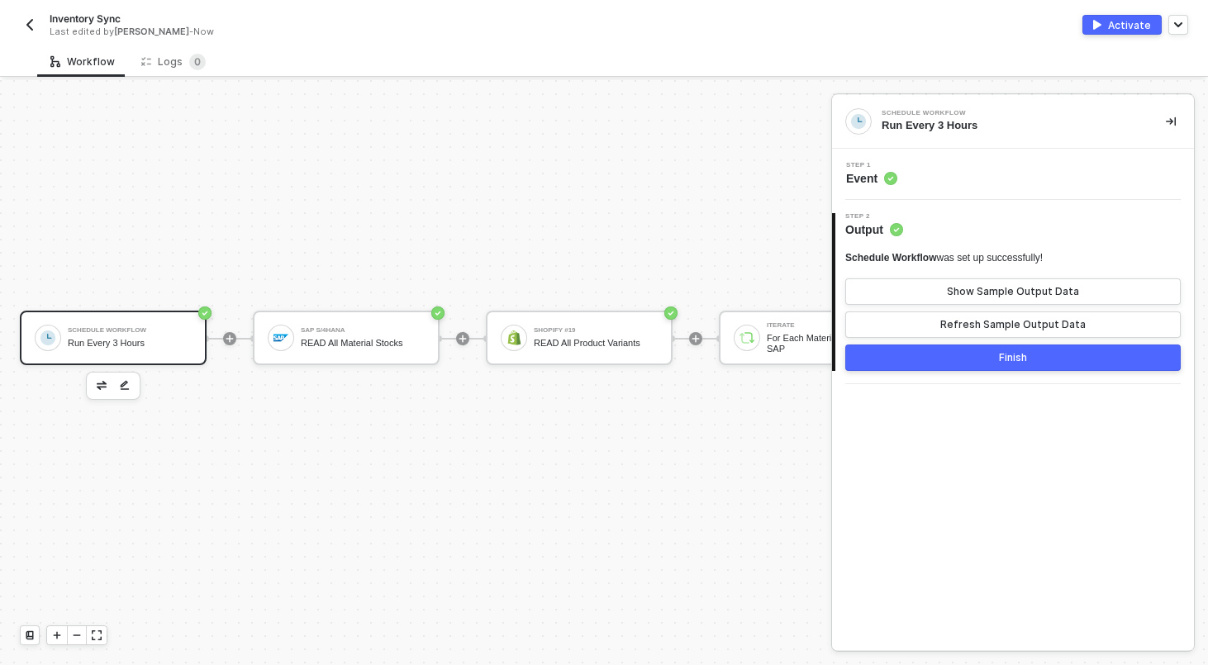
click at [886, 175] on circle at bounding box center [890, 178] width 13 height 13
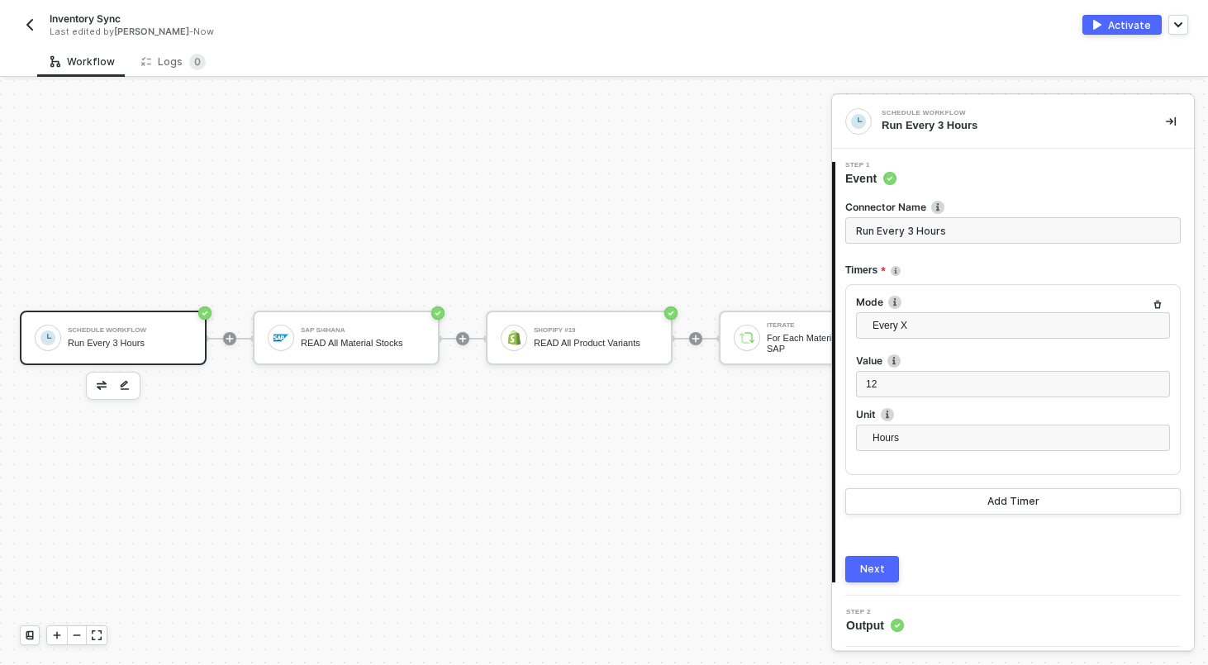
click at [913, 230] on input "Run Every 3 Hours" at bounding box center [1012, 230] width 335 height 26
type input "Run Every 12 Hours"
click at [882, 572] on div "Next" at bounding box center [872, 569] width 25 height 13
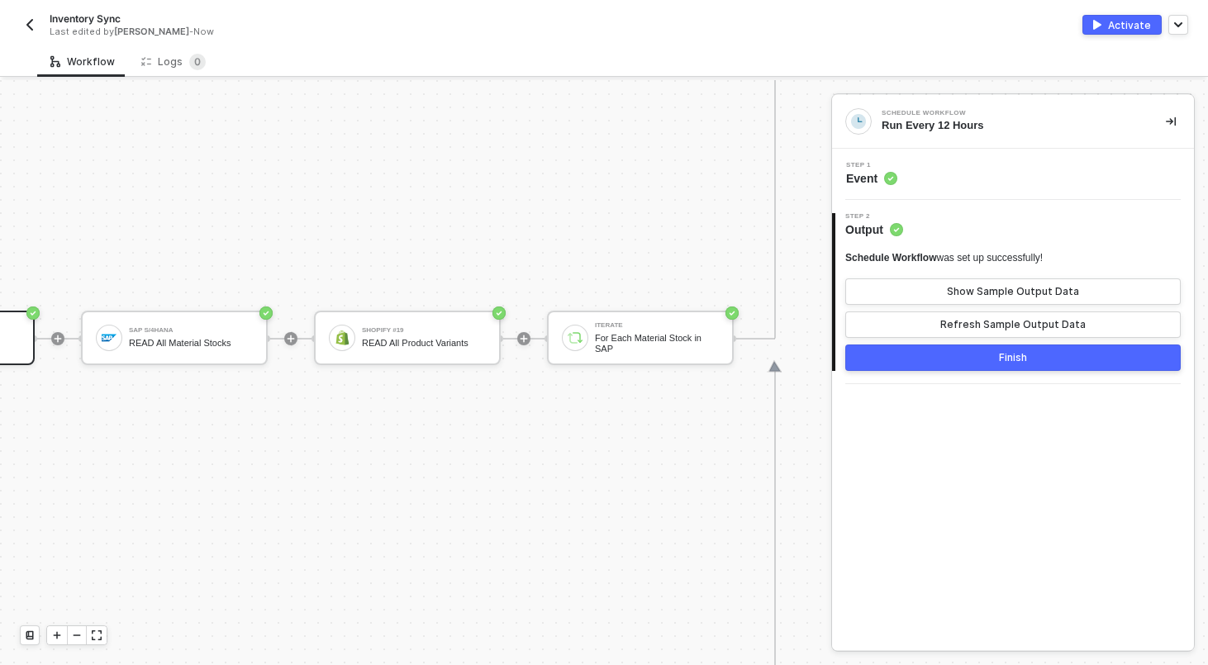
scroll to position [900, 199]
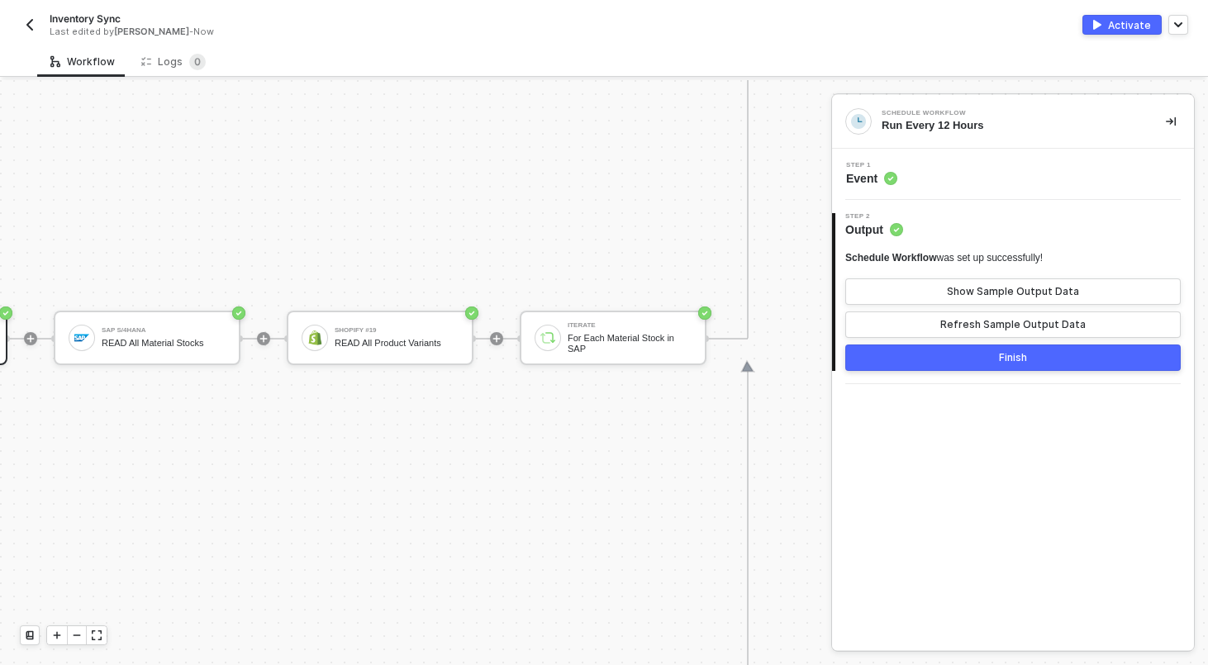
click at [1009, 358] on div "Finish" at bounding box center [1013, 357] width 28 height 13
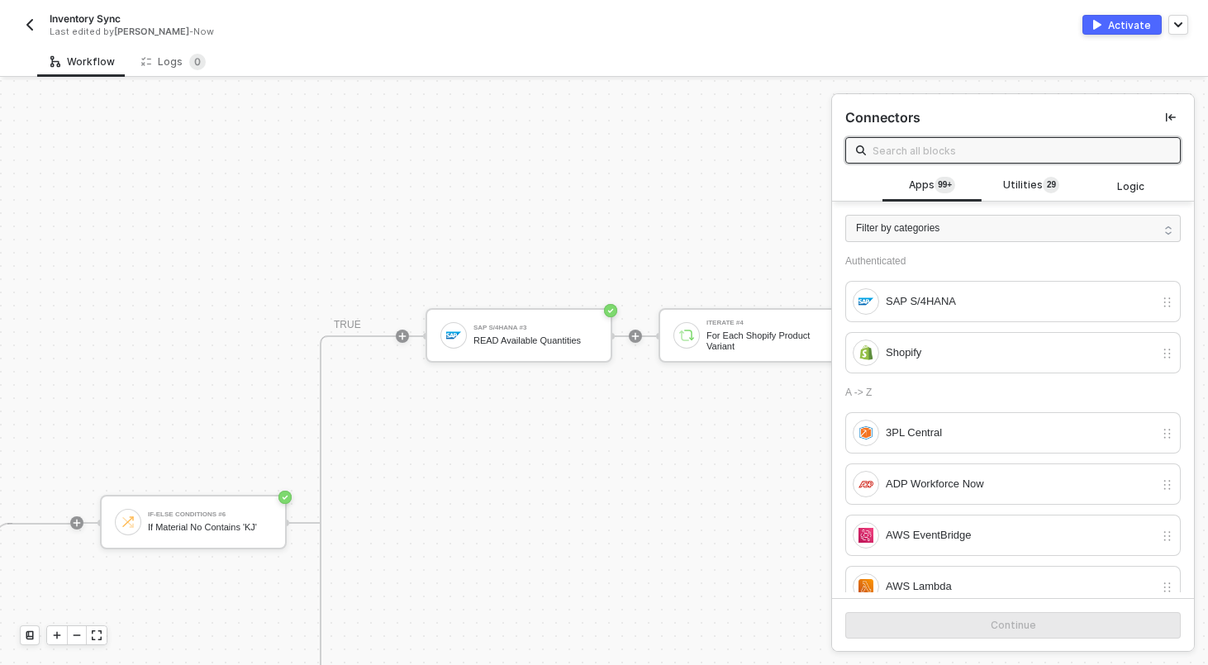
scroll to position [382, 951]
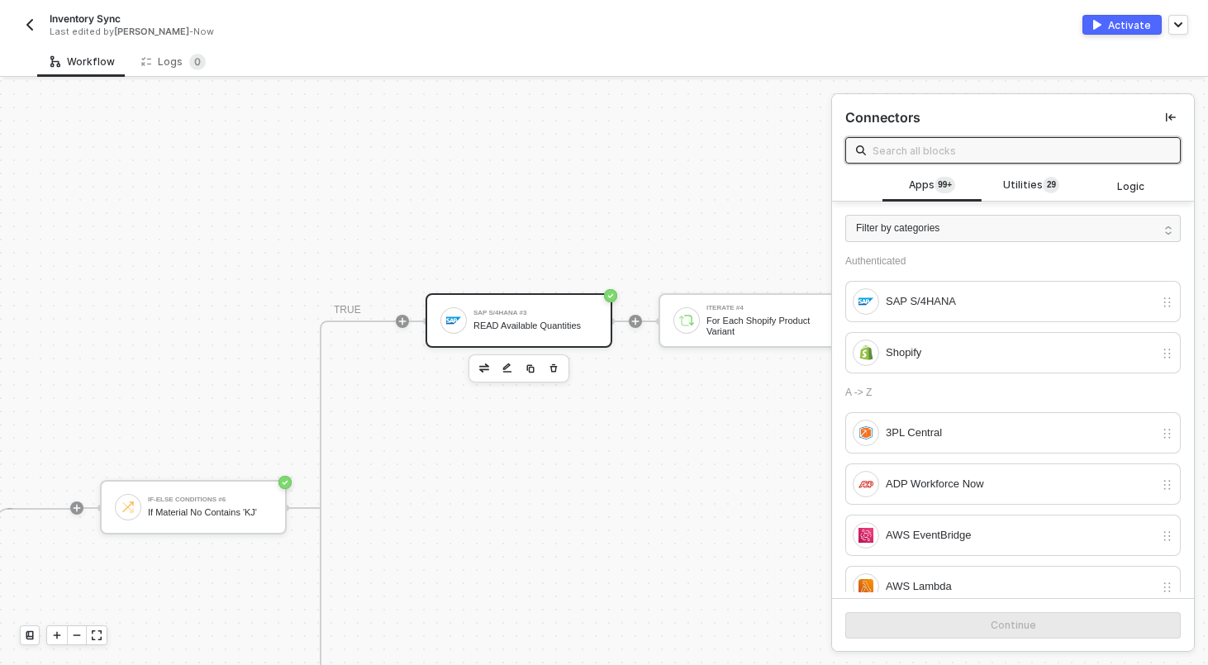
click at [518, 344] on div "SAP S/4HANA #3 READ Available Quantities" at bounding box center [518, 320] width 187 height 55
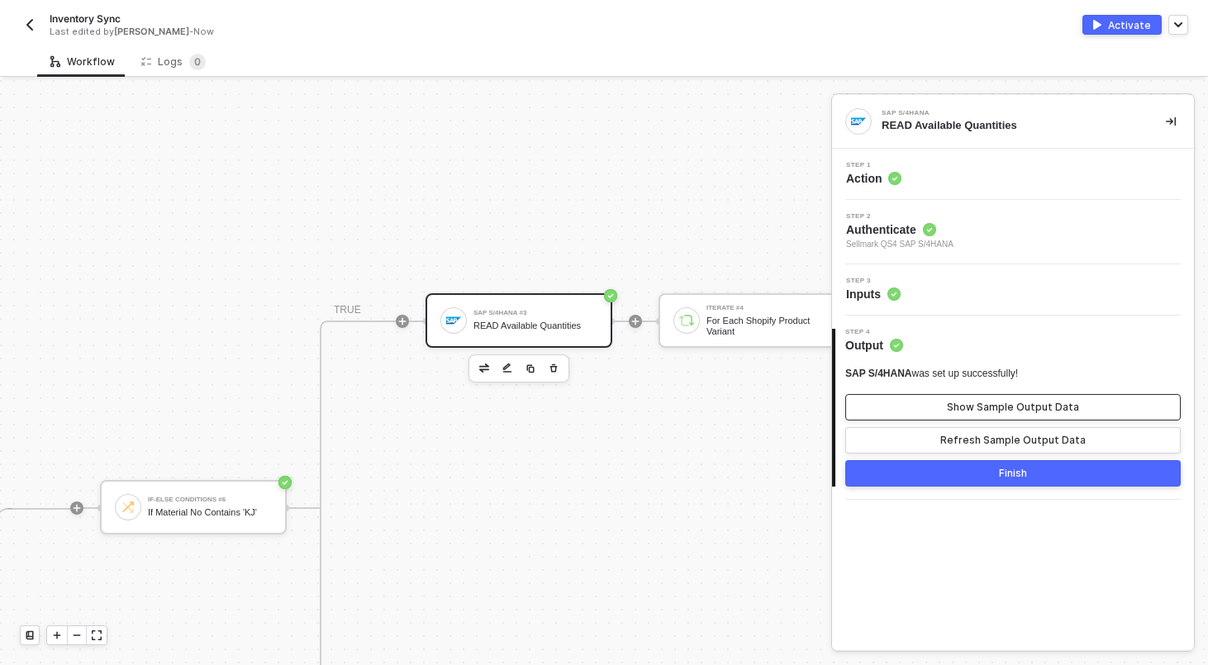
click at [975, 415] on button "Show Sample Output Data" at bounding box center [1012, 407] width 335 height 26
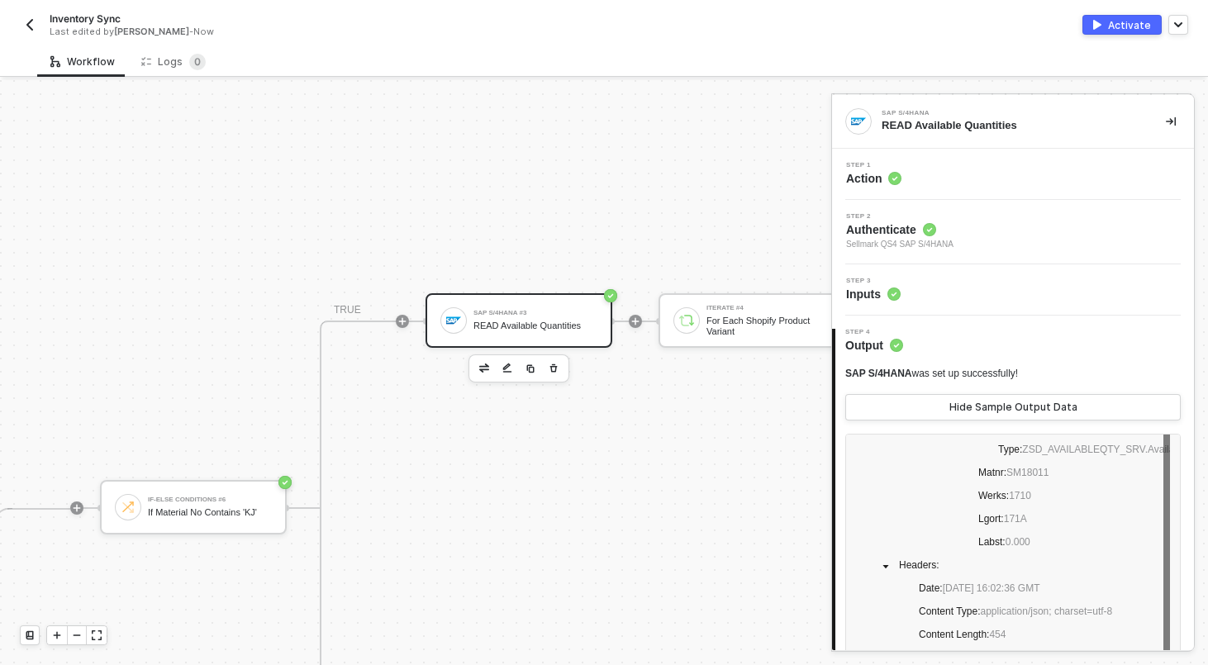
scroll to position [77, 0]
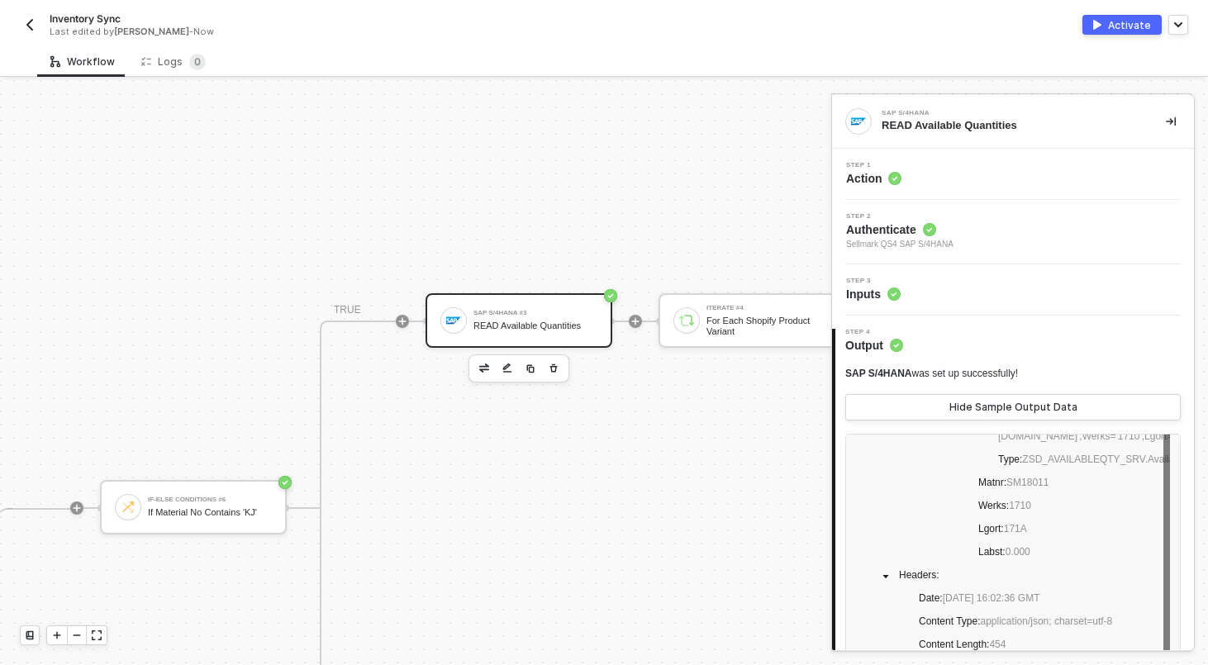
drag, startPoint x: 1046, startPoint y: 574, endPoint x: 962, endPoint y: 506, distance: 108.6
click at [962, 506] on div "Results : Item 0 : Metadata : Id : https://sellmarksapqas.sc1.hec.ondemand.com:…" at bounding box center [1013, 621] width 314 height 654
click at [1000, 558] on span "Labst : 0.000" at bounding box center [1004, 552] width 52 height 12
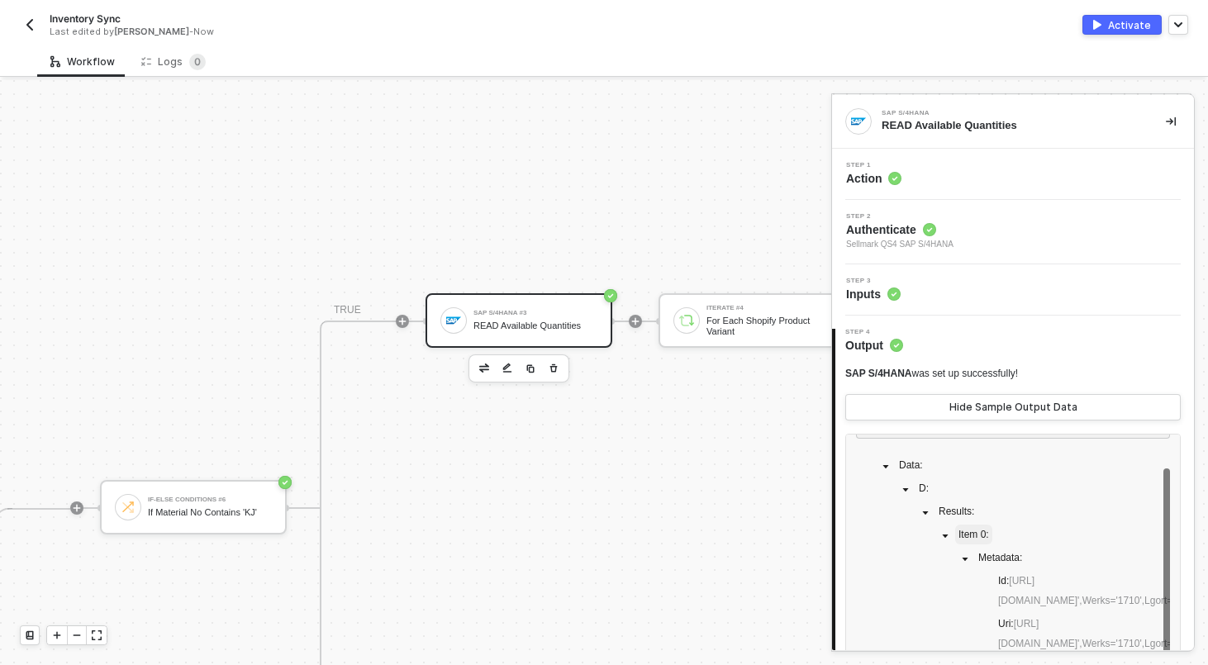
scroll to position [25, 0]
click at [948, 286] on div "Step 3 Inputs" at bounding box center [1015, 290] width 358 height 25
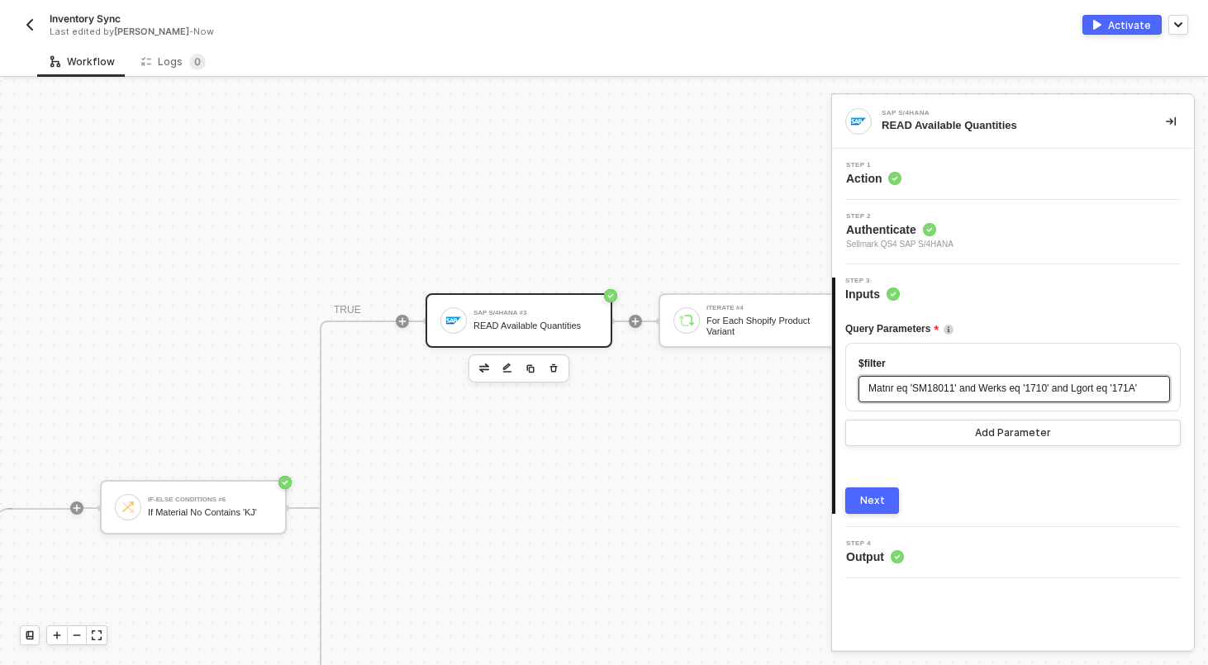
click at [1028, 394] on span "Matnr eq 'SM18011' and Werks eq '1710' and Lgort eq '171A'" at bounding box center [1002, 388] width 268 height 12
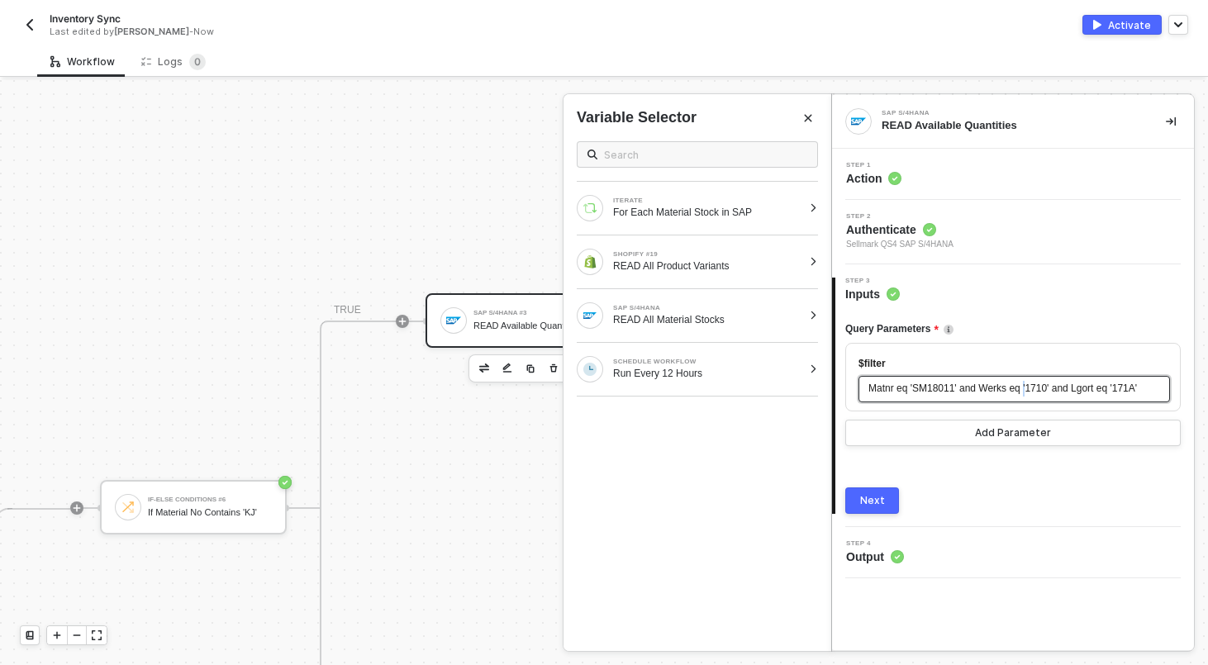
click at [1028, 394] on span "Matnr eq 'SM18011' and Werks eq '1710' and Lgort eq '171A'" at bounding box center [1002, 388] width 268 height 12
click at [896, 544] on span "Step 4" at bounding box center [875, 543] width 58 height 7
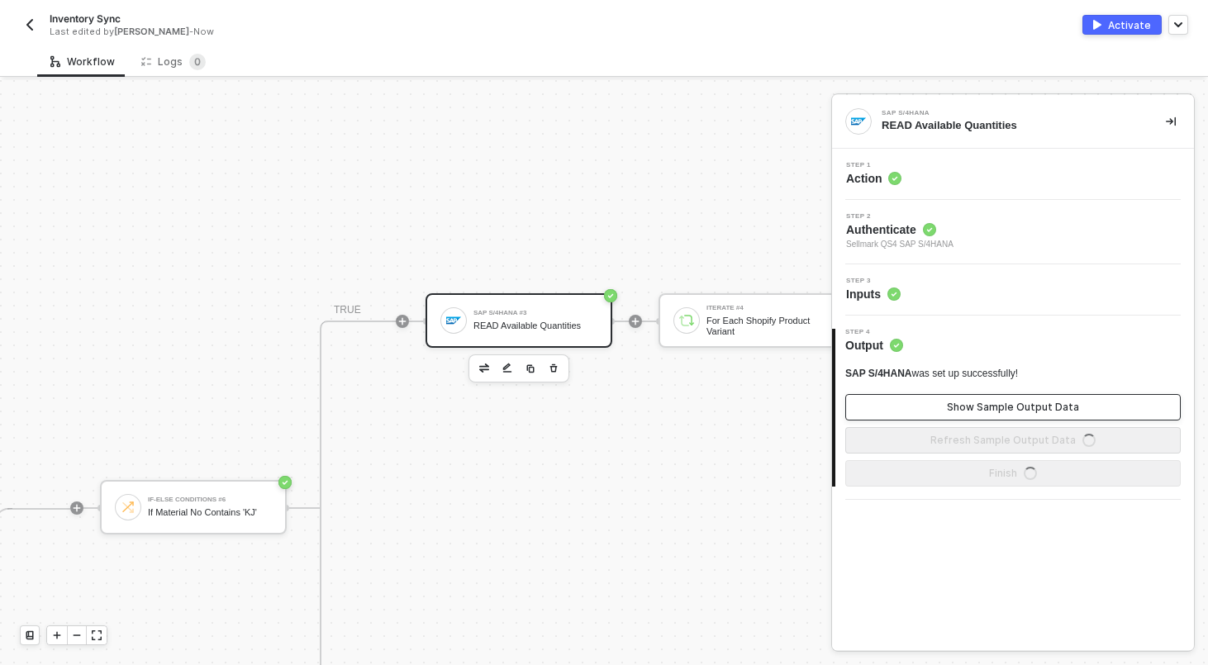
click at [914, 405] on button "Show Sample Output Data" at bounding box center [1012, 407] width 335 height 26
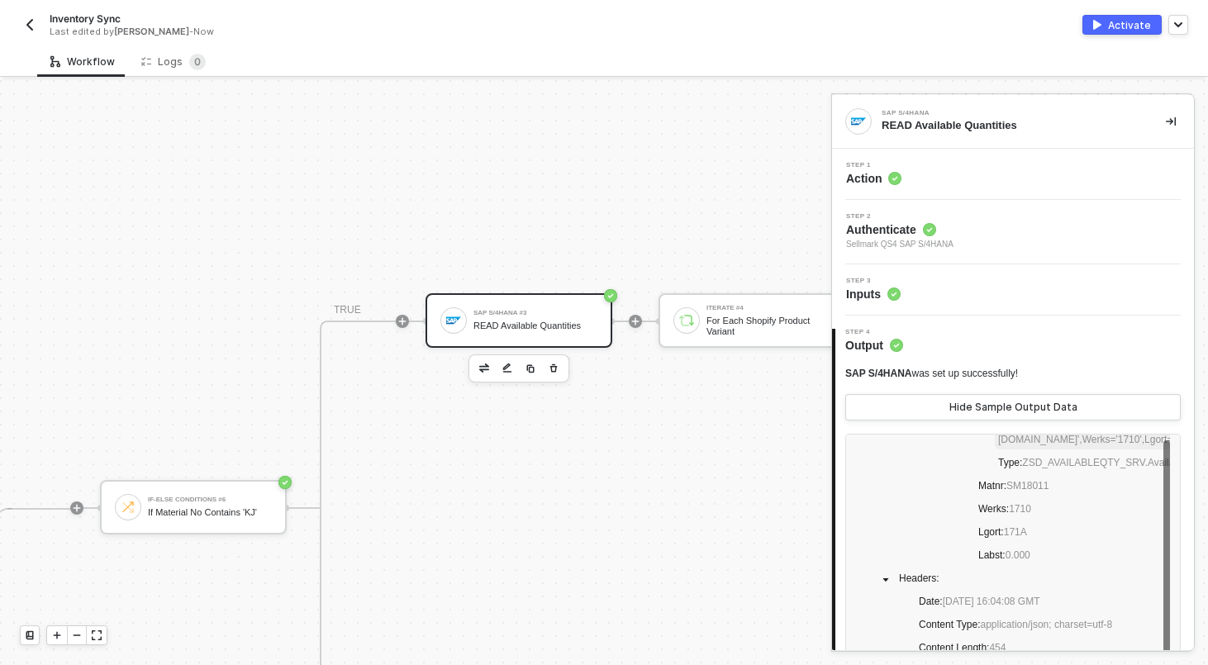
scroll to position [142, 0]
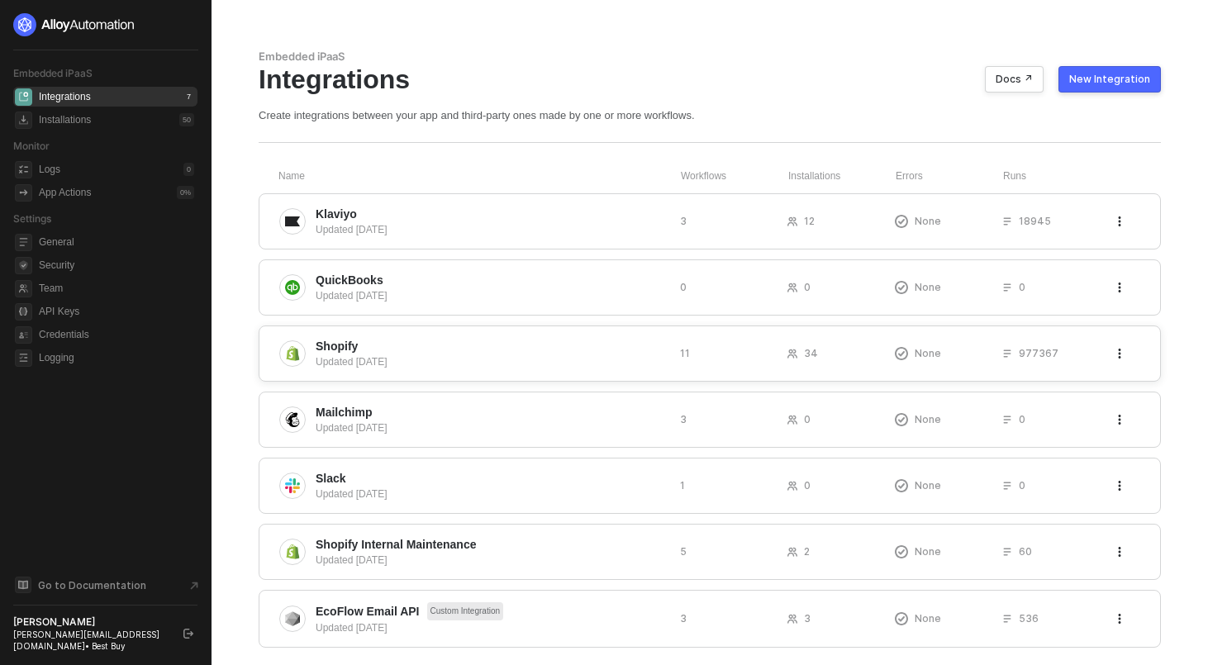
click at [397, 335] on div "Shopify Updated [DATE] 11 34 None 977367" at bounding box center [710, 353] width 902 height 56
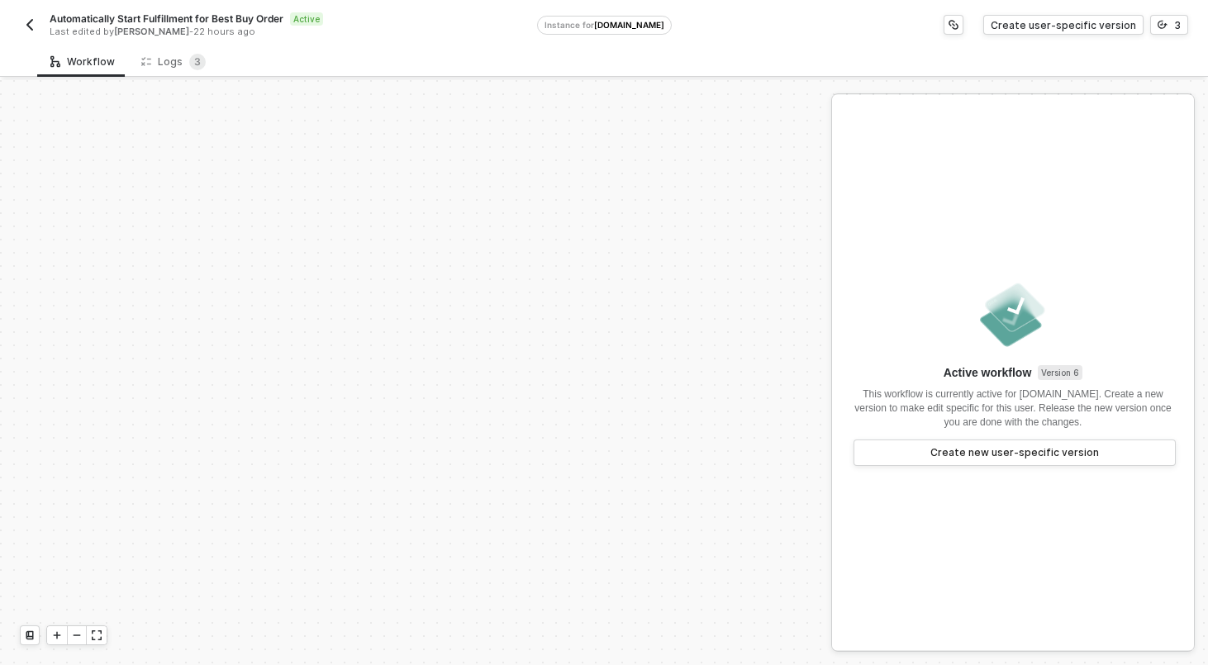
scroll to position [373, 0]
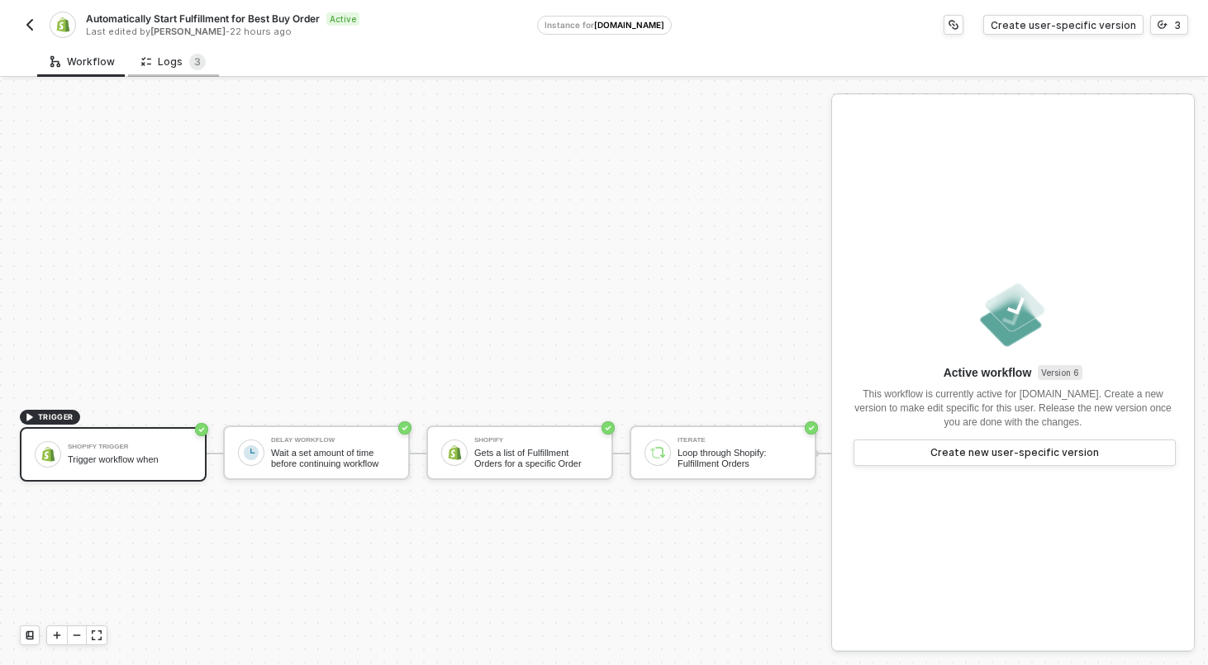
click at [149, 64] on div "Logs 3" at bounding box center [173, 62] width 64 height 17
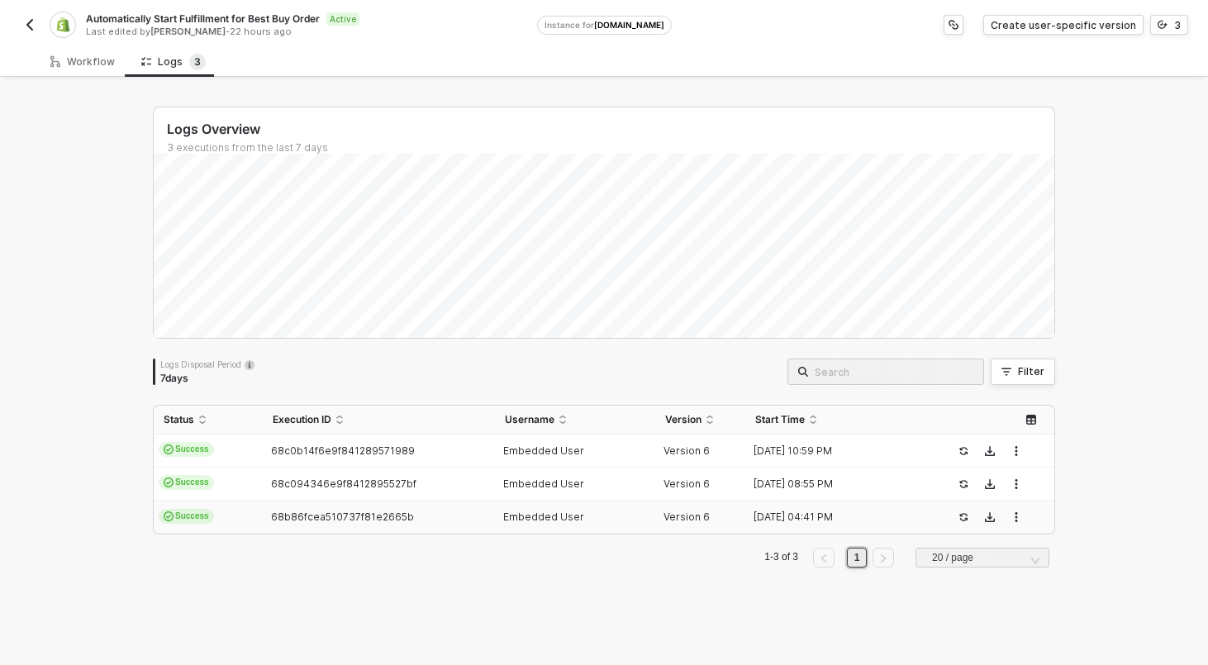
click at [245, 519] on td "Success" at bounding box center [208, 517] width 109 height 33
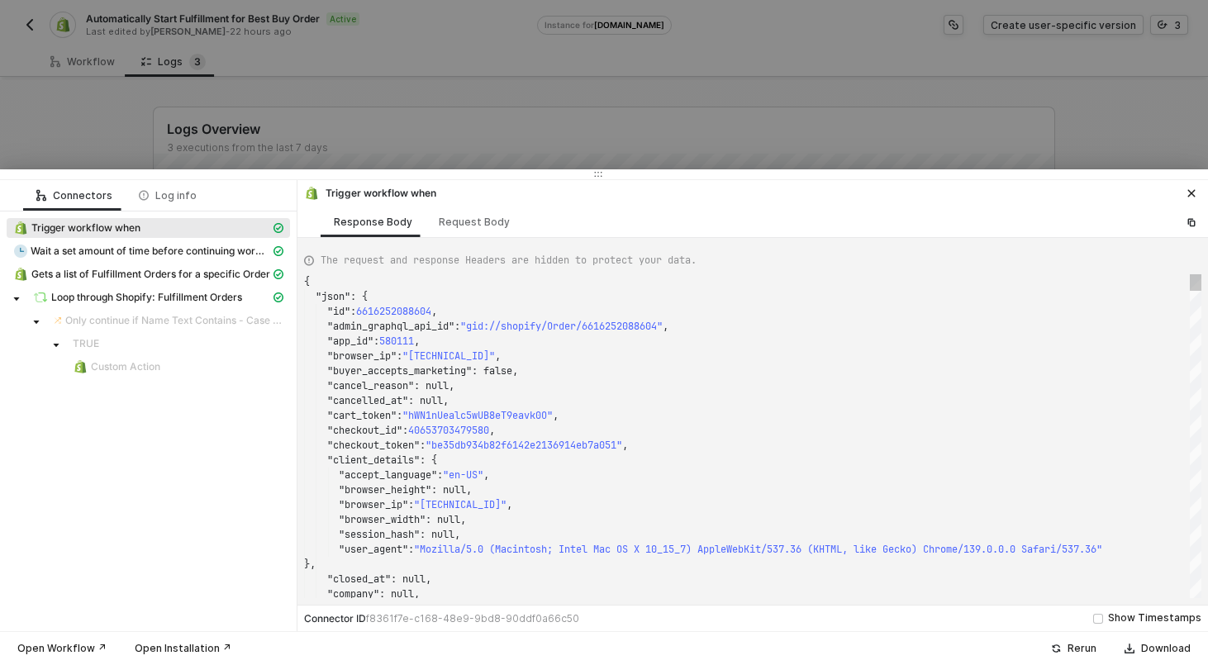
scroll to position [149, 0]
click at [58, 97] on div at bounding box center [604, 332] width 1208 height 665
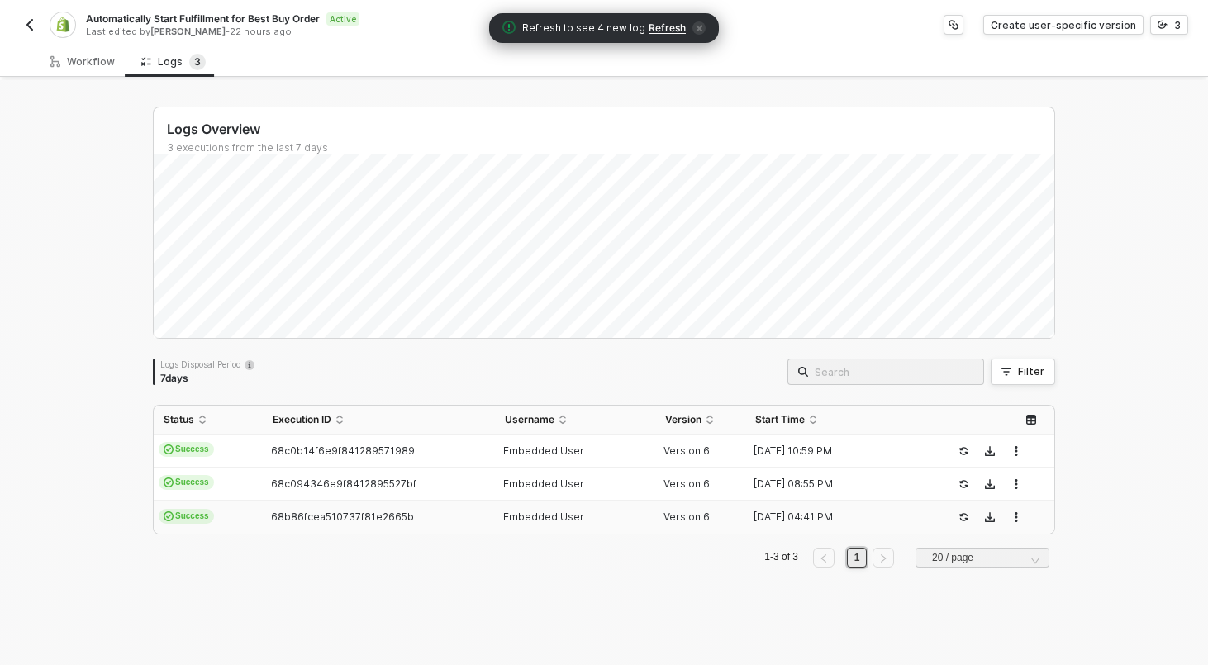
click at [32, 26] on img "button" at bounding box center [29, 24] width 13 height 13
